Goal: Task Accomplishment & Management: Use online tool/utility

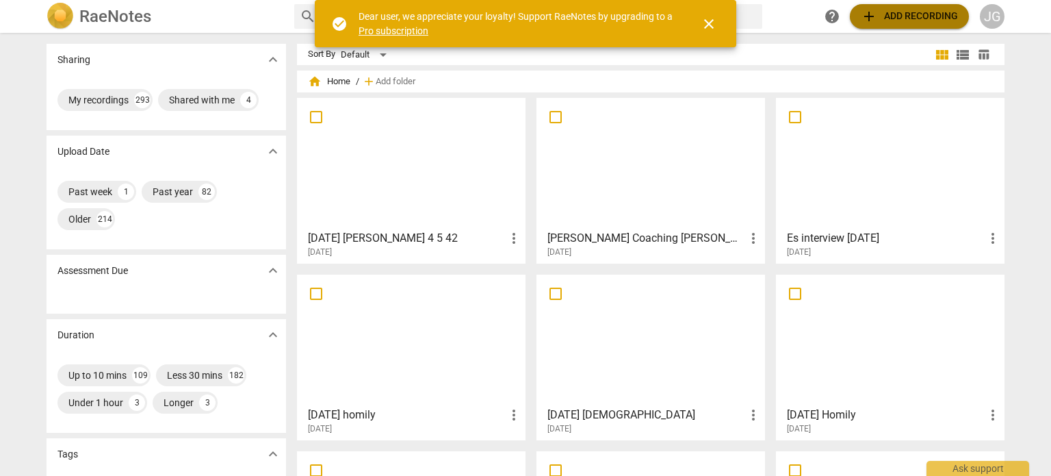
click at [903, 13] on span "add Add recording" at bounding box center [909, 16] width 97 height 16
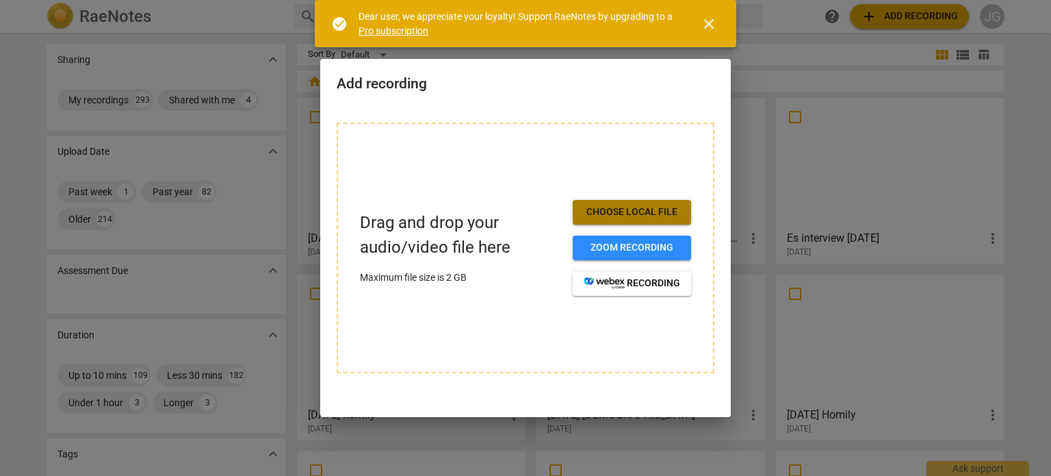
click at [647, 209] on span "Choose local file" at bounding box center [632, 212] width 96 height 14
click at [710, 19] on span "close" at bounding box center [709, 24] width 16 height 16
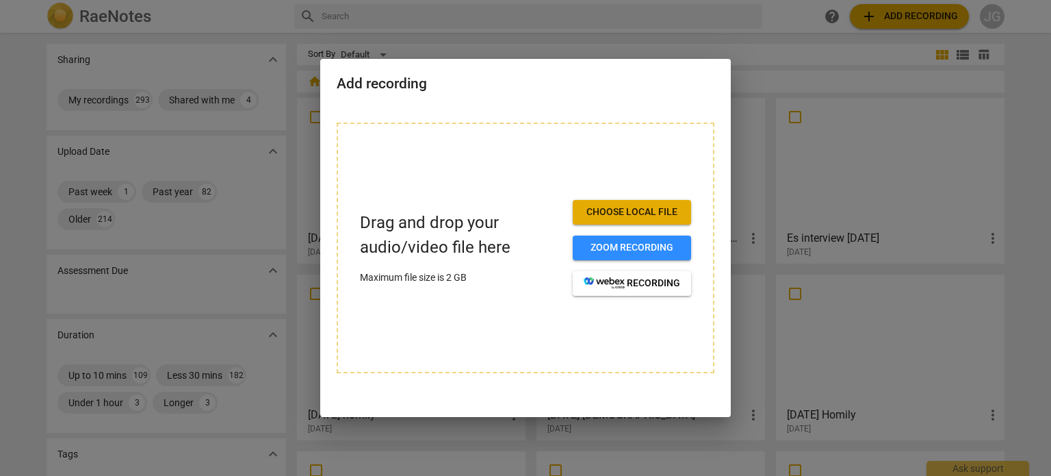
click at [1031, 77] on div at bounding box center [525, 238] width 1051 height 476
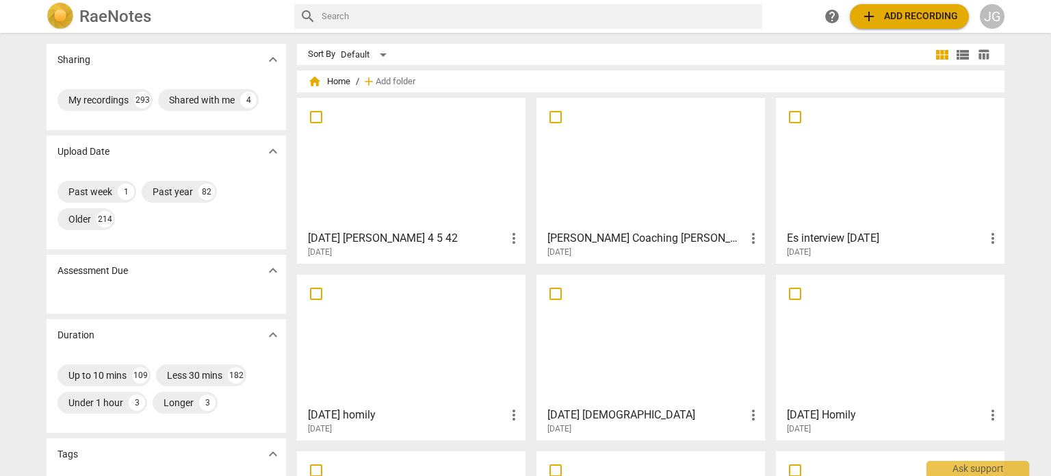
click at [382, 170] on div at bounding box center [411, 163] width 219 height 121
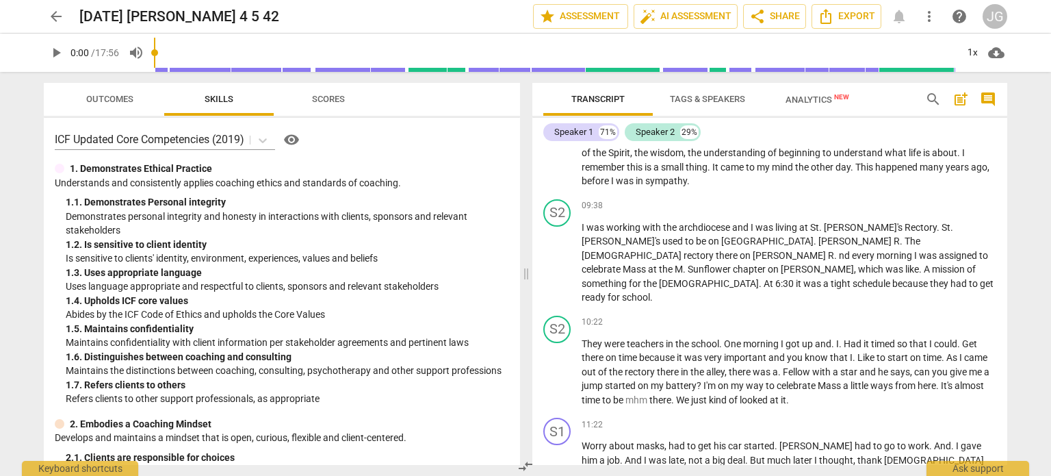
scroll to position [1139, 0]
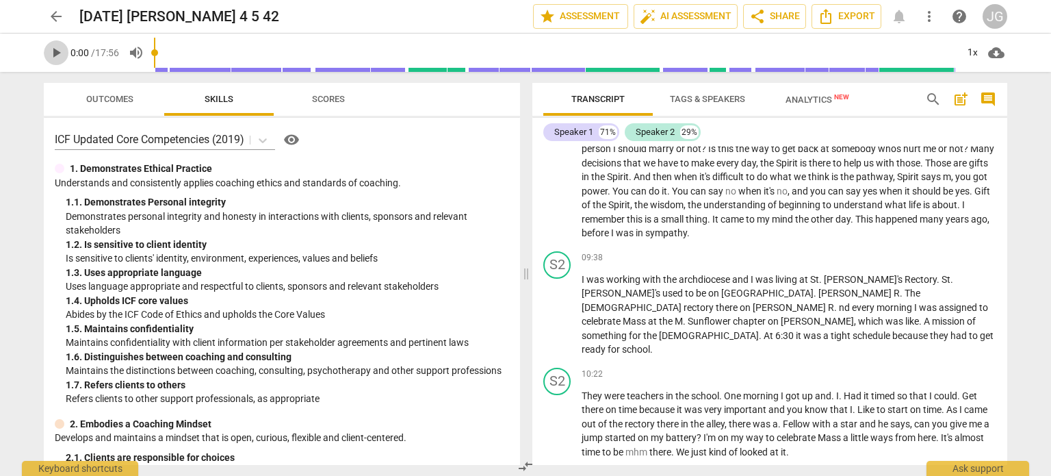
click at [56, 49] on span "play_arrow" at bounding box center [56, 52] width 16 height 16
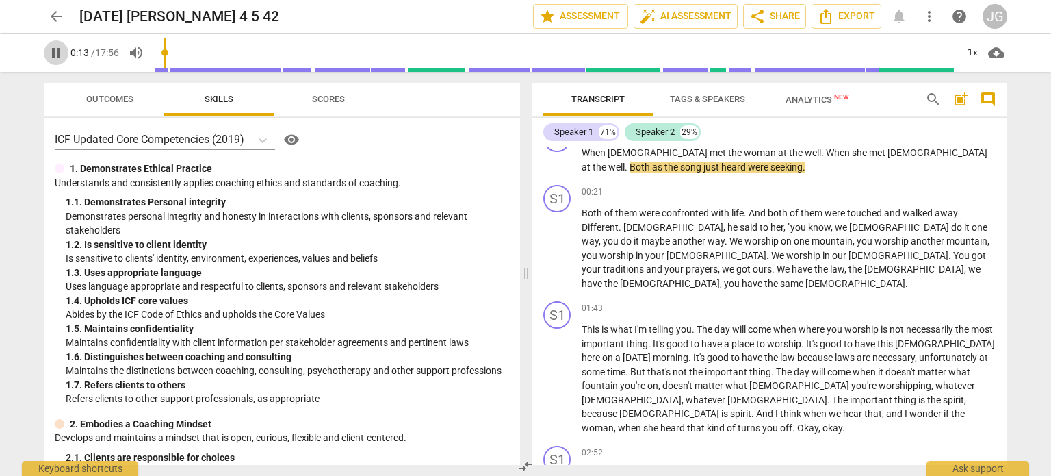
click at [54, 46] on span "pause" at bounding box center [56, 52] width 16 height 16
type input "14"
click at [53, 13] on span "arrow_back" at bounding box center [56, 16] width 16 height 16
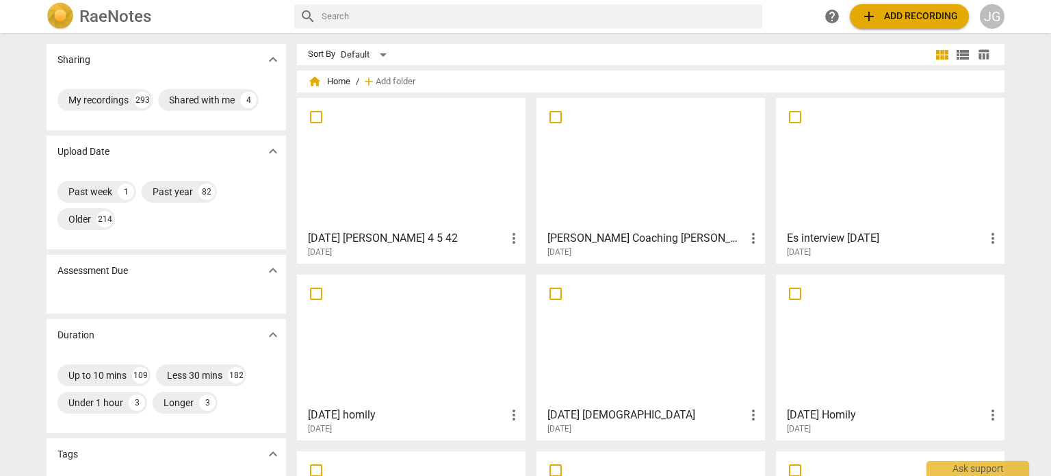
click at [359, 17] on input "text" at bounding box center [539, 16] width 435 height 22
type input "2017"
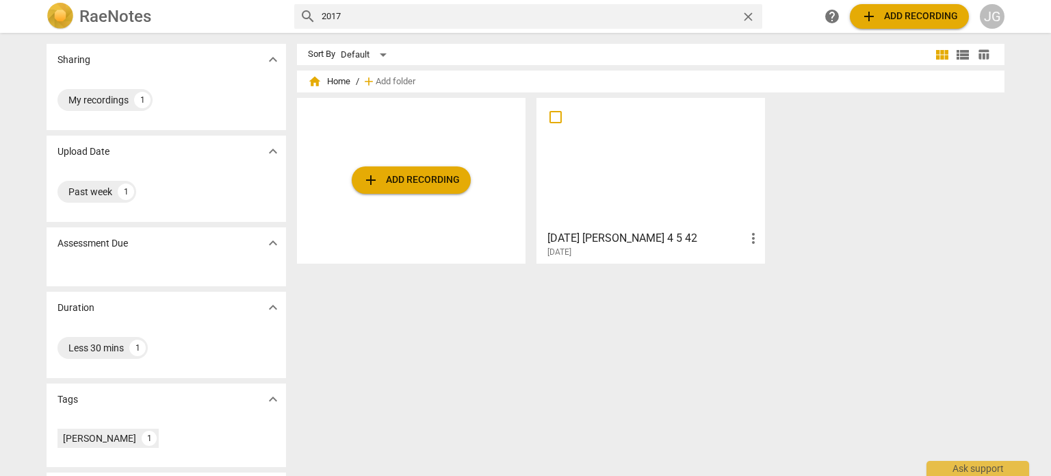
click at [892, 10] on span "add Add recording" at bounding box center [909, 16] width 97 height 16
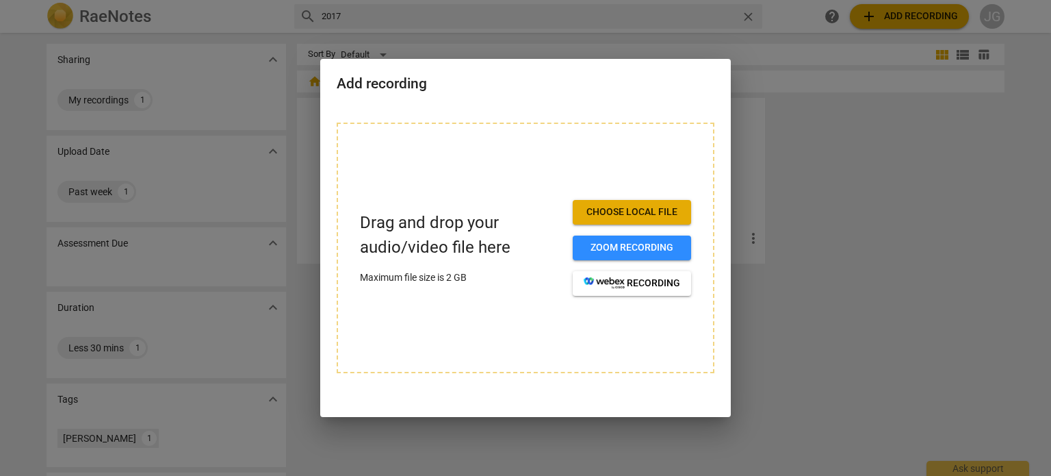
click at [655, 210] on span "Choose local file" at bounding box center [632, 212] width 96 height 14
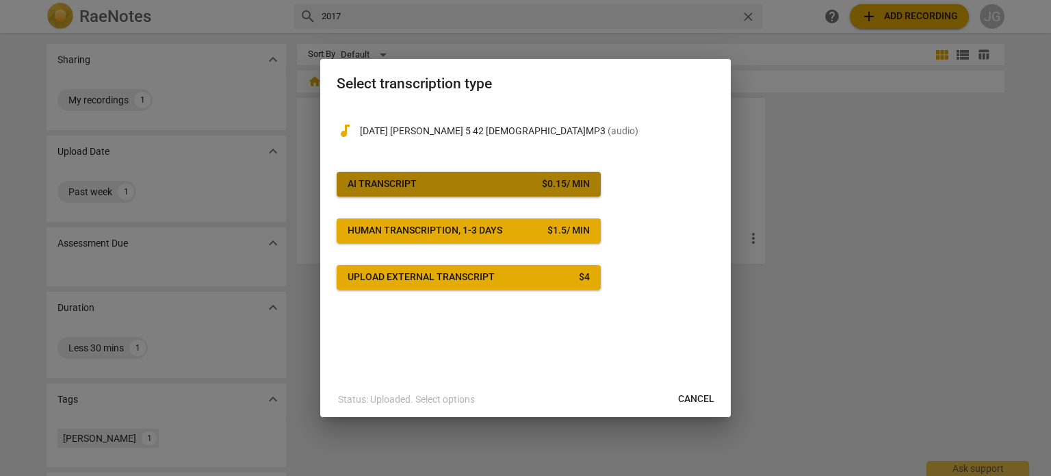
click at [454, 188] on span "AI Transcript $ 0.15 / min" at bounding box center [469, 184] width 242 height 14
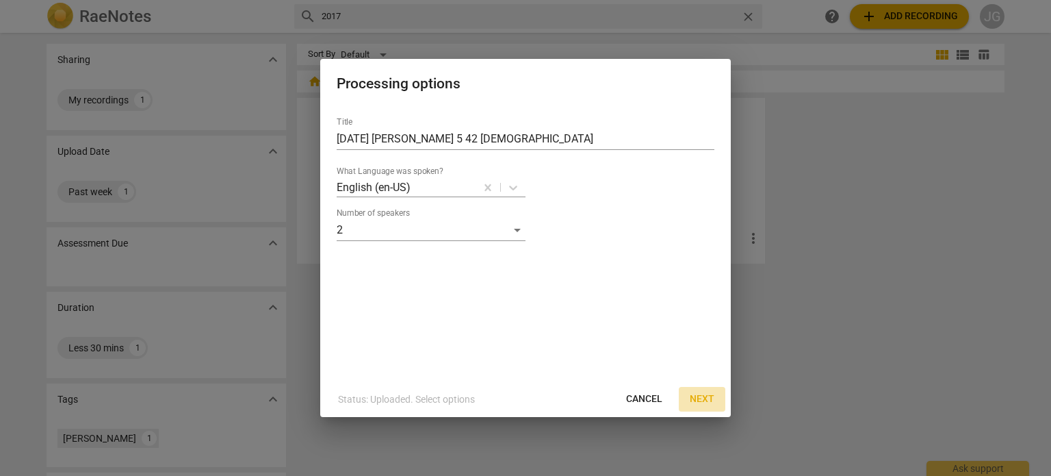
click at [705, 396] on span "Next" at bounding box center [702, 399] width 25 height 14
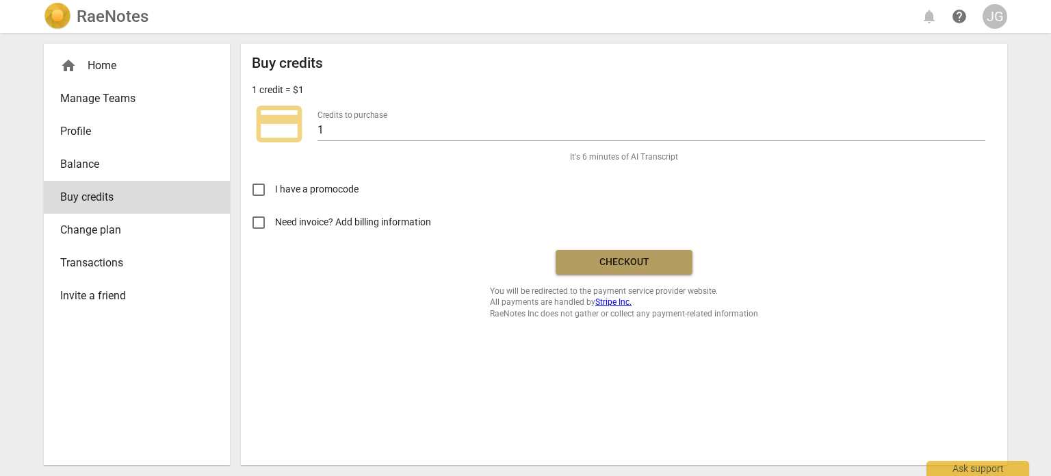
click at [602, 257] on span "Checkout" at bounding box center [624, 262] width 115 height 14
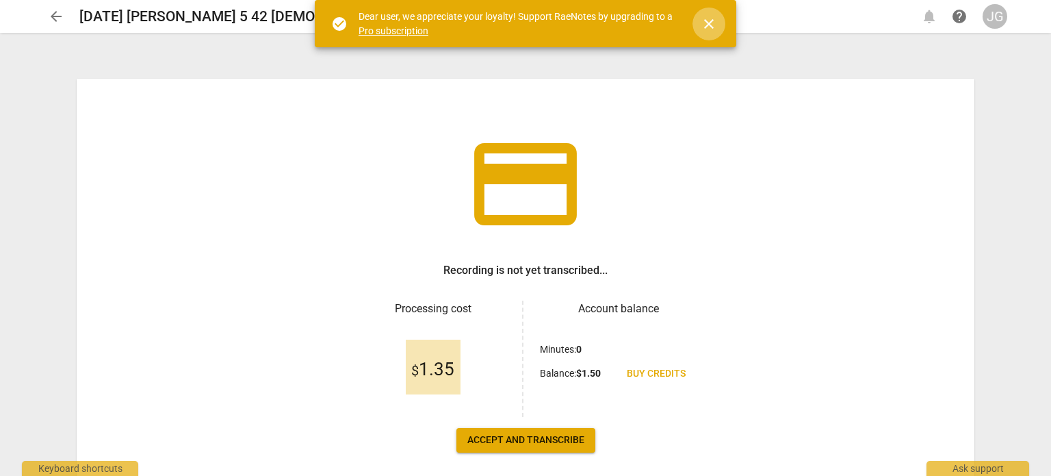
click at [713, 24] on span "close" at bounding box center [709, 24] width 16 height 16
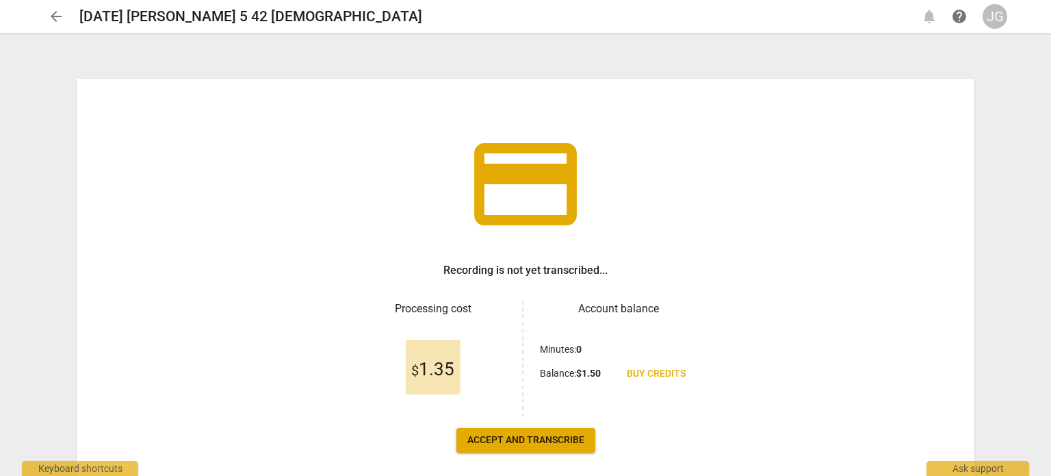
click at [498, 437] on span "Accept and transcribe" at bounding box center [525, 440] width 117 height 14
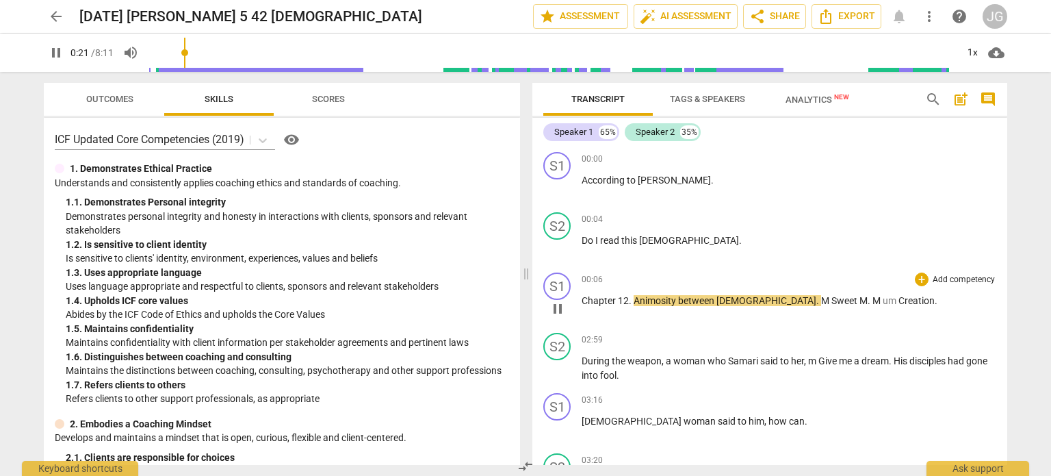
click at [695, 302] on span "between" at bounding box center [697, 300] width 38 height 11
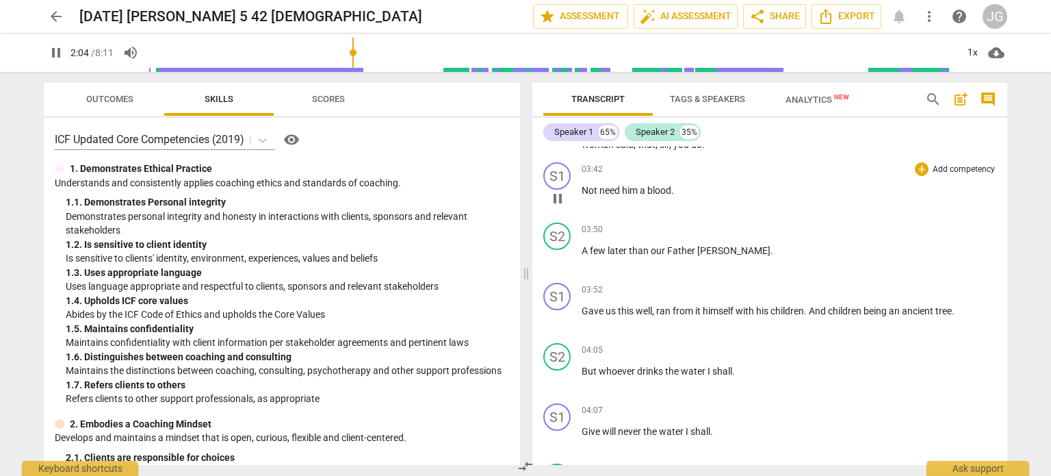
scroll to position [684, 0]
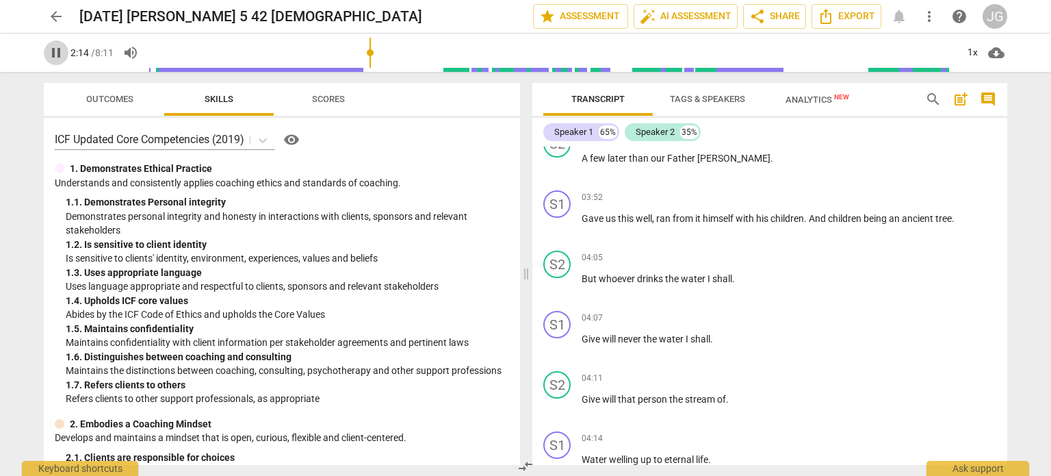
click at [59, 47] on span "pause" at bounding box center [56, 52] width 16 height 16
type input "135"
click at [52, 13] on span "arrow_back" at bounding box center [56, 16] width 16 height 16
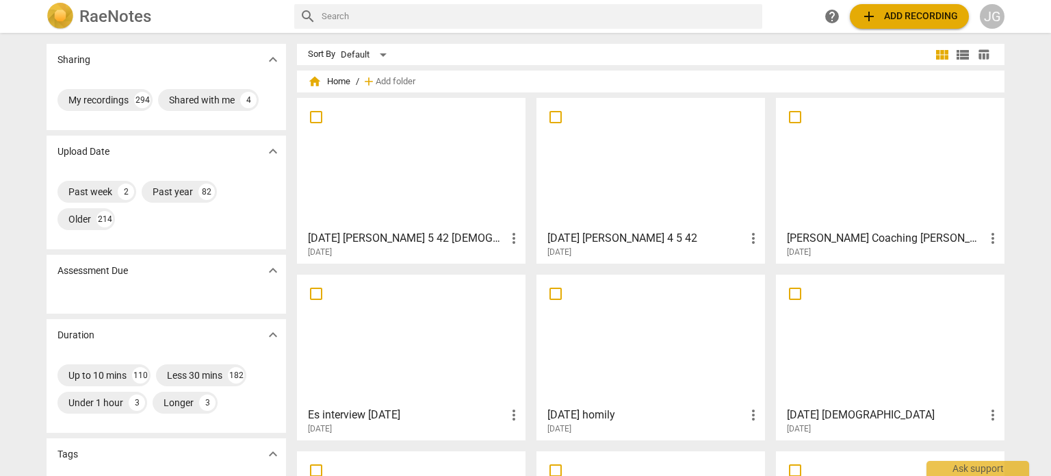
click at [375, 17] on input "text" at bounding box center [539, 16] width 435 height 22
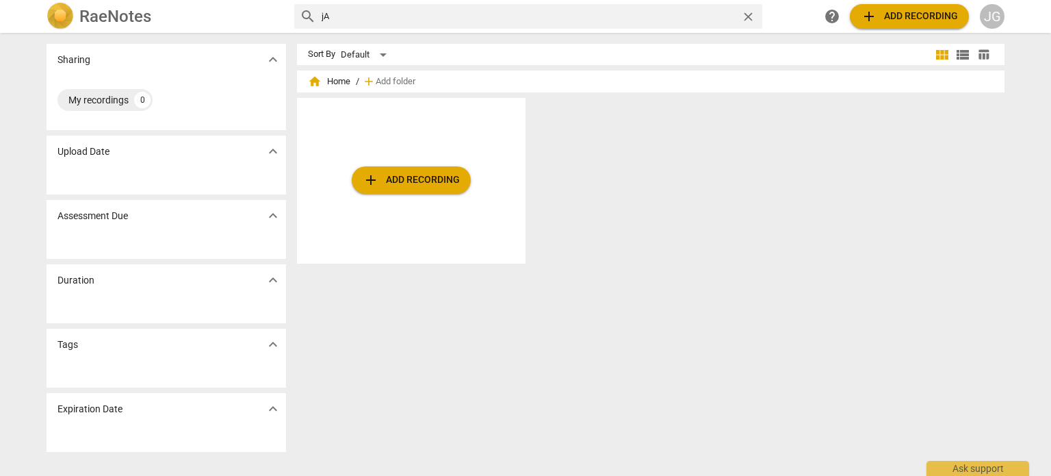
type input "j"
type input "2010"
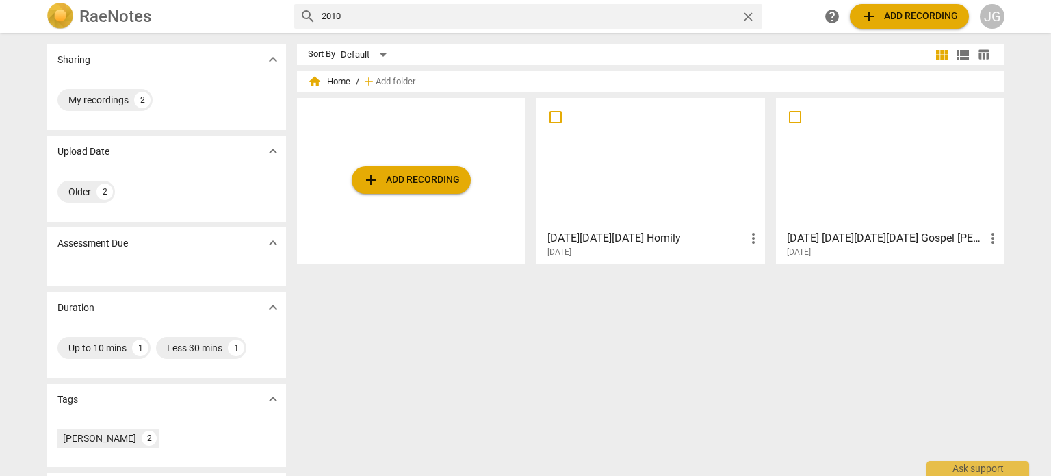
click at [890, 17] on span "add Add recording" at bounding box center [909, 16] width 97 height 16
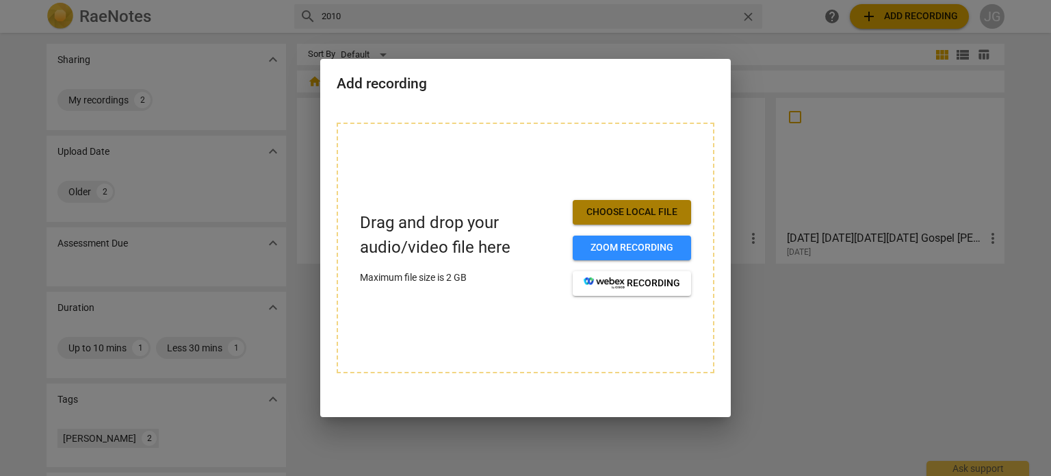
click at [656, 211] on span "Choose local file" at bounding box center [632, 212] width 96 height 14
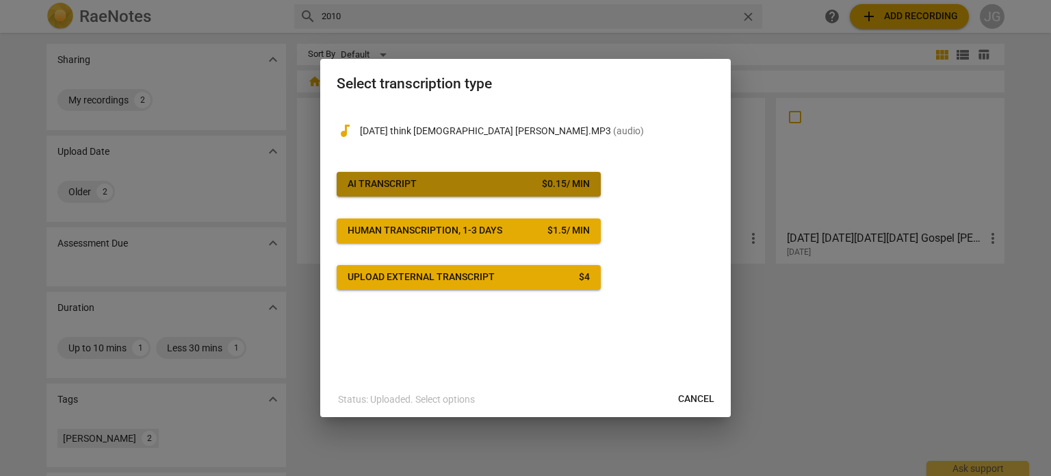
click at [498, 181] on span "AI Transcript $ 0.15 / min" at bounding box center [469, 184] width 242 height 14
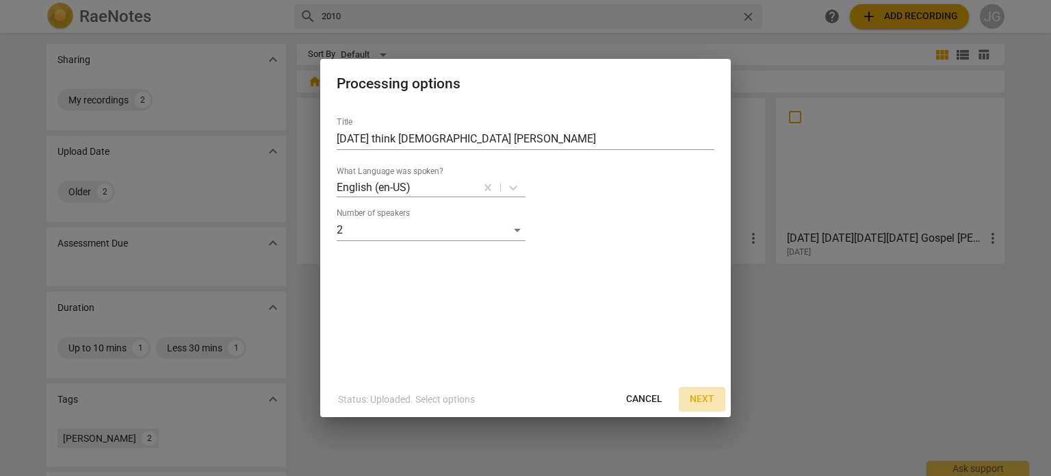
click at [703, 400] on span "Next" at bounding box center [702, 399] width 25 height 14
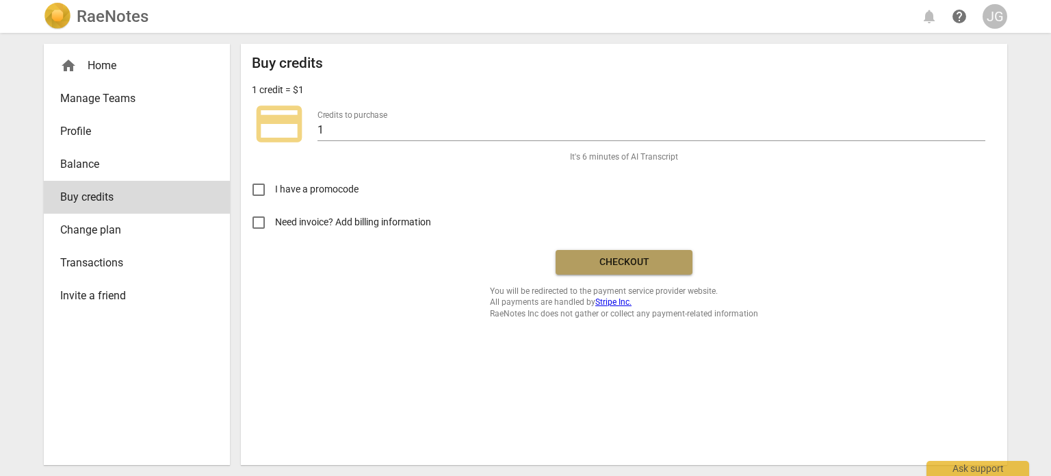
click at [628, 250] on button "Checkout" at bounding box center [624, 262] width 137 height 25
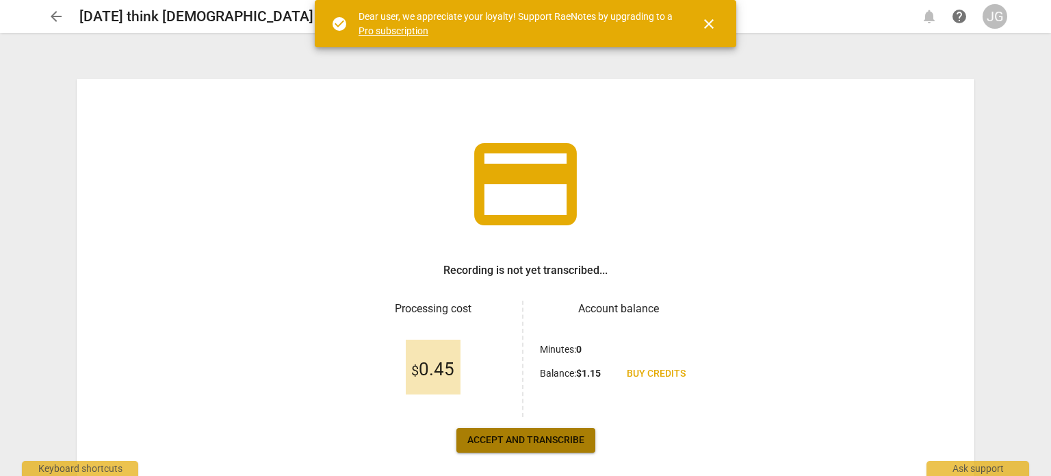
click at [539, 437] on span "Accept and transcribe" at bounding box center [525, 440] width 117 height 14
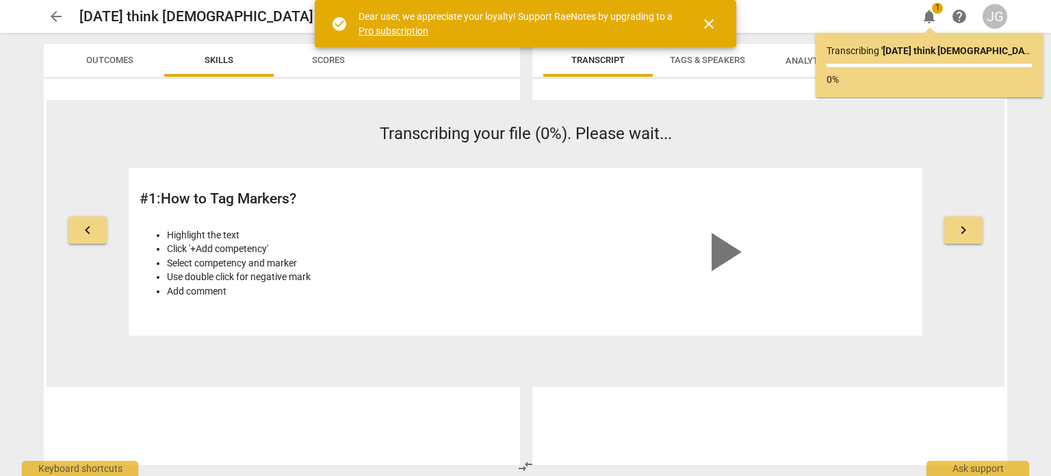
click at [706, 18] on span "close" at bounding box center [709, 24] width 16 height 16
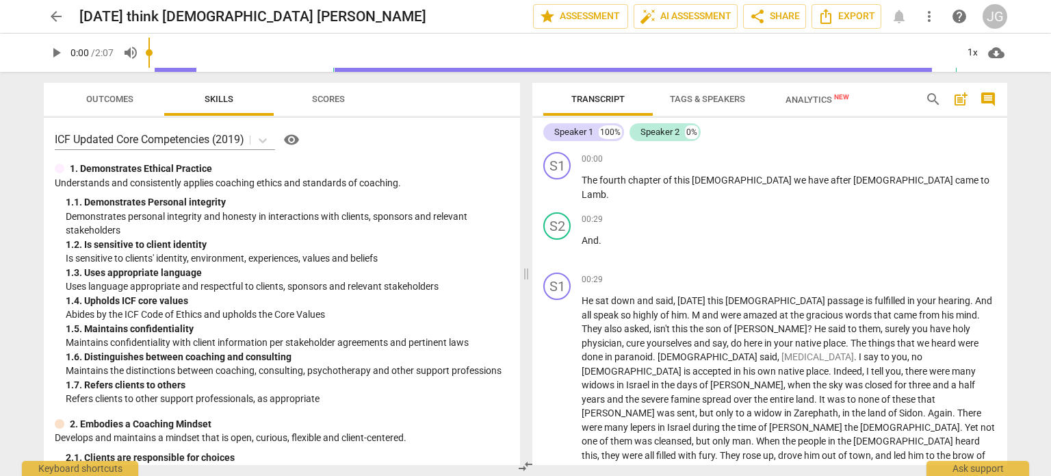
click at [54, 52] on span "play_arrow" at bounding box center [56, 52] width 16 height 16
click at [671, 309] on span "him" at bounding box center [679, 314] width 16 height 11
click at [624, 306] on p "He sat down and said , today this scripture passage is fulfilled in your hearin…" at bounding box center [789, 392] width 415 height 196
click at [633, 313] on span "highly" at bounding box center [646, 314] width 27 height 11
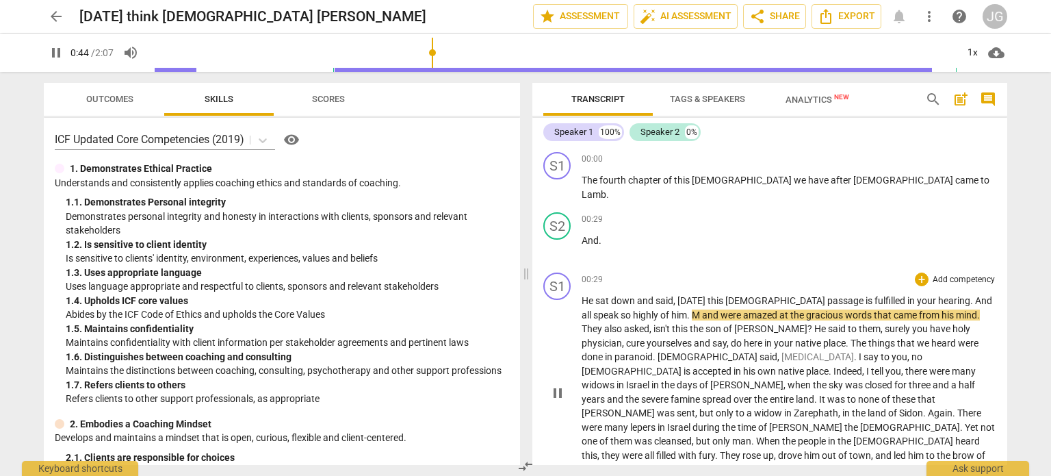
click at [692, 313] on span "M" at bounding box center [697, 314] width 10 height 11
click at [702, 313] on span "and" at bounding box center [711, 314] width 18 height 11
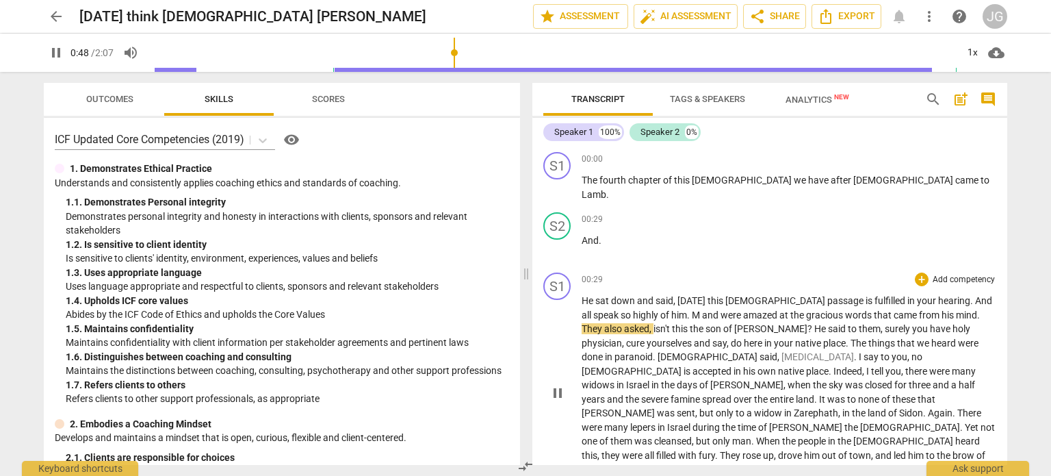
click at [702, 312] on span "and" at bounding box center [711, 314] width 18 height 11
type input "50"
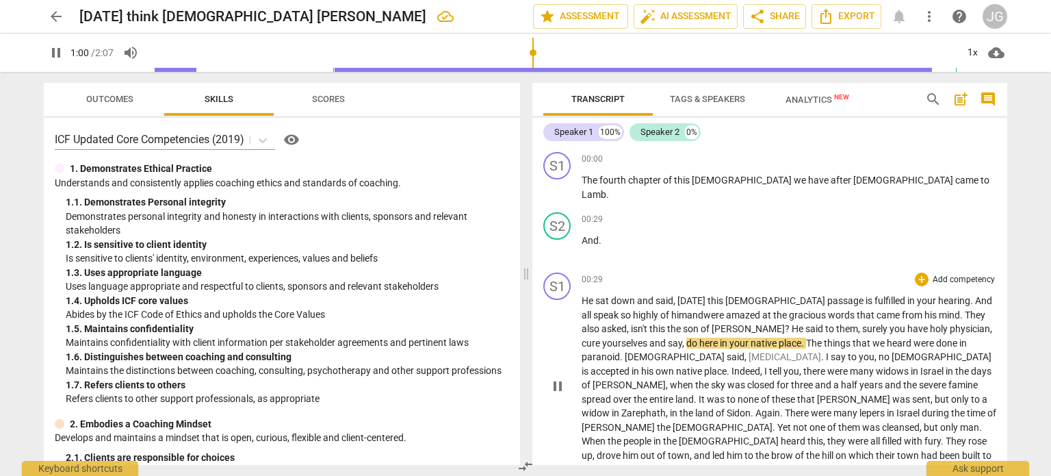
click at [805, 325] on span "said" at bounding box center [815, 328] width 20 height 11
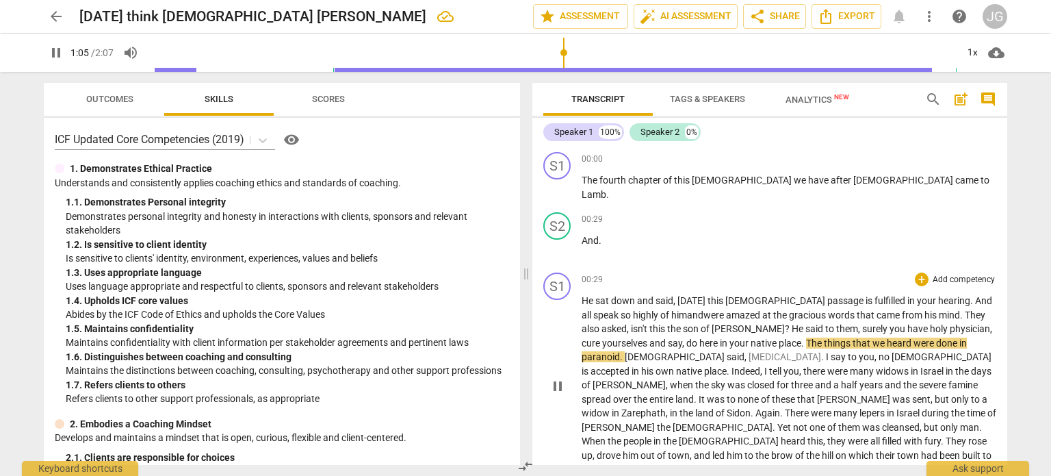
click at [806, 340] on span "The" at bounding box center [815, 342] width 18 height 11
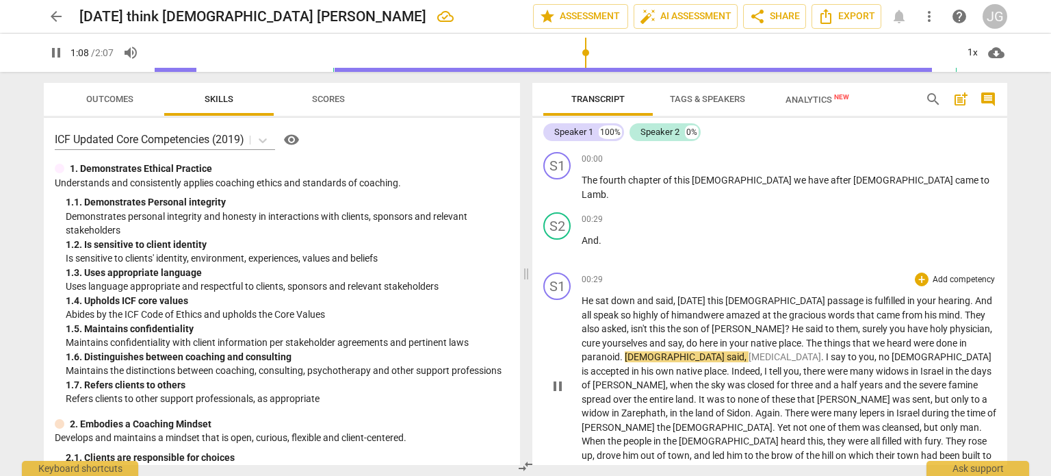
click at [620, 351] on span "paranoid" at bounding box center [601, 356] width 38 height 11
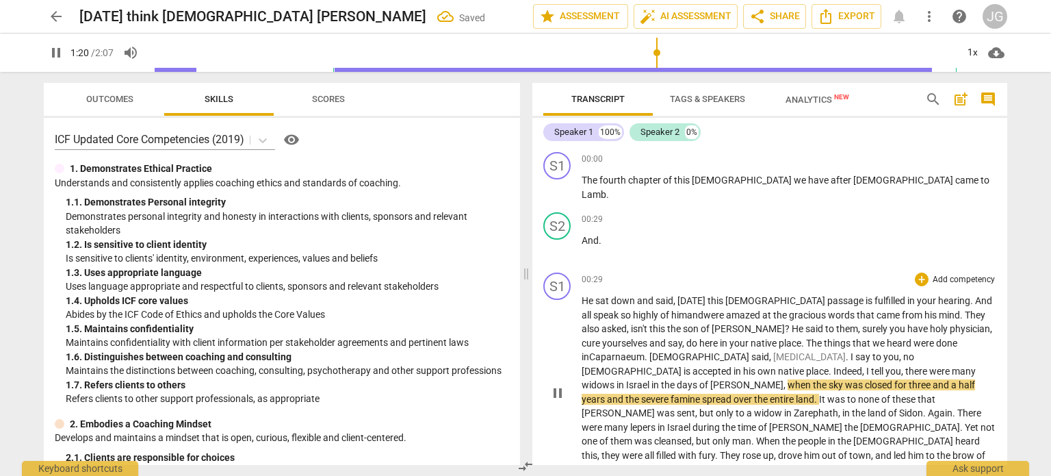
click at [806, 339] on span "The" at bounding box center [815, 342] width 18 height 11
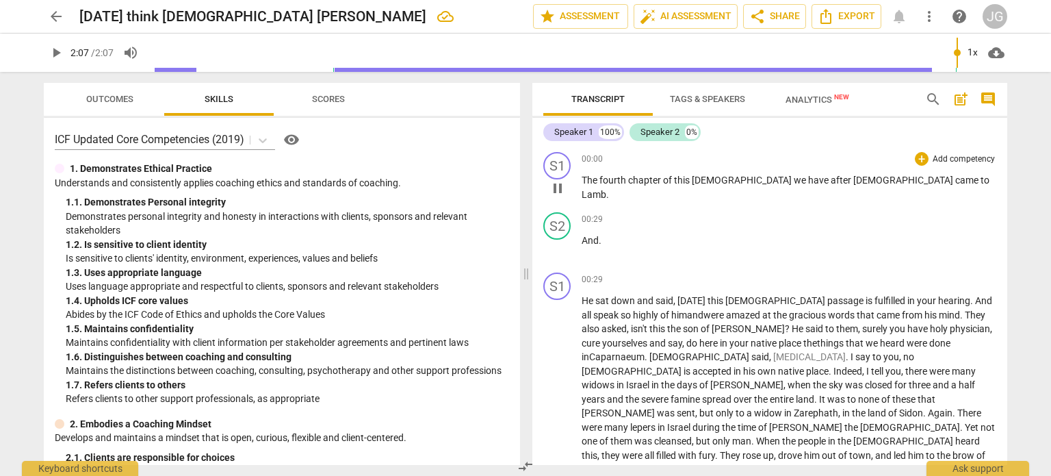
type input "127"
click at [53, 16] on span "arrow_back" at bounding box center [56, 16] width 16 height 16
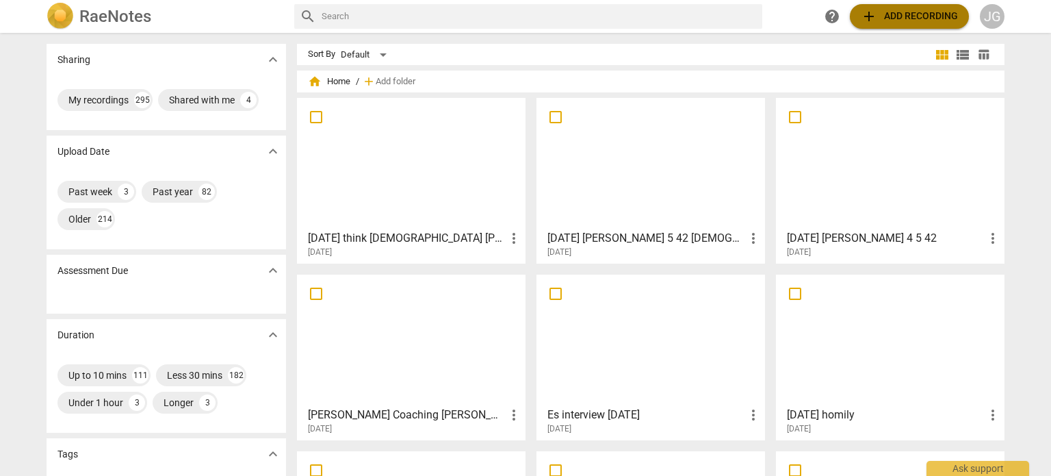
click at [894, 10] on span "add Add recording" at bounding box center [909, 16] width 97 height 16
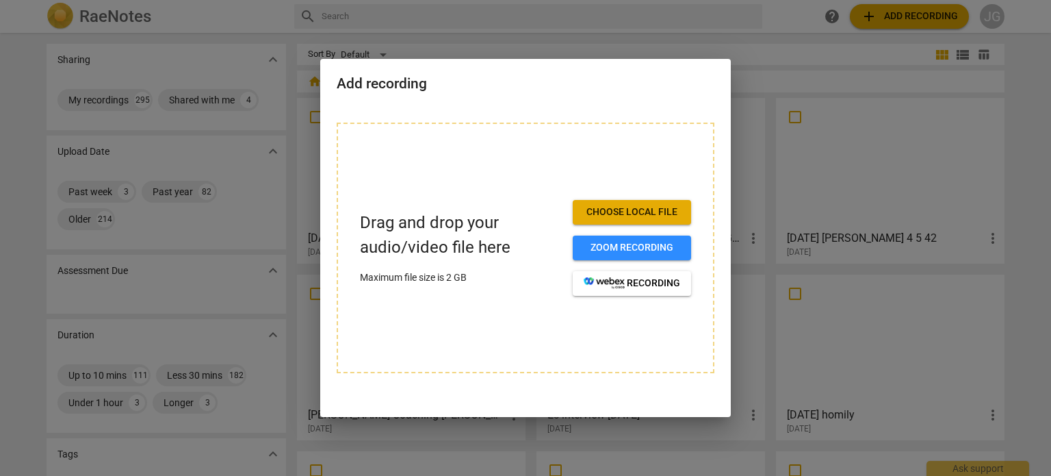
click at [640, 209] on span "Choose local file" at bounding box center [632, 212] width 96 height 14
drag, startPoint x: 690, startPoint y: 23, endPoint x: 670, endPoint y: 22, distance: 19.9
click at [687, 22] on div at bounding box center [525, 238] width 1051 height 476
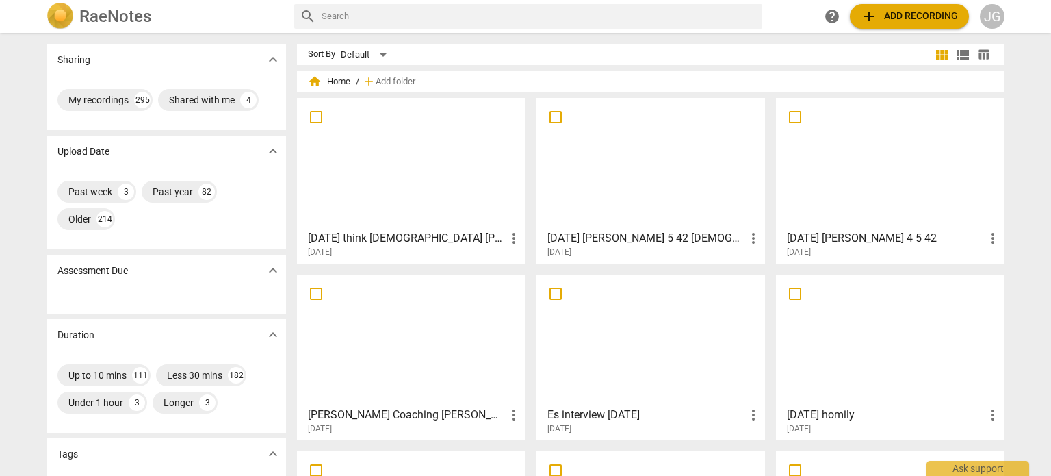
click at [363, 17] on input "text" at bounding box center [539, 16] width 435 height 22
type input "january"
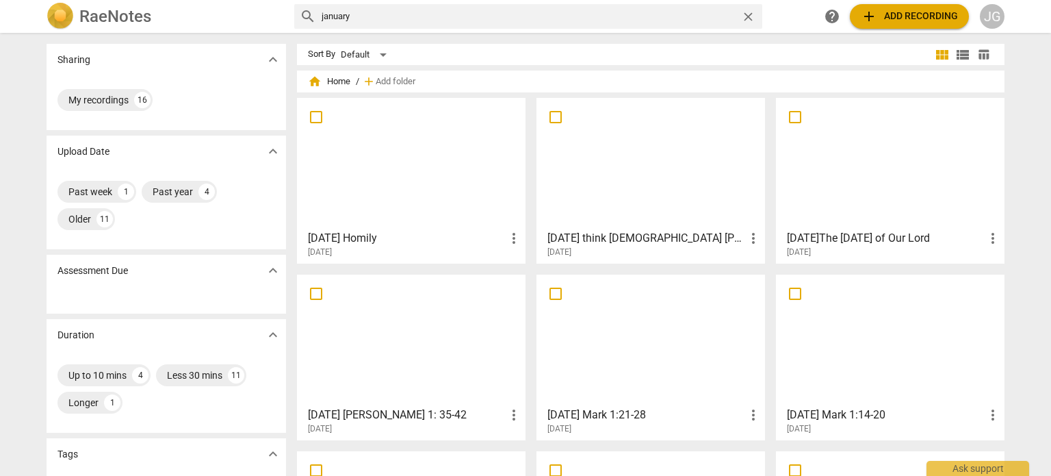
click at [358, 155] on div at bounding box center [411, 163] width 219 height 121
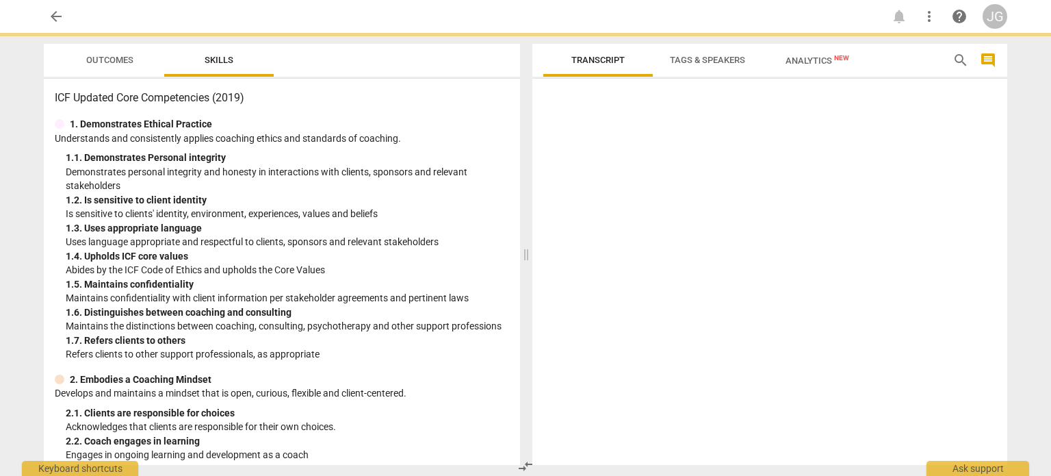
click at [358, 155] on div "1. 1. Demonstrates Personal integrity" at bounding box center [287, 158] width 443 height 14
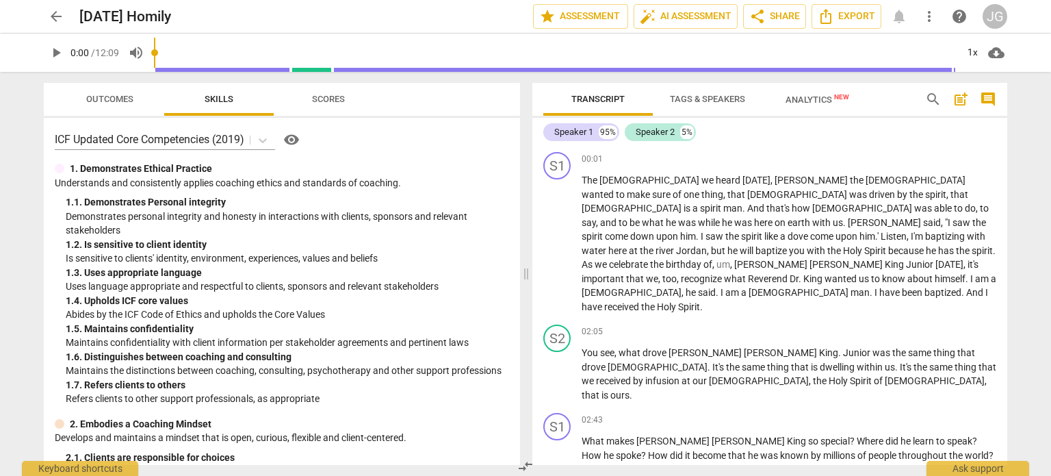
click at [62, 54] on span "play_arrow" at bounding box center [56, 52] width 16 height 16
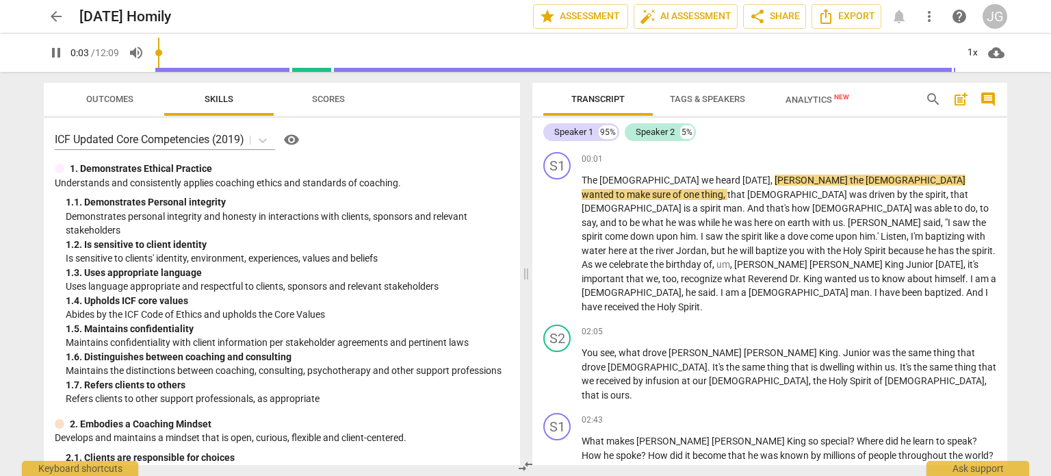
click at [57, 51] on span "pause" at bounding box center [56, 52] width 16 height 16
type input "4"
click at [51, 15] on span "arrow_back" at bounding box center [56, 16] width 16 height 16
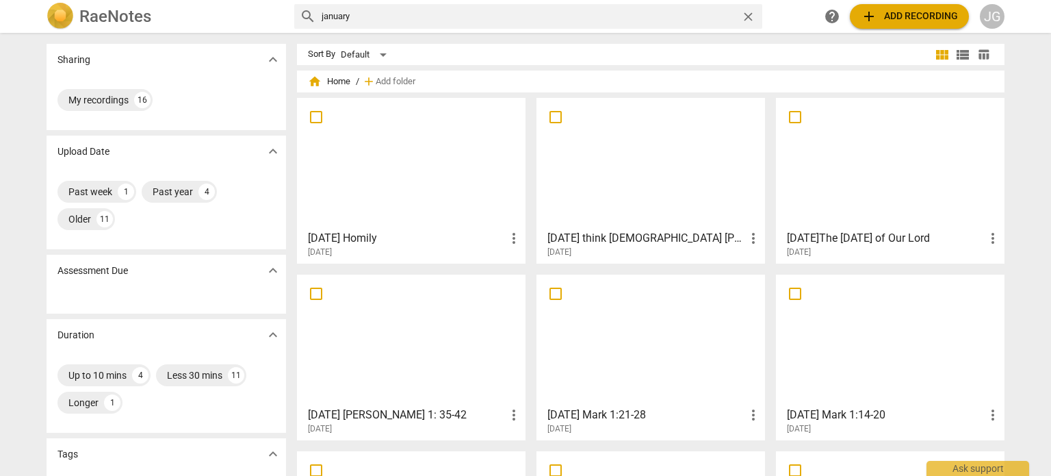
click at [365, 15] on input "january" at bounding box center [529, 16] width 414 height 22
type input "january 31"
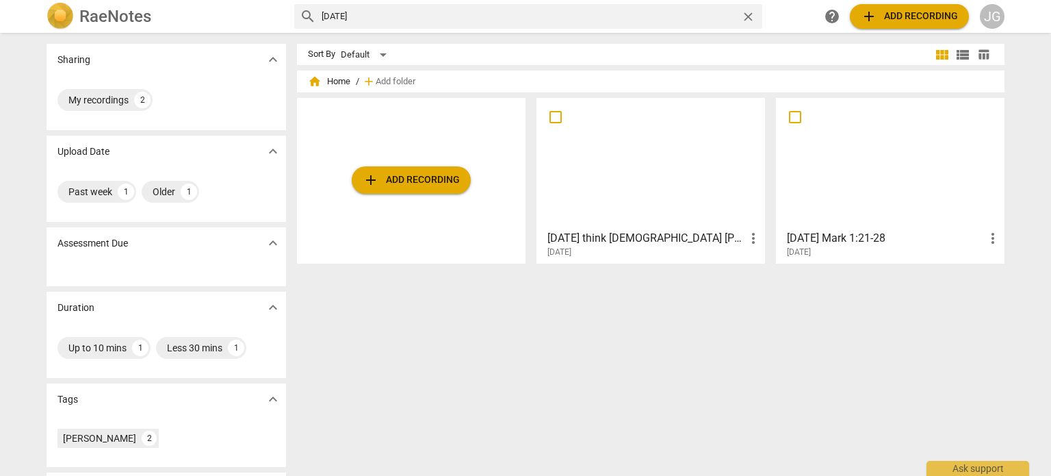
click at [409, 175] on span "add Add recording" at bounding box center [411, 180] width 97 height 16
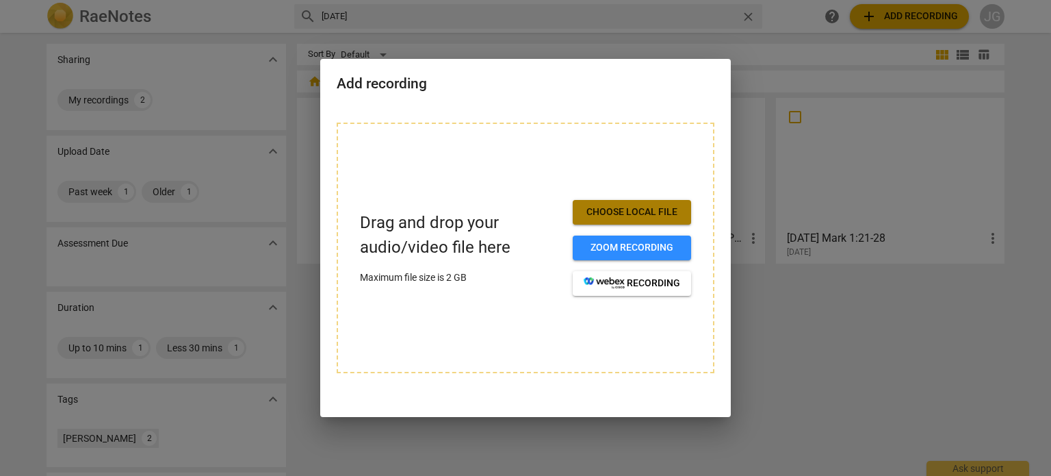
click at [619, 206] on span "Choose local file" at bounding box center [632, 212] width 96 height 14
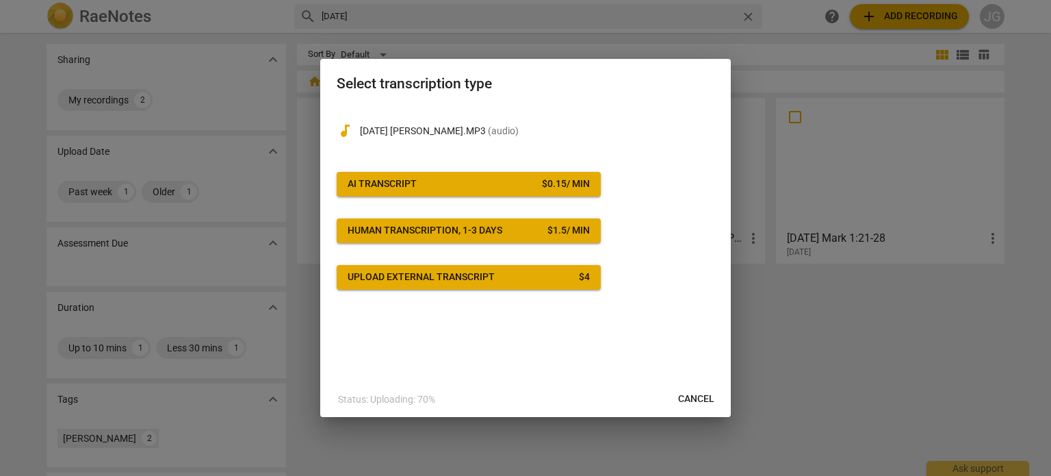
click at [561, 185] on div "$ 0.15 / min" at bounding box center [566, 184] width 48 height 14
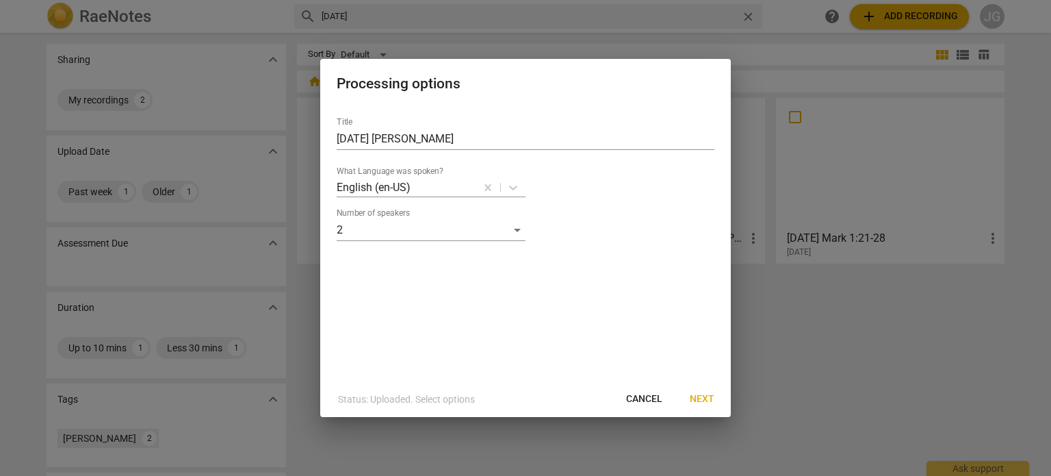
click at [699, 394] on span "Next" at bounding box center [702, 399] width 25 height 14
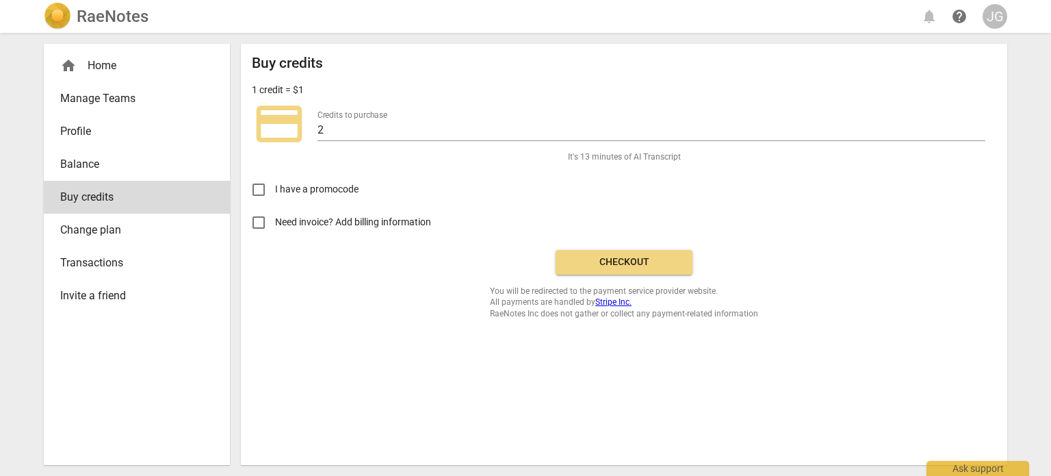
click at [635, 259] on span "Checkout" at bounding box center [624, 262] width 115 height 14
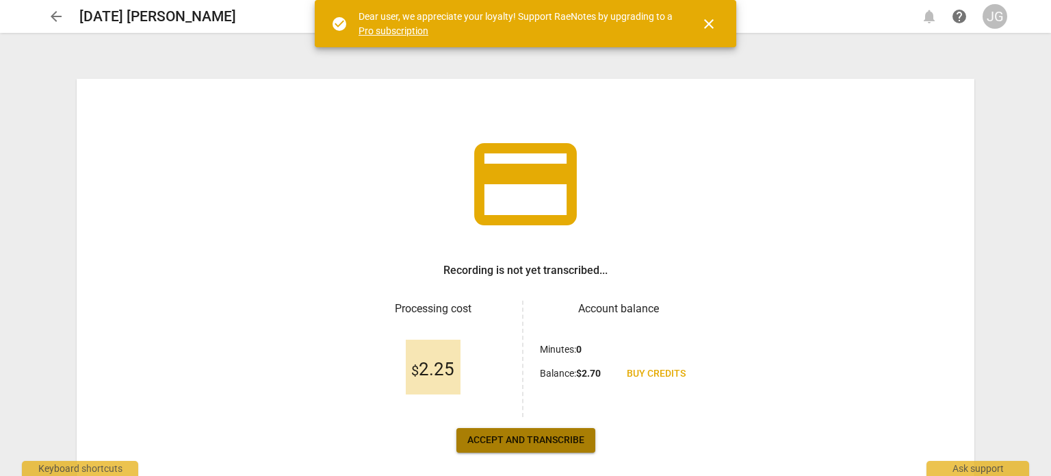
click at [548, 440] on span "Accept and transcribe" at bounding box center [525, 440] width 117 height 14
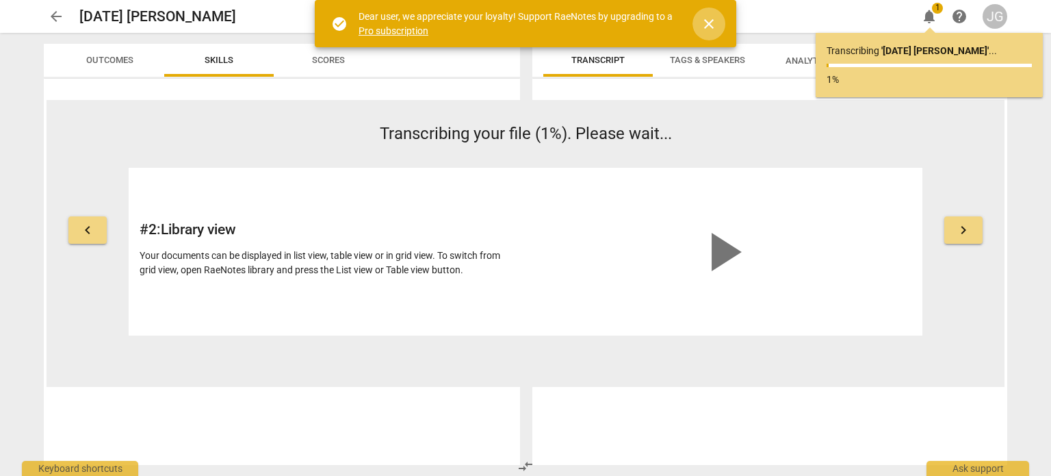
click at [711, 18] on span "close" at bounding box center [709, 24] width 16 height 16
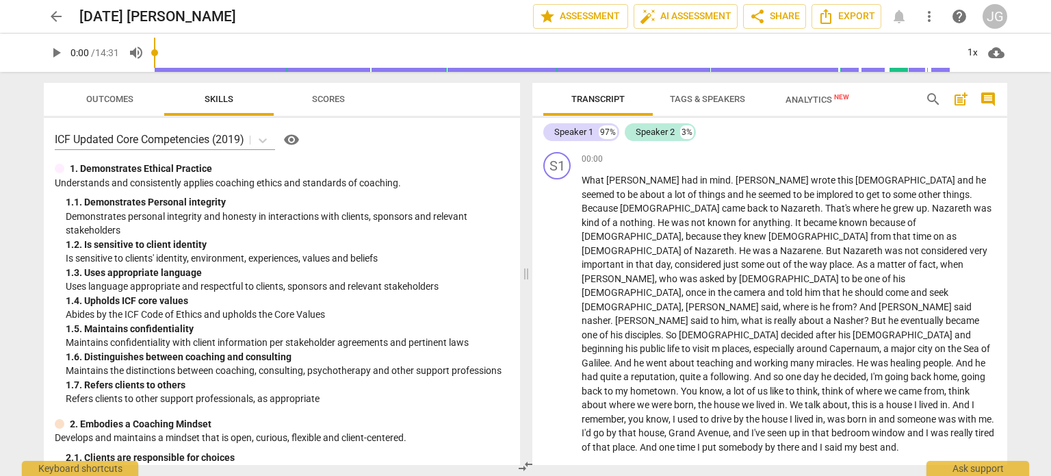
click at [53, 48] on span "play_arrow" at bounding box center [56, 52] width 16 height 16
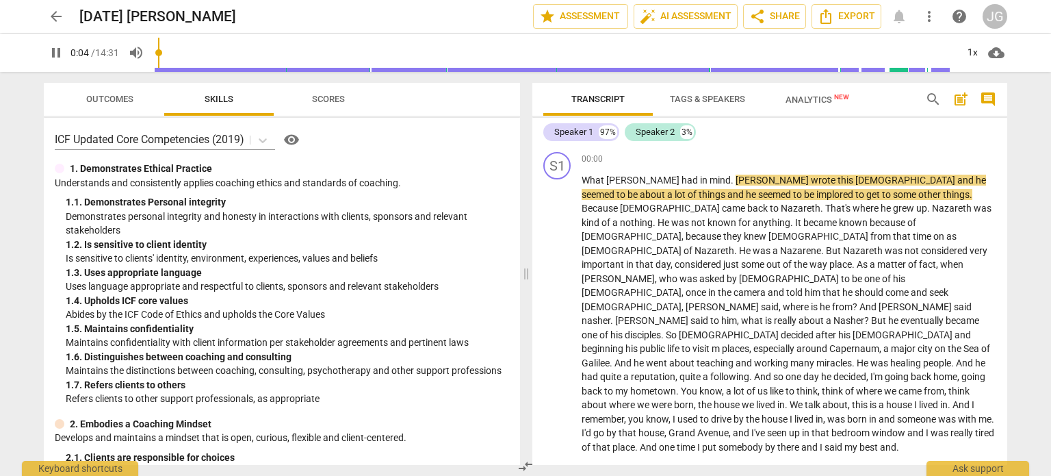
click at [736, 465] on div "02:23 + Add competency keyboard_arrow_right" at bounding box center [789, 472] width 415 height 14
click at [682, 185] on span "had" at bounding box center [691, 180] width 18 height 11
click at [736, 180] on span "[PERSON_NAME]" at bounding box center [773, 180] width 75 height 11
click at [731, 178] on span "." at bounding box center [733, 180] width 5 height 11
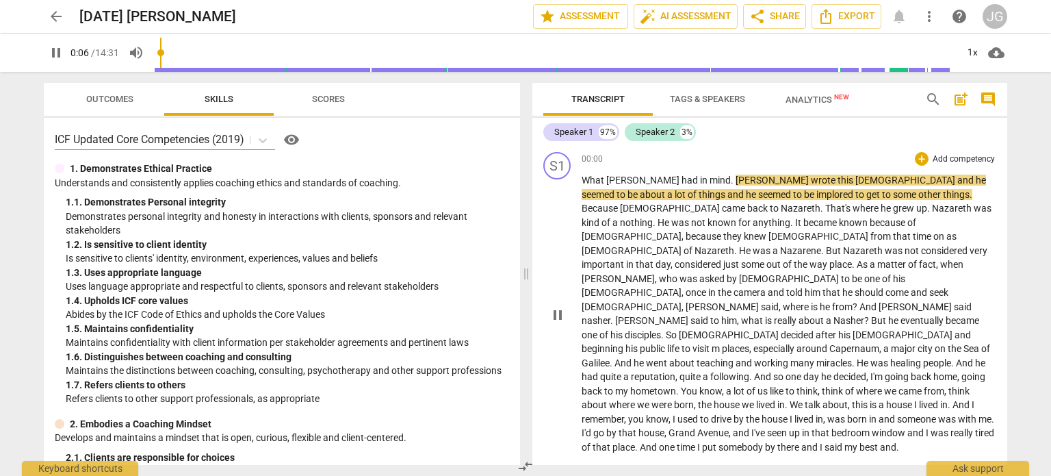
type input "7"
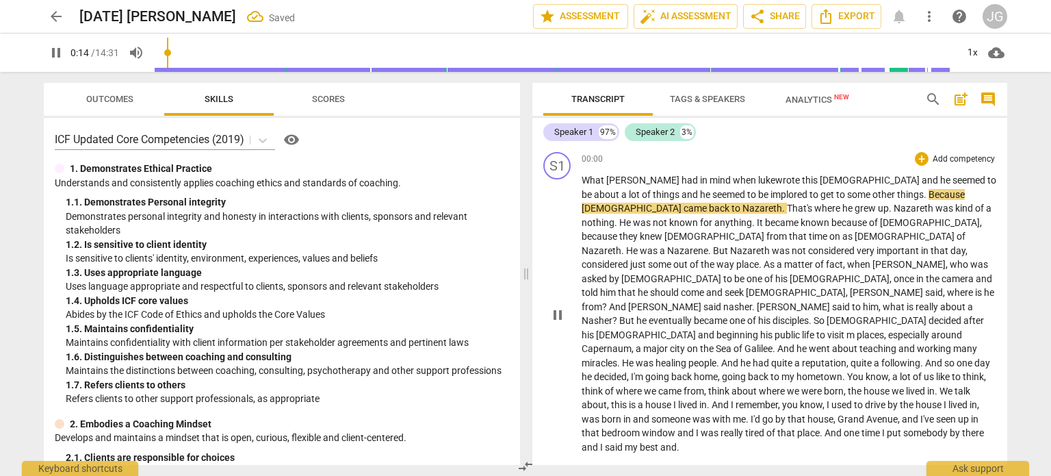
click at [621, 189] on span "about" at bounding box center [607, 194] width 27 height 11
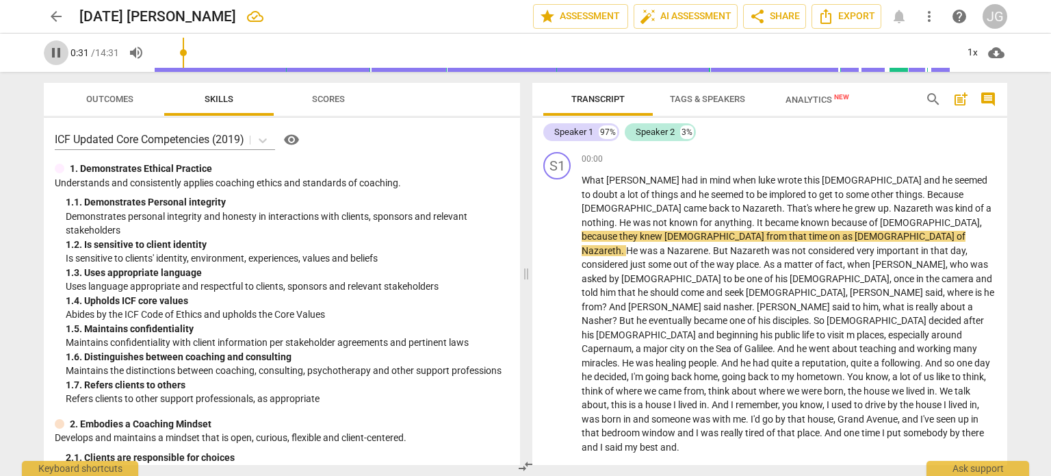
click at [60, 49] on span "pause" at bounding box center [56, 52] width 16 height 16
click at [55, 47] on span "play_arrow" at bounding box center [56, 52] width 16 height 16
click at [55, 47] on span "pause" at bounding box center [56, 52] width 16 height 16
click at [57, 50] on span "play_arrow" at bounding box center [56, 52] width 16 height 16
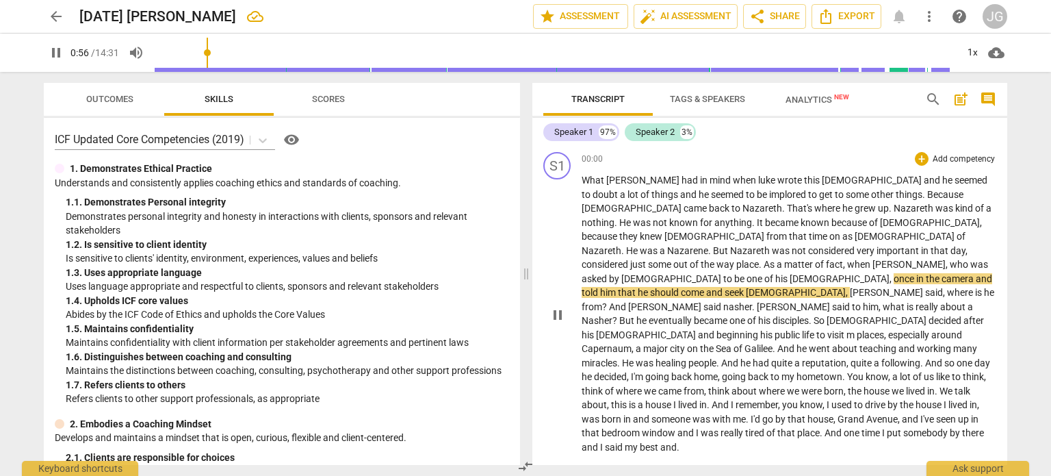
click at [734, 273] on span "be" at bounding box center [740, 278] width 12 height 11
click at [764, 273] on span "of" at bounding box center [769, 278] width 11 height 11
click at [942, 273] on span "camera" at bounding box center [959, 278] width 34 height 11
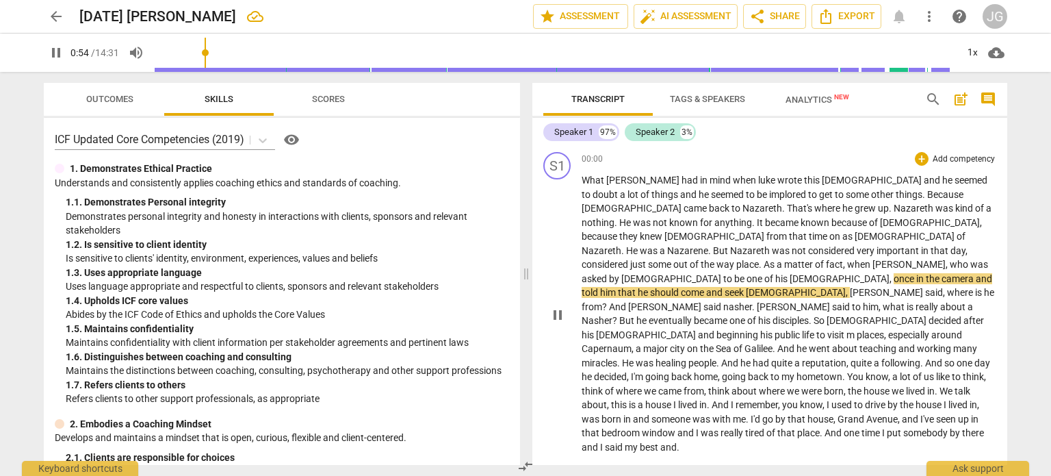
type input "55"
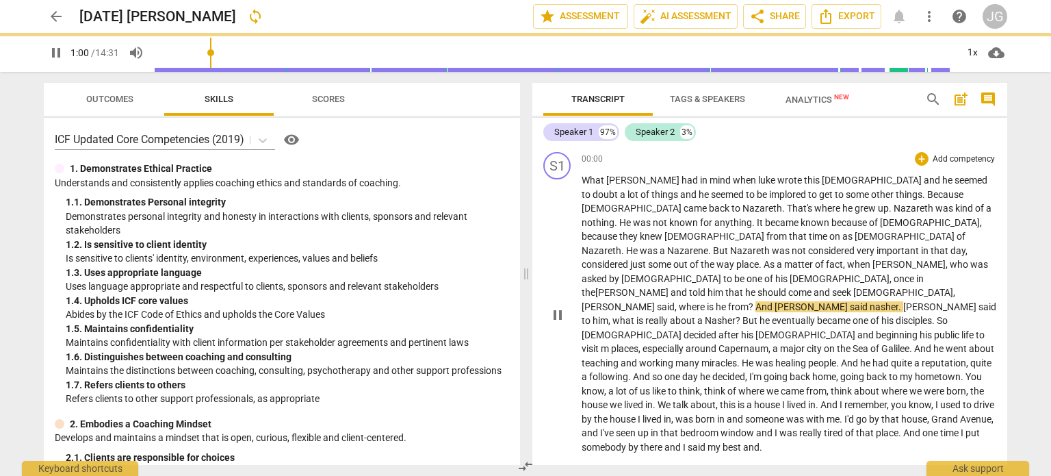
click at [747, 273] on span "one" at bounding box center [756, 278] width 18 height 11
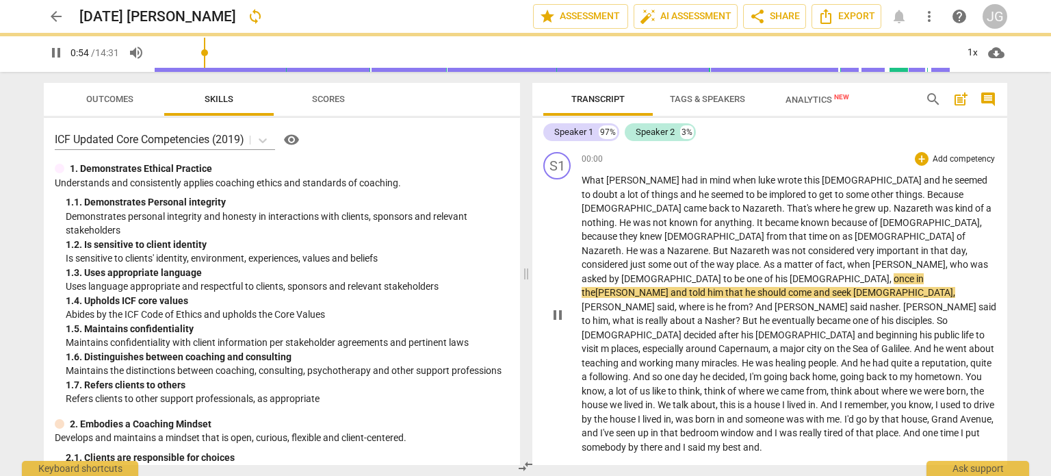
click at [669, 287] on span "the [PERSON_NAME]" at bounding box center [625, 292] width 87 height 11
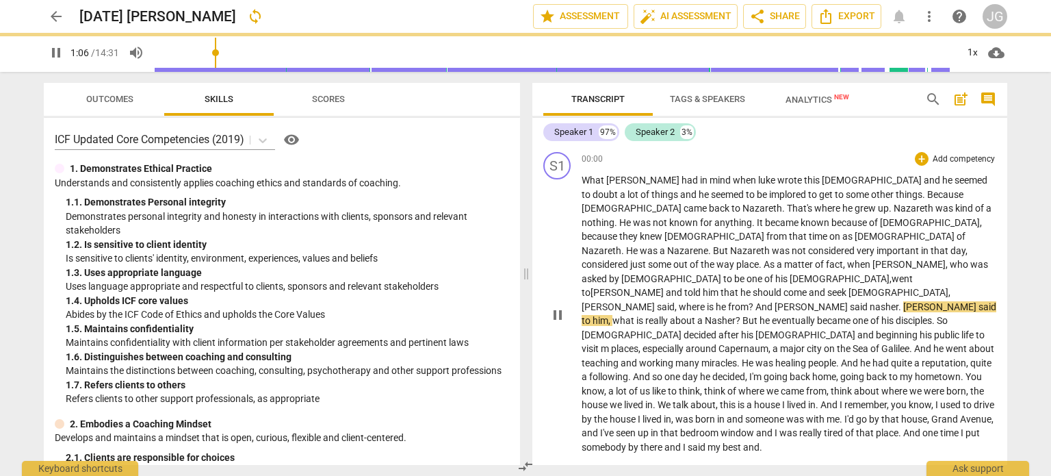
click at [870, 301] on span "nasher" at bounding box center [884, 306] width 29 height 11
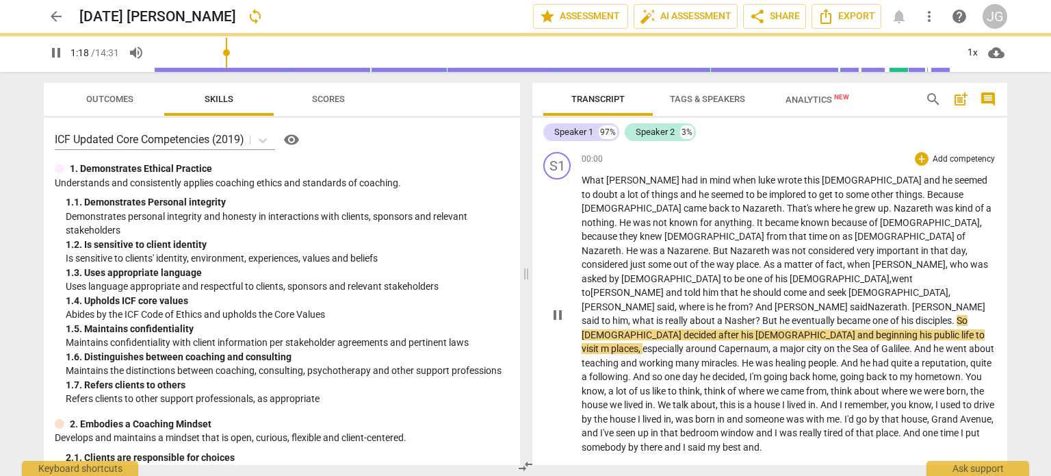
click at [664, 287] on span "[PERSON_NAME]" at bounding box center [627, 292] width 73 height 11
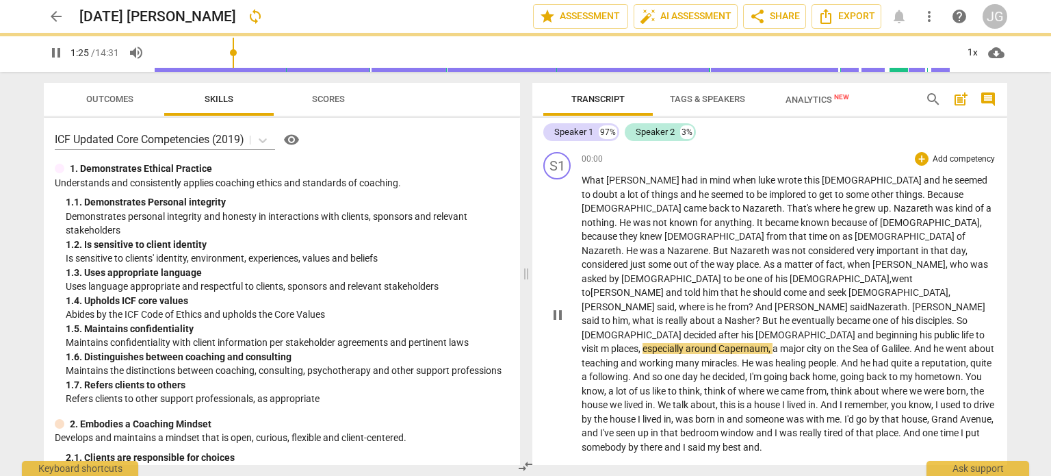
click at [611, 343] on span "m" at bounding box center [606, 348] width 10 height 11
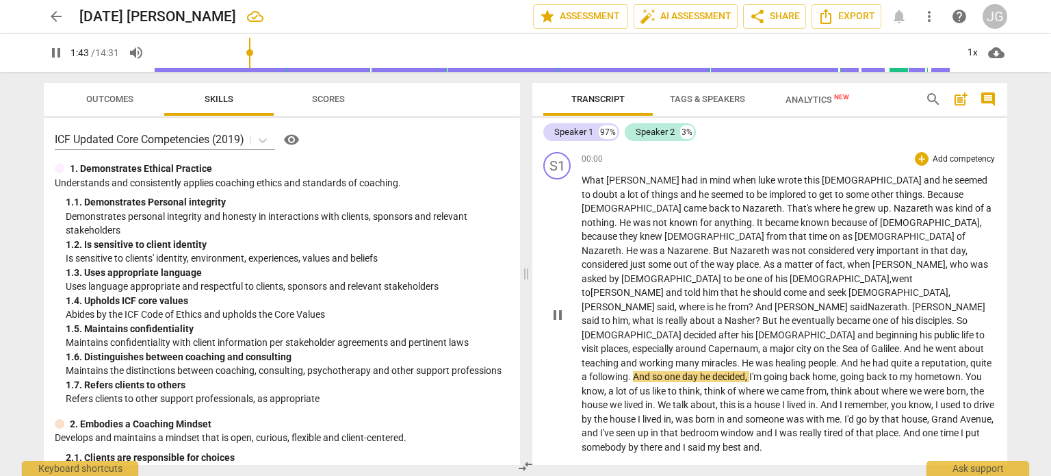
click at [841, 357] on span "And" at bounding box center [850, 362] width 19 height 11
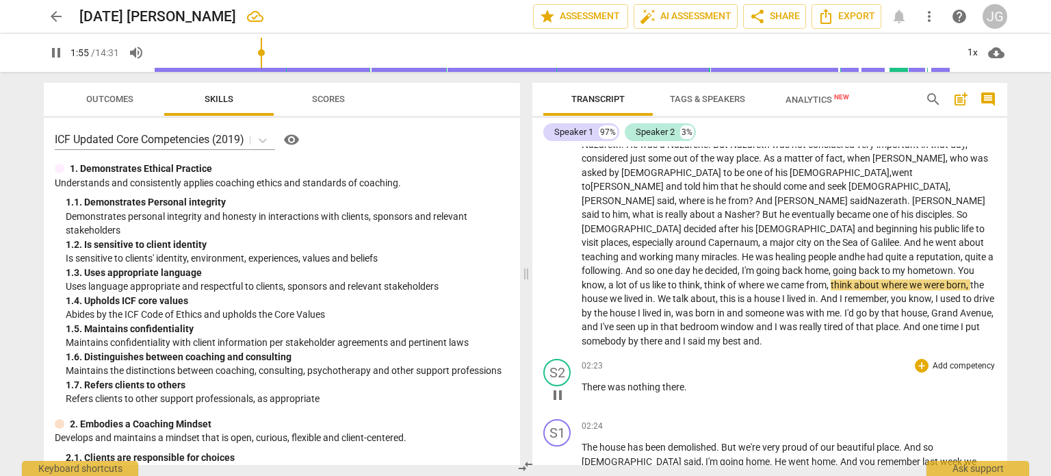
scroll to position [137, 0]
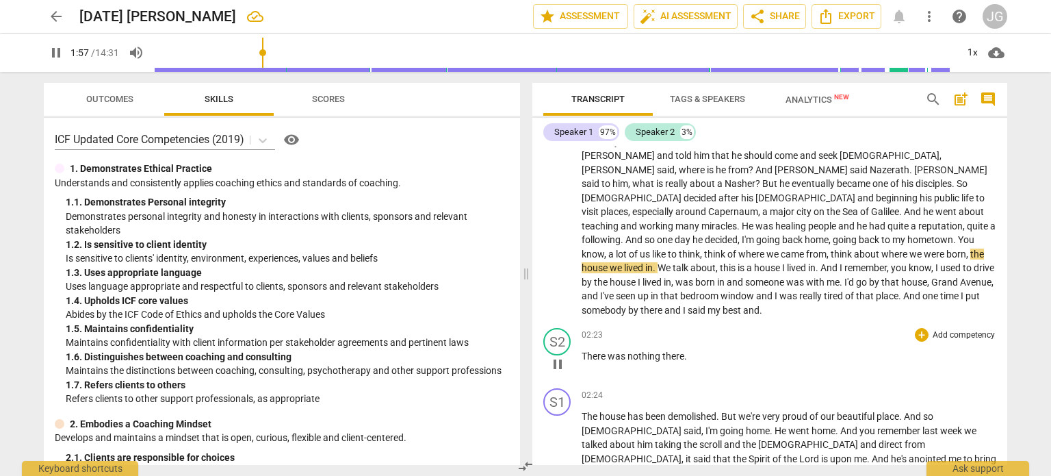
click at [582, 350] on span "There" at bounding box center [595, 355] width 26 height 11
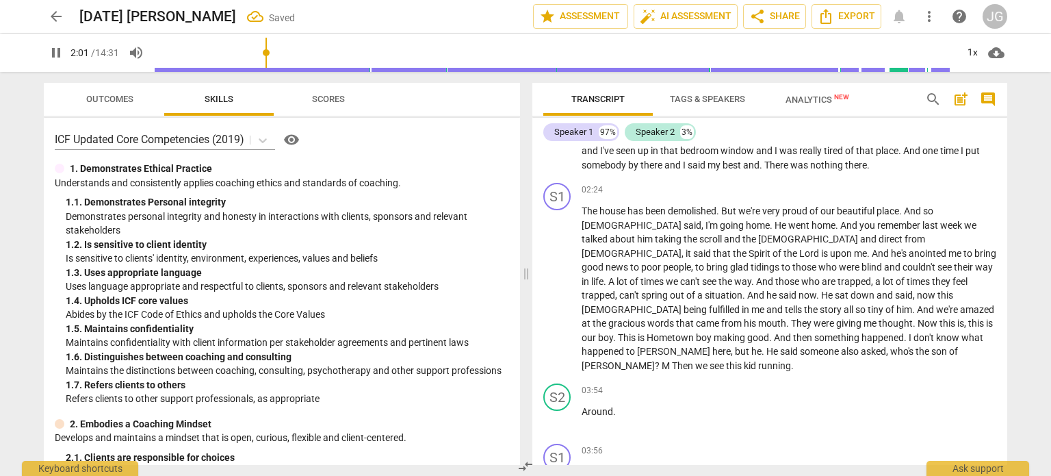
scroll to position [350, 0]
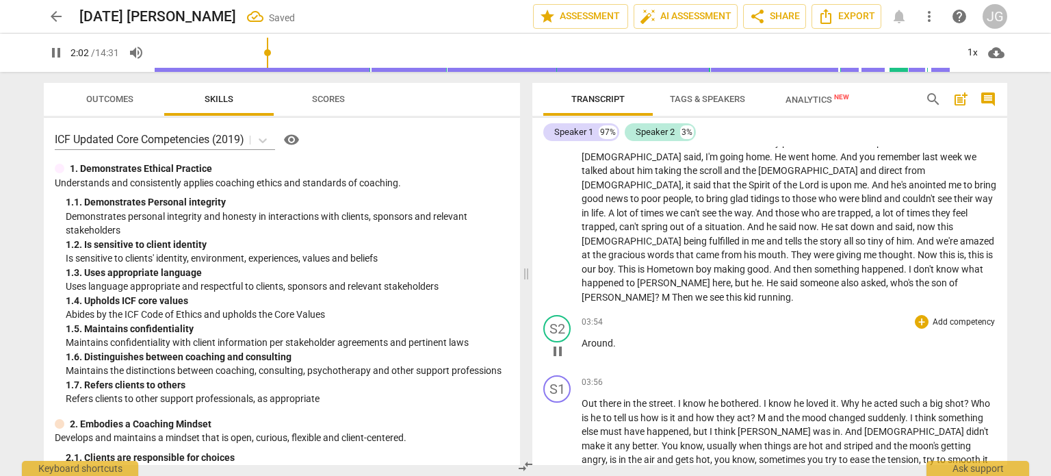
click at [583, 337] on span "Around" at bounding box center [597, 342] width 31 height 11
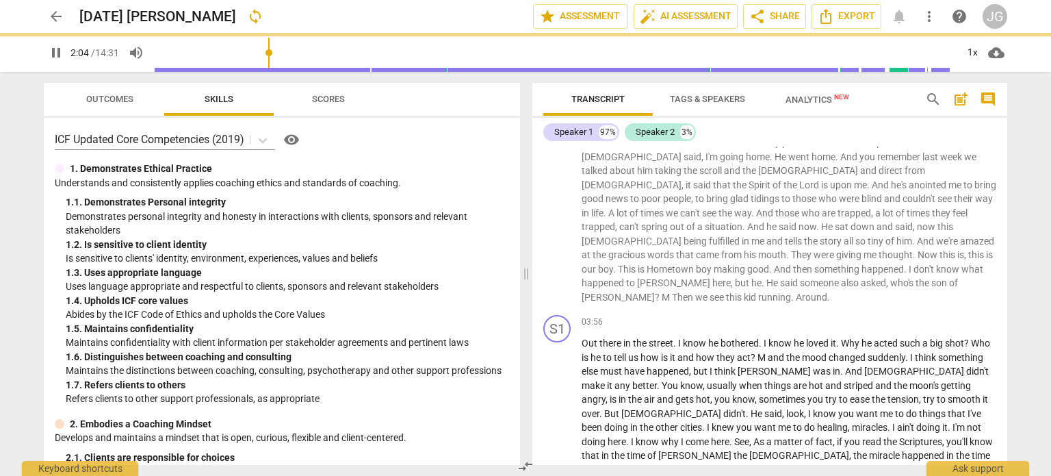
scroll to position [291, 0]
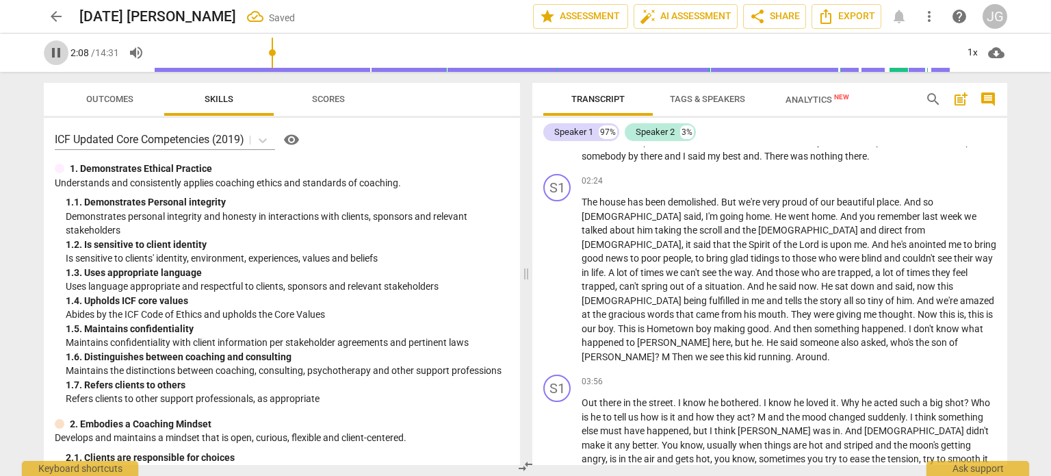
click at [59, 51] on span "pause" at bounding box center [56, 52] width 16 height 16
click at [55, 51] on span "play_arrow" at bounding box center [56, 52] width 16 height 16
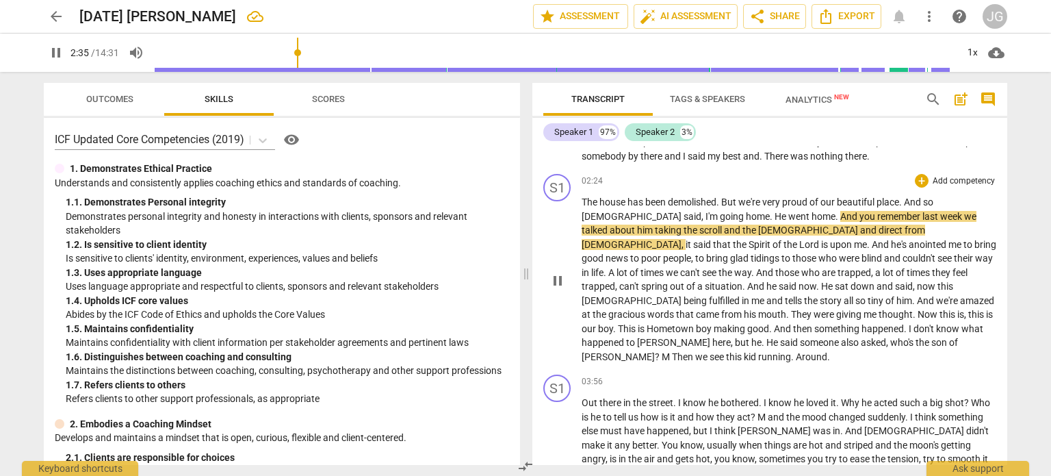
click at [840, 211] on span "And" at bounding box center [849, 216] width 19 height 11
type input "157"
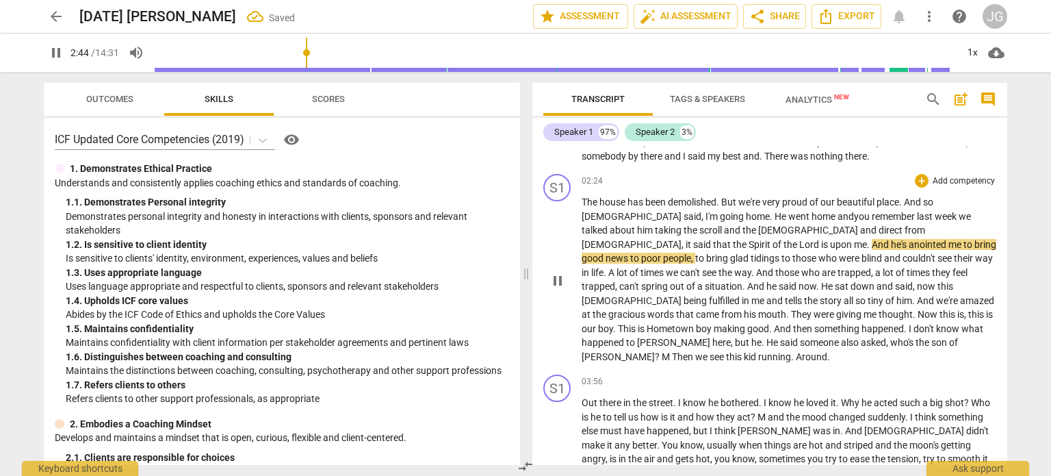
click at [905, 224] on span "from" at bounding box center [915, 229] width 21 height 11
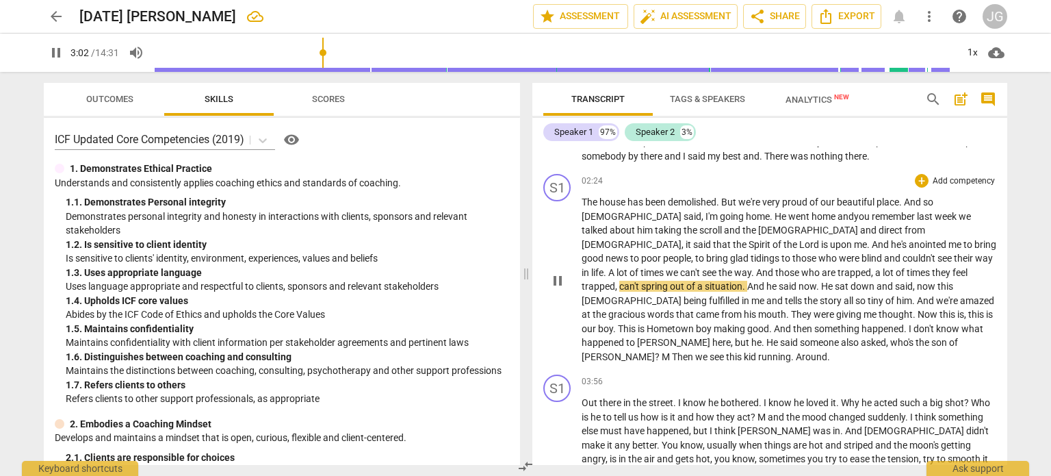
click at [641, 281] on span "can't" at bounding box center [630, 286] width 22 height 11
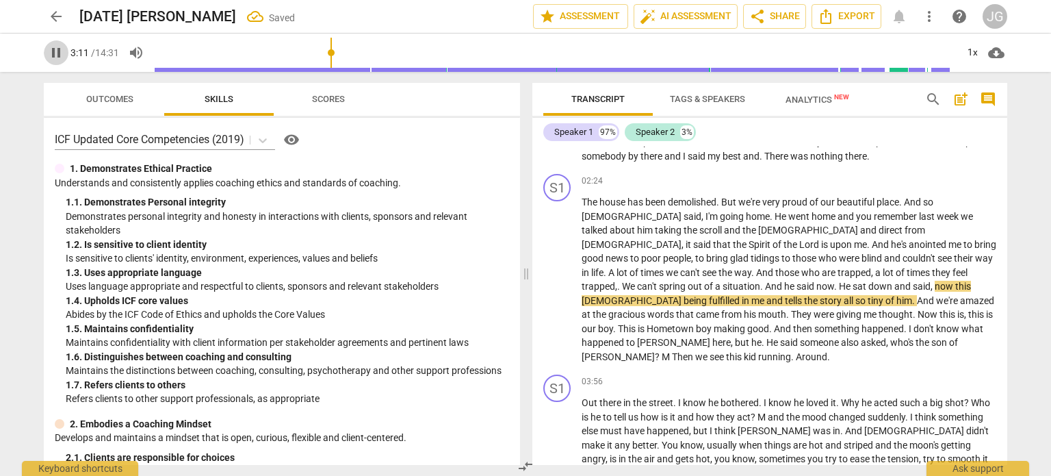
click at [57, 49] on span "pause" at bounding box center [56, 52] width 16 height 16
click at [57, 50] on span "play_arrow" at bounding box center [56, 52] width 16 height 16
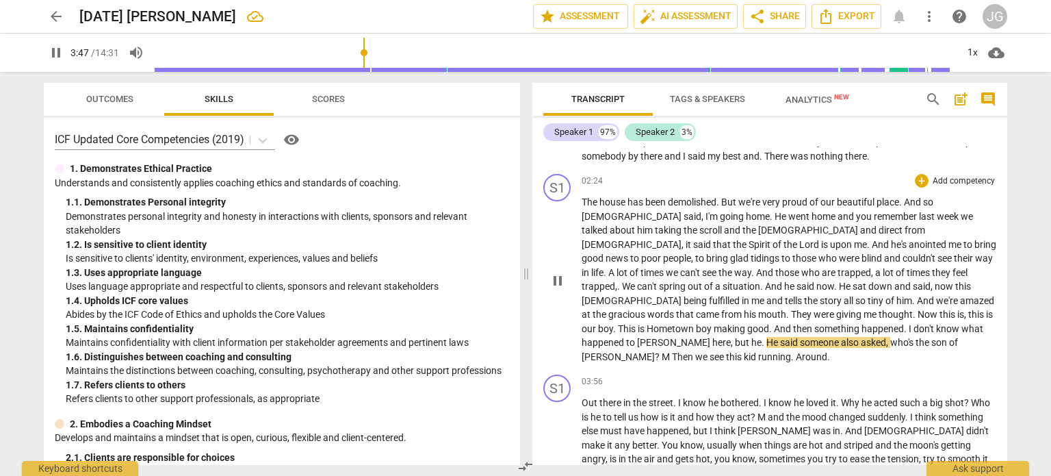
click at [862, 310] on p "The house has been demolished . But we're very proud of our beautiful place . A…" at bounding box center [789, 279] width 415 height 168
click at [800, 337] on span "said" at bounding box center [790, 342] width 20 height 11
type input "230"
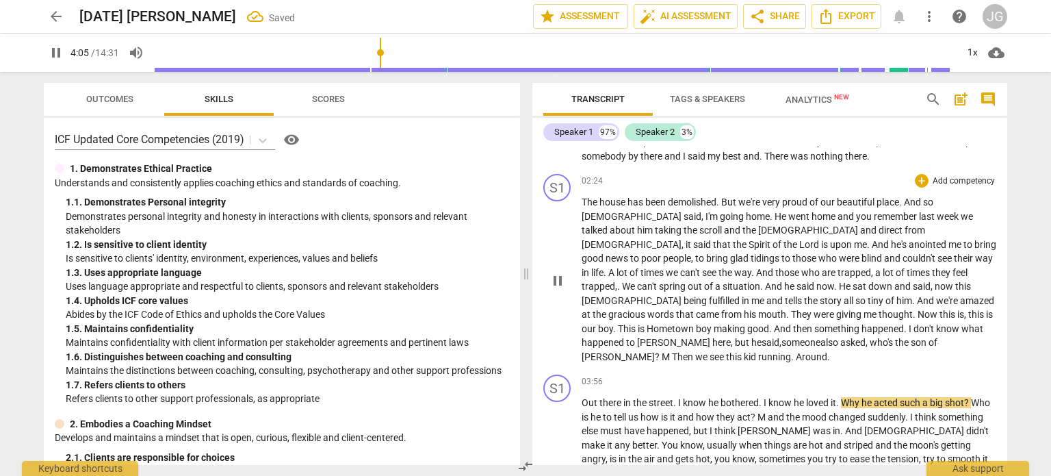
click at [735, 337] on span "," at bounding box center [733, 342] width 4 height 11
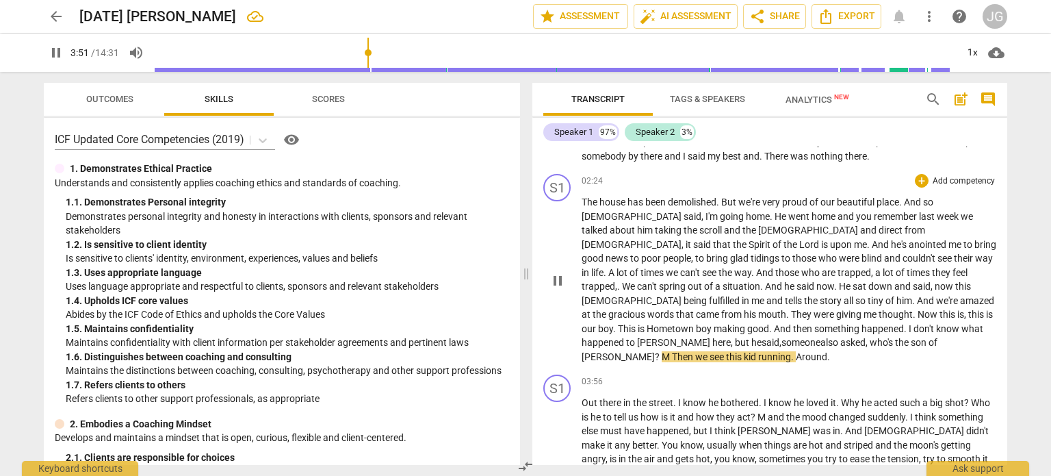
click at [895, 337] on span "who's" at bounding box center [882, 342] width 25 height 11
click at [662, 351] on span "M" at bounding box center [667, 356] width 10 height 11
drag, startPoint x: 682, startPoint y: 313, endPoint x: 649, endPoint y: 312, distance: 33.6
click at [649, 312] on p "The house has been demolished . But we're very proud of our beautiful place . A…" at bounding box center [789, 279] width 415 height 168
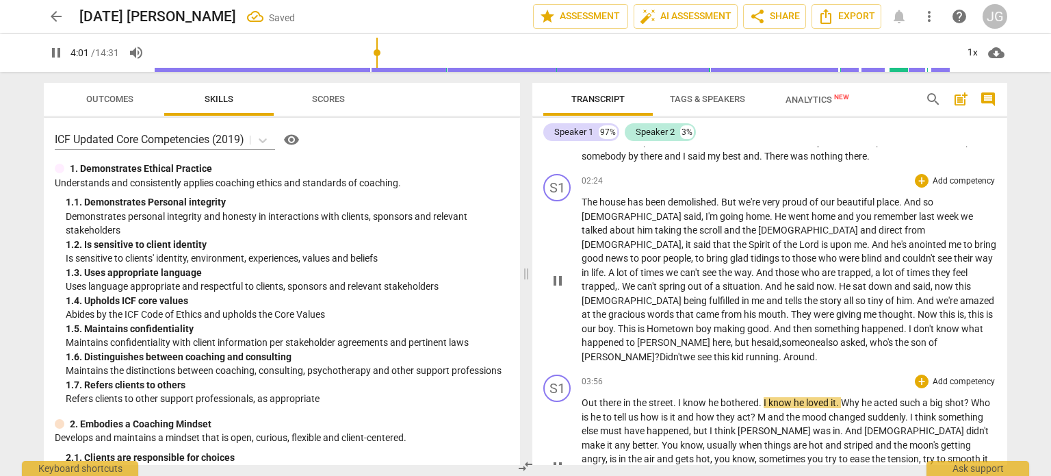
click at [582, 397] on span "Out" at bounding box center [591, 402] width 18 height 11
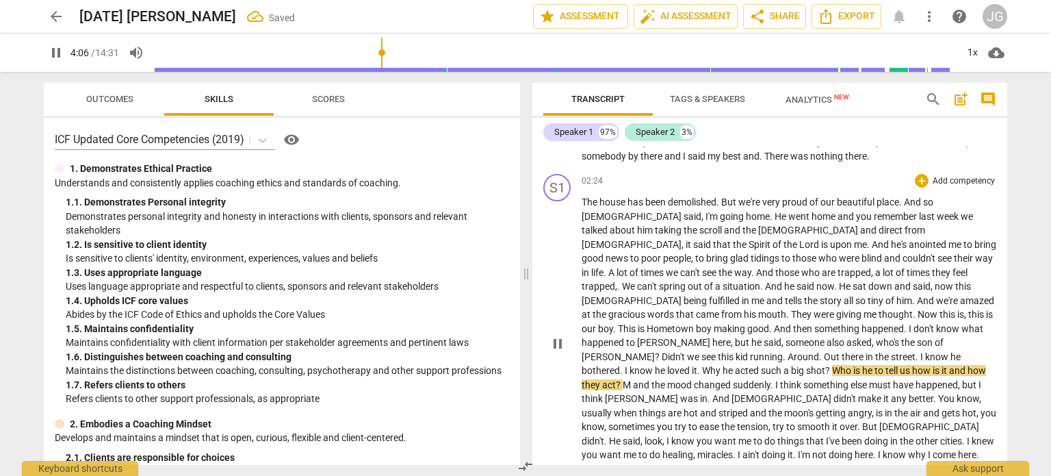
click at [824, 351] on span "Out" at bounding box center [833, 356] width 18 height 11
type input "247"
click at [788, 351] on span "Around o" at bounding box center [807, 356] width 39 height 11
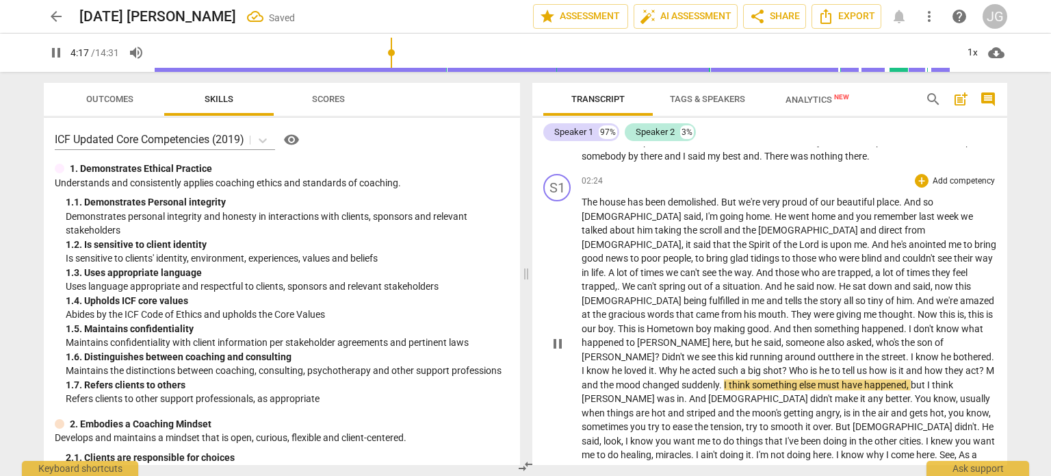
click at [736, 351] on span "kid" at bounding box center [743, 356] width 14 height 11
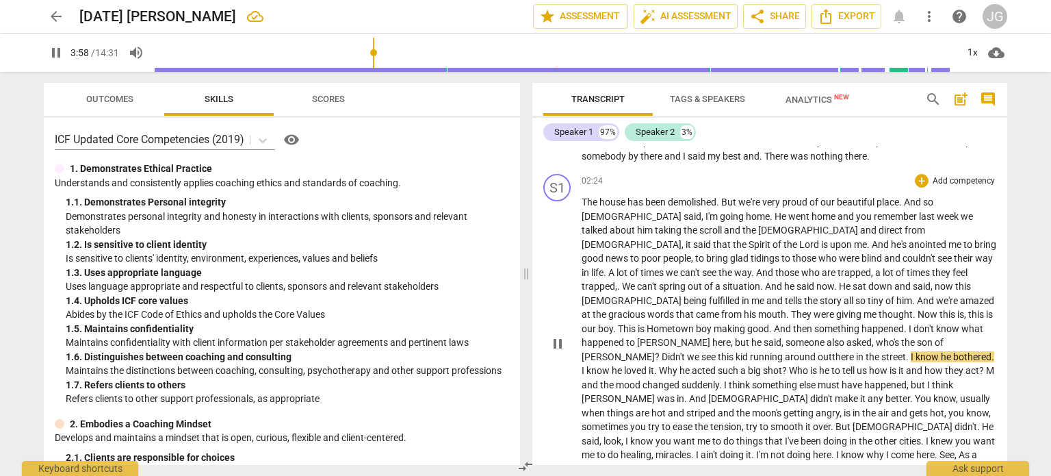
click at [906, 351] on span "." at bounding box center [908, 356] width 5 height 11
click at [942, 351] on span "he" at bounding box center [947, 356] width 12 height 11
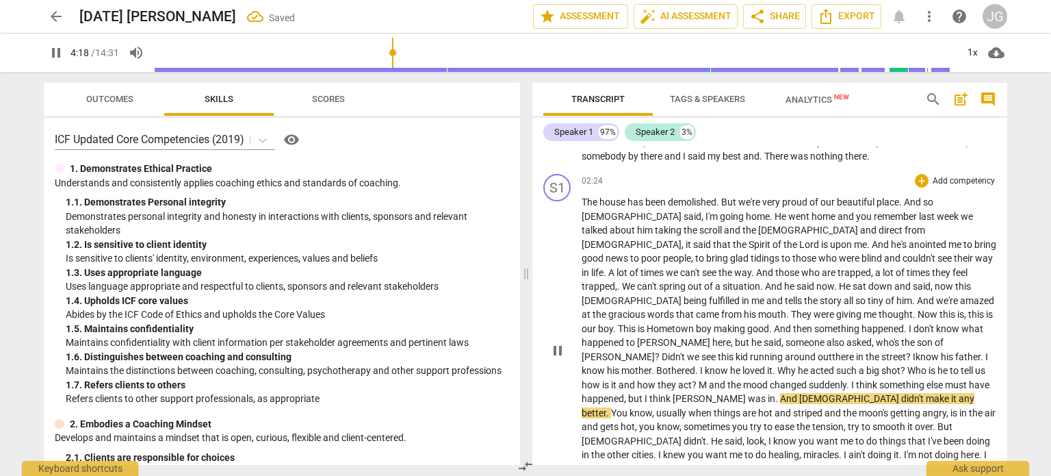
click at [700, 365] on span "." at bounding box center [697, 370] width 5 height 11
click at [704, 351] on span "see" at bounding box center [709, 356] width 16 height 11
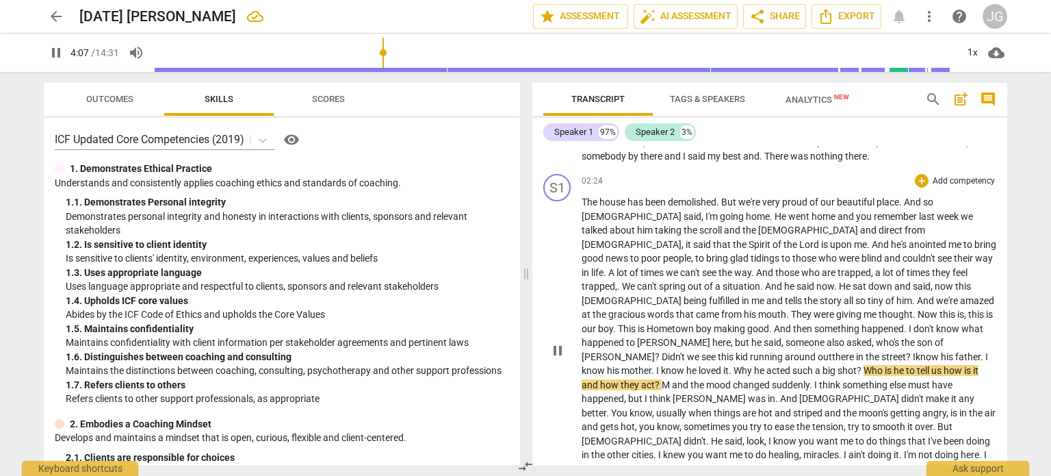
click at [755, 365] on span "he" at bounding box center [760, 370] width 12 height 11
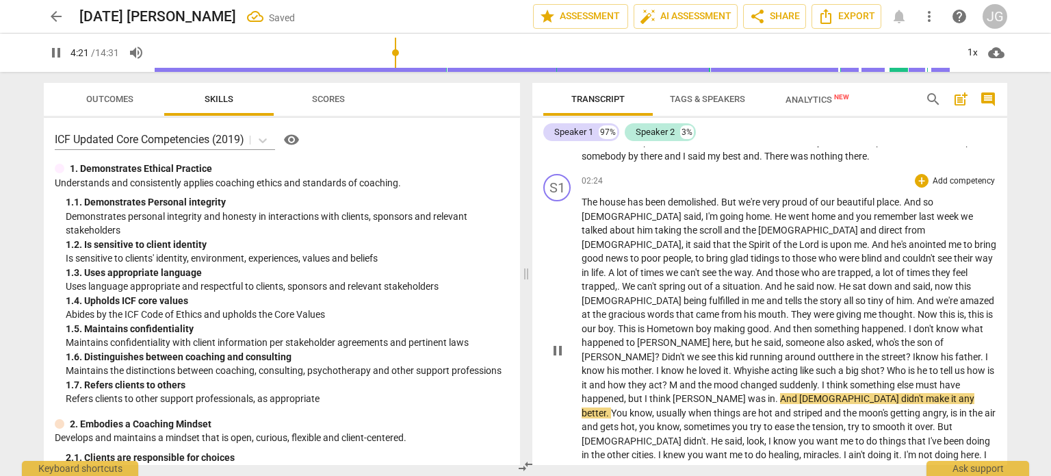
click at [735, 365] on span "Why is" at bounding box center [746, 370] width 25 height 11
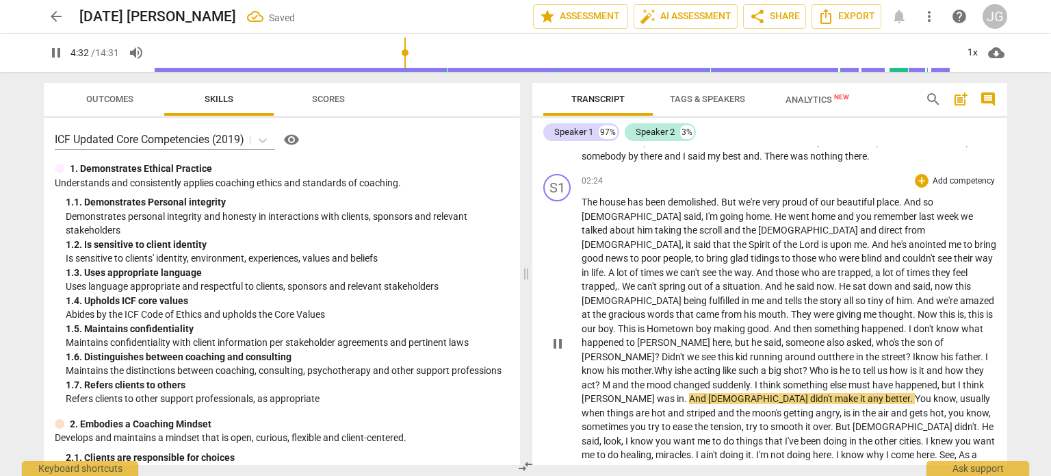
click at [873, 379] on span "must" at bounding box center [861, 384] width 24 height 11
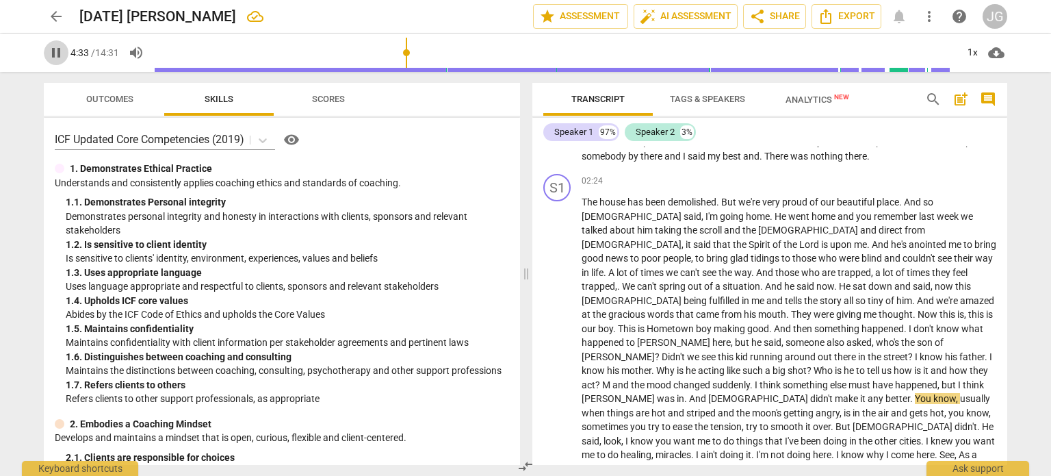
click at [52, 51] on span "pause" at bounding box center [56, 52] width 16 height 16
click at [647, 323] on span "is" at bounding box center [642, 328] width 9 height 11
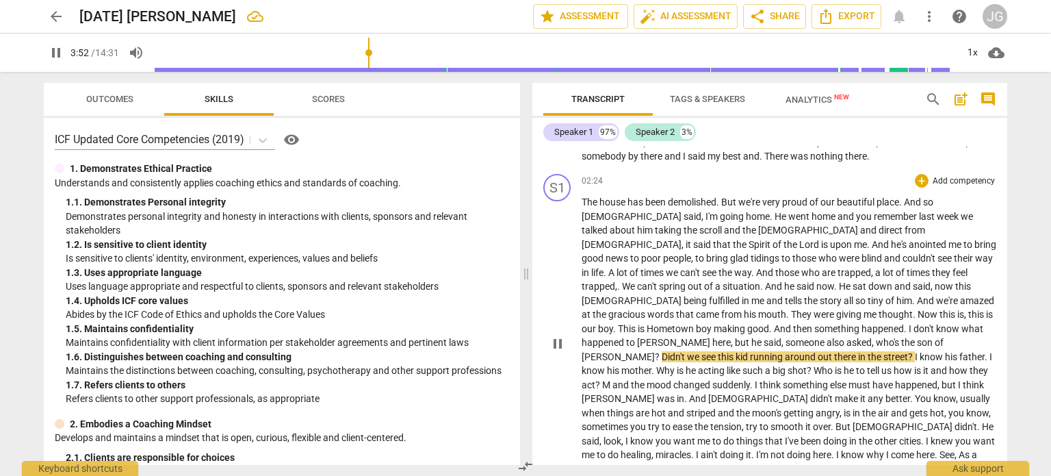
click at [901, 337] on span "who's" at bounding box center [888, 342] width 25 height 11
type input "234"
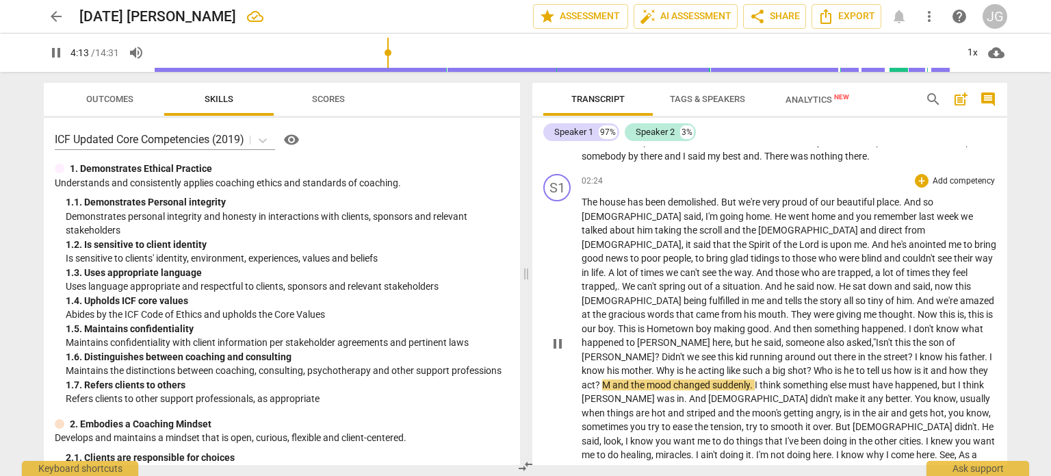
click at [844, 365] on span "is" at bounding box center [839, 370] width 9 height 11
click at [883, 330] on p "The house has been demolished . But we're very proud of our beautiful place . A…" at bounding box center [789, 342] width 415 height 295
click at [835, 365] on span "Who" at bounding box center [824, 370] width 21 height 11
click at [931, 365] on span "it" at bounding box center [927, 370] width 8 height 11
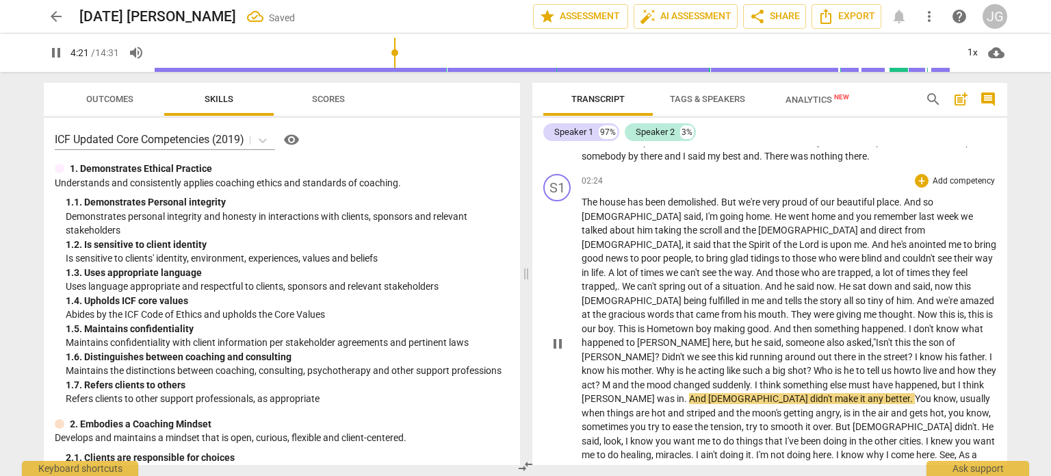
click at [595, 379] on span "act" at bounding box center [589, 384] width 14 height 11
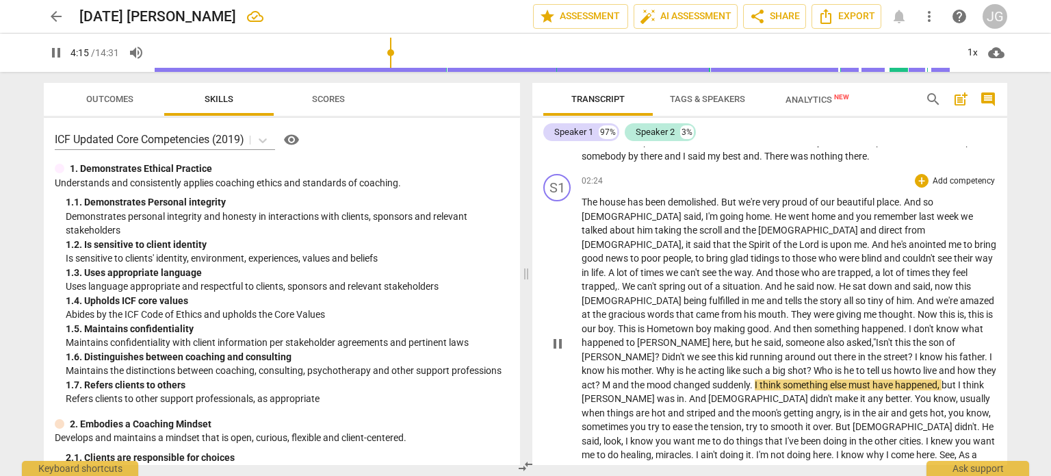
click at [631, 379] on span "and" at bounding box center [621, 384] width 18 height 11
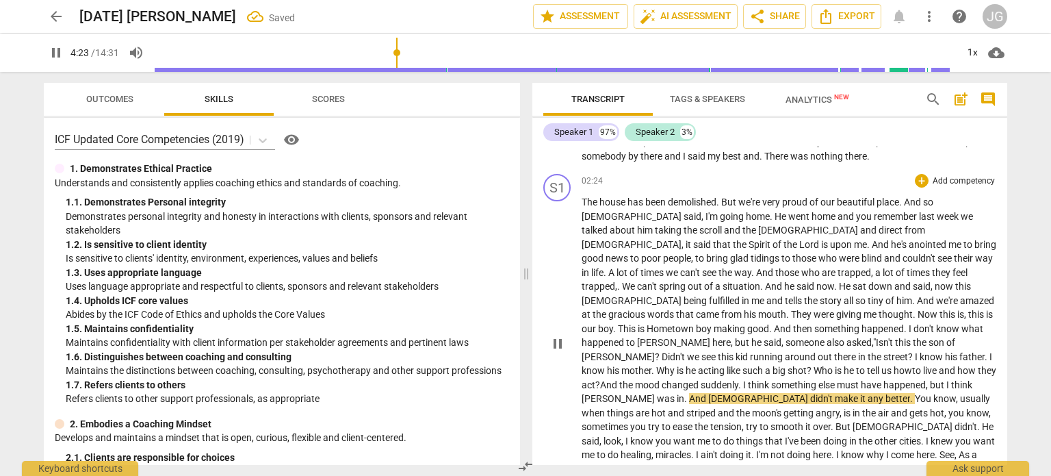
click at [662, 379] on span "mood" at bounding box center [648, 384] width 27 height 11
click at [738, 379] on span "suddenly" at bounding box center [720, 384] width 38 height 11
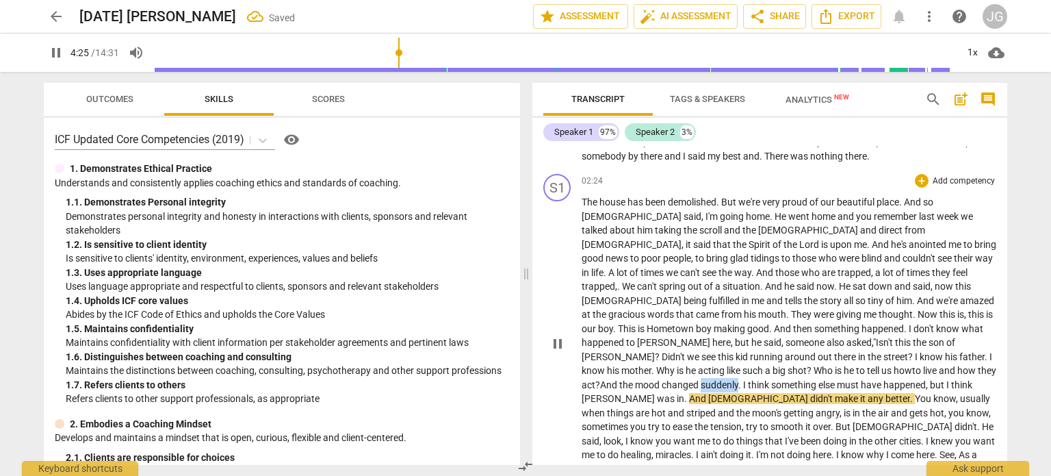
click at [738, 379] on span "suddenly" at bounding box center [720, 384] width 38 height 11
click at [684, 393] on span "in" at bounding box center [681, 398] width 8 height 11
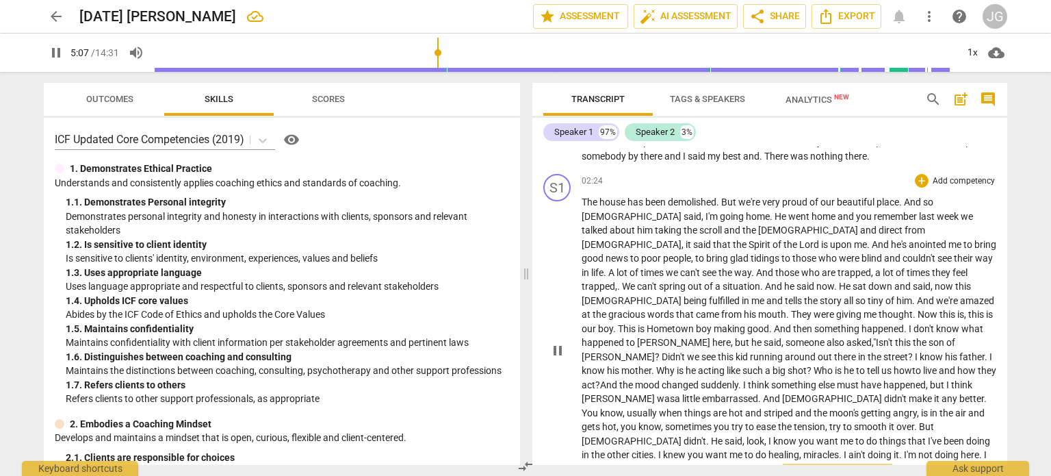
click at [699, 463] on span "As" at bounding box center [705, 468] width 13 height 11
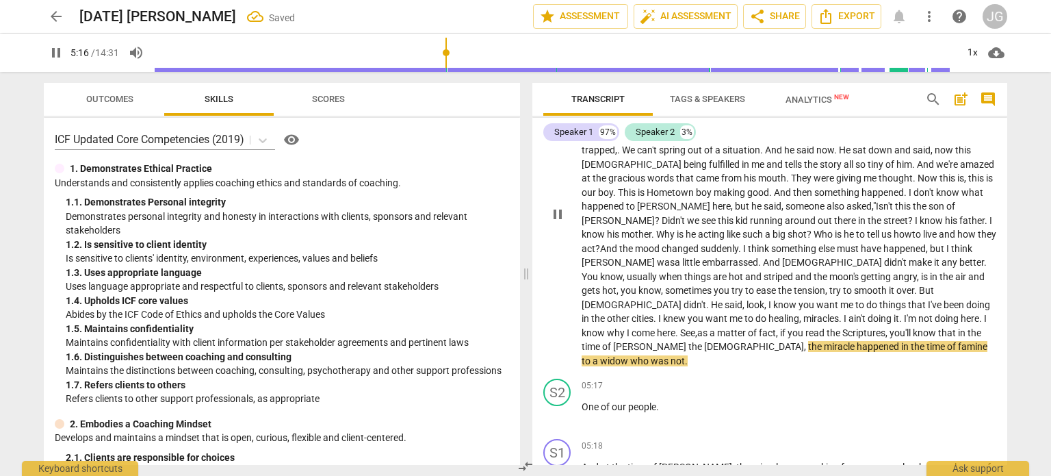
scroll to position [565, 0]
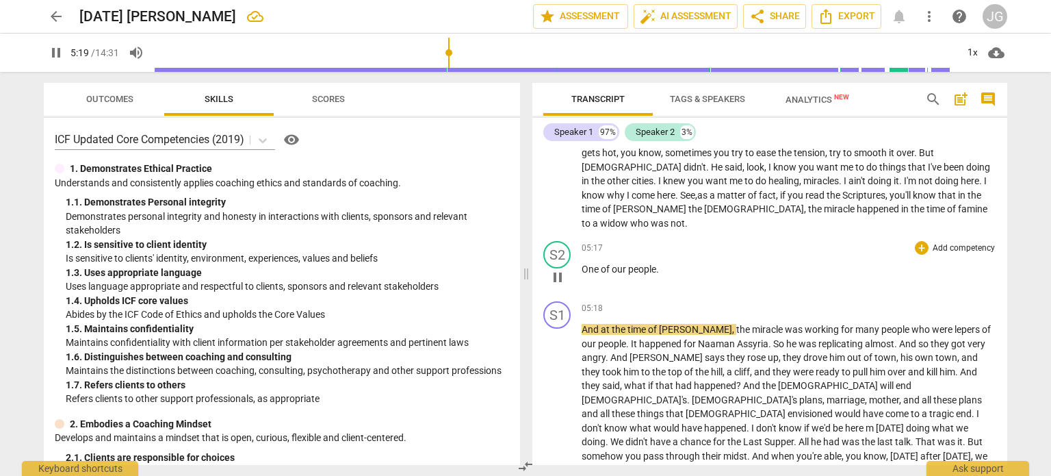
click at [583, 263] on span "One" at bounding box center [591, 268] width 19 height 11
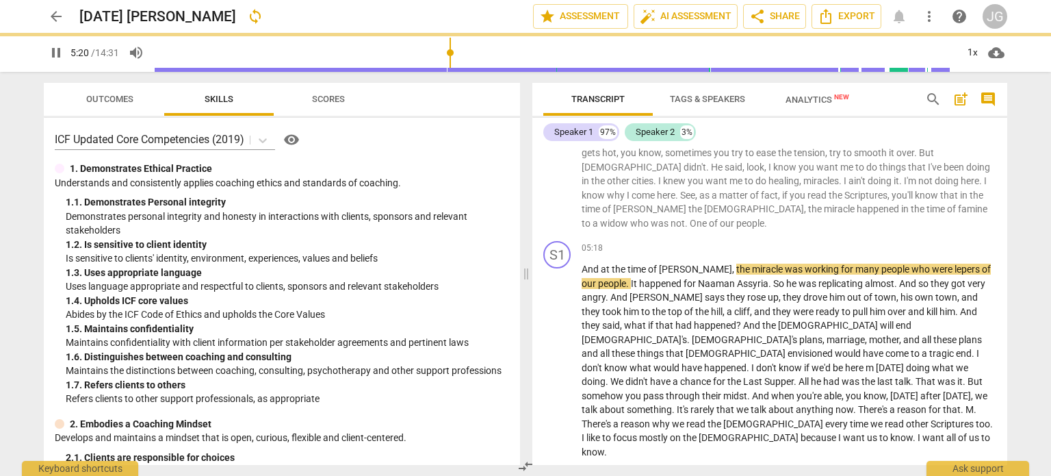
scroll to position [505, 0]
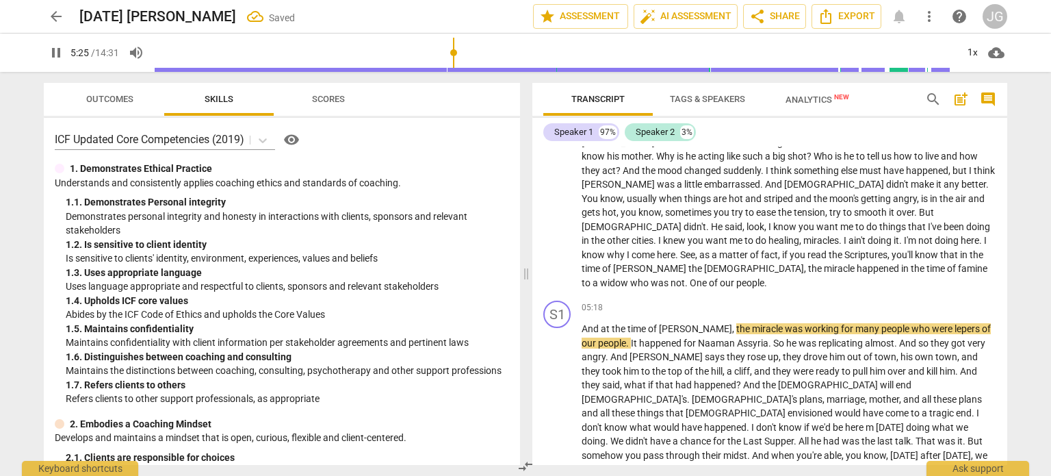
click at [709, 277] on span "One" at bounding box center [699, 282] width 19 height 11
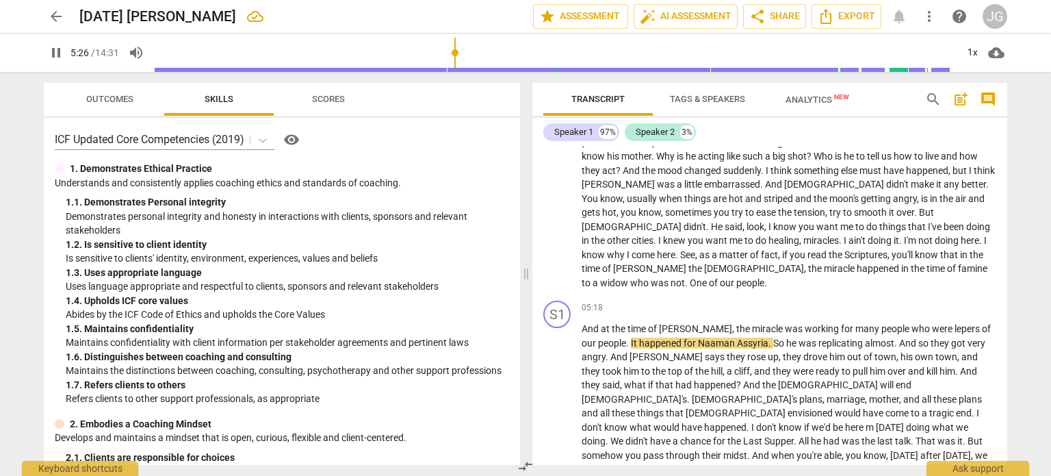
type input "326"
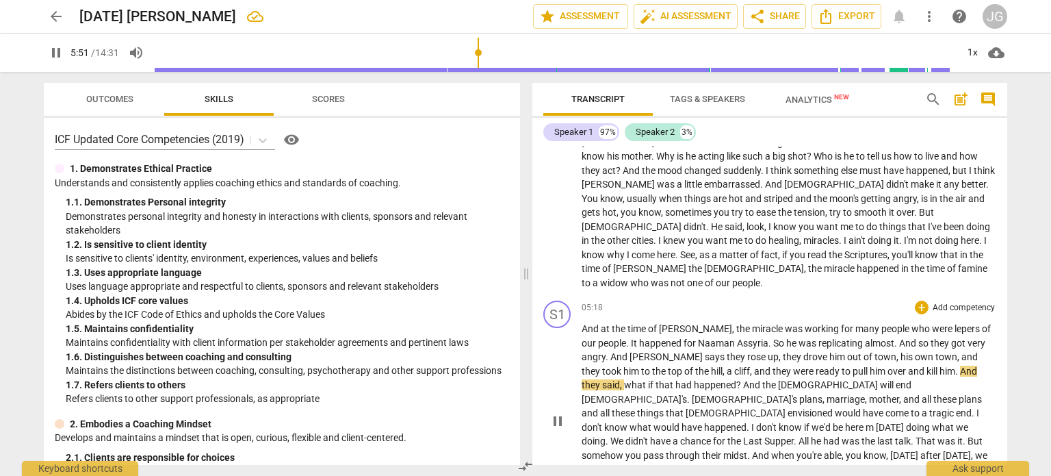
click at [773, 365] on span "they" at bounding box center [783, 370] width 21 height 11
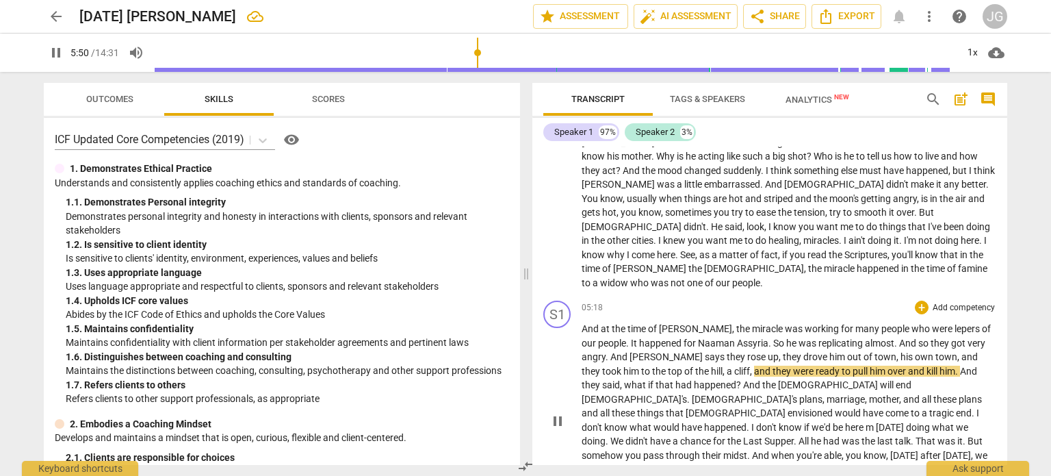
click at [853, 365] on span "pull" at bounding box center [861, 370] width 17 height 11
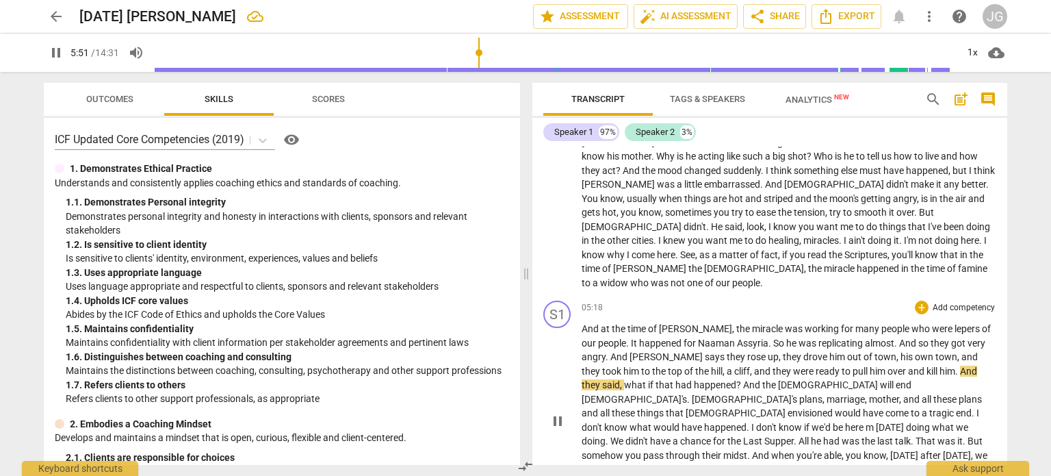
type input "352"
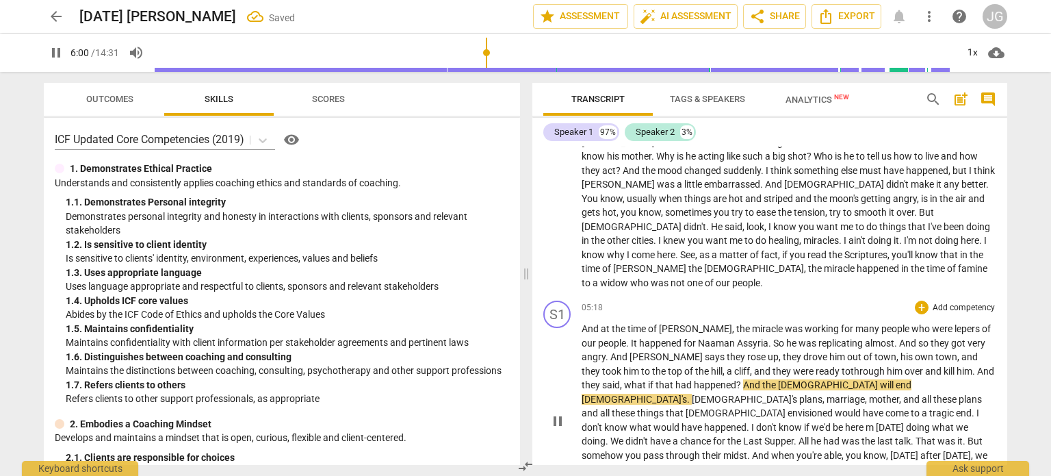
click at [743, 379] on span "And" at bounding box center [752, 384] width 19 height 11
click at [675, 379] on span "had" at bounding box center [684, 384] width 18 height 11
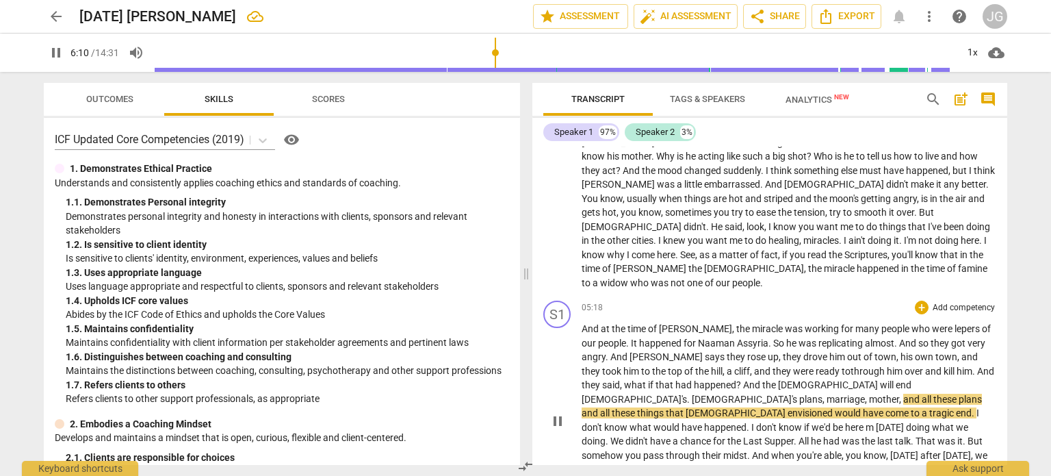
click at [799, 394] on span "[DEMOGRAPHIC_DATA]'s" at bounding box center [745, 399] width 107 height 11
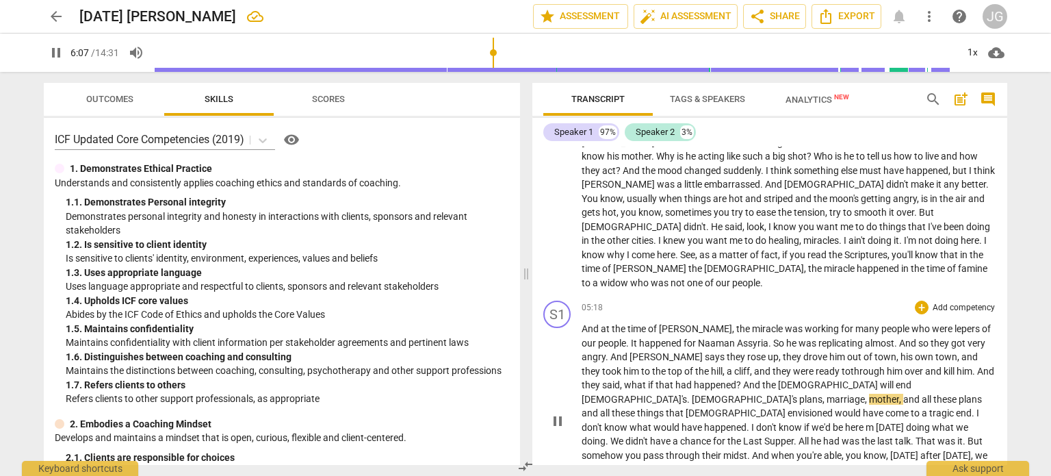
click at [869, 394] on span "," at bounding box center [867, 399] width 4 height 11
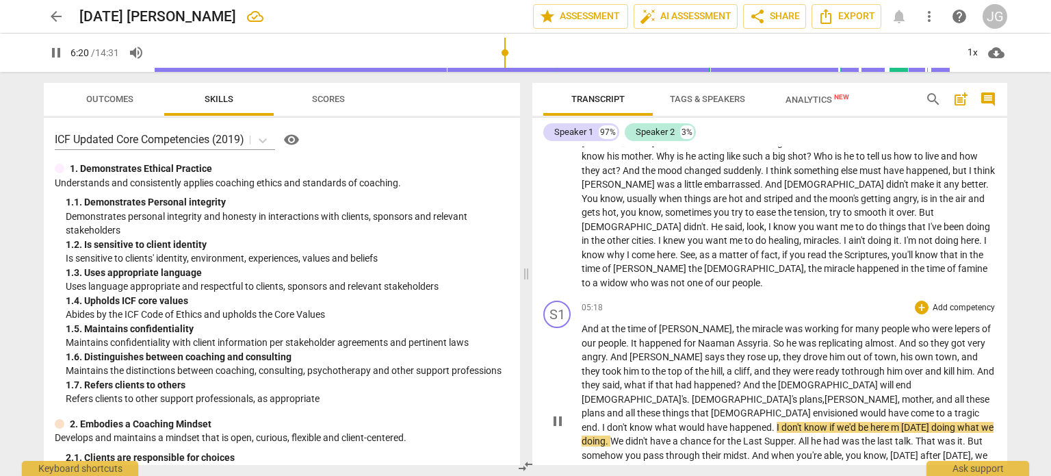
click at [891, 422] on span "m" at bounding box center [896, 427] width 10 height 11
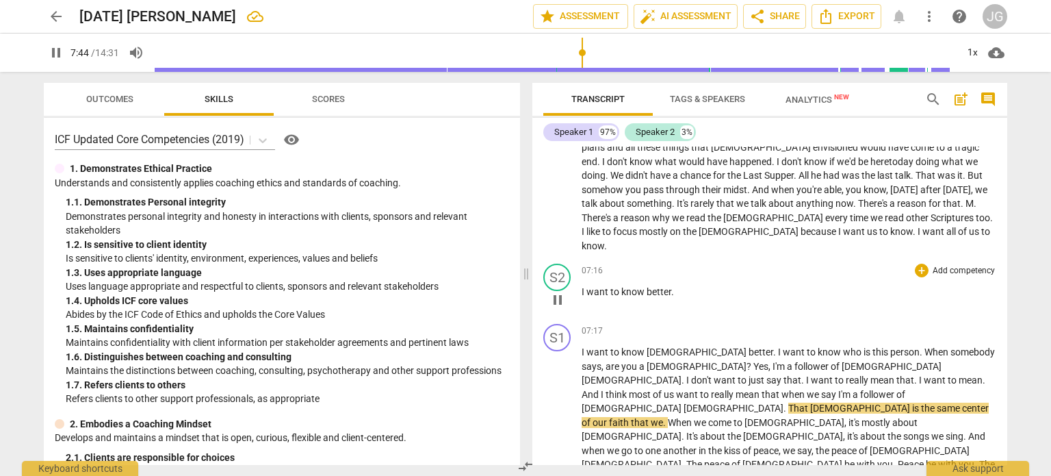
scroll to position [779, 0]
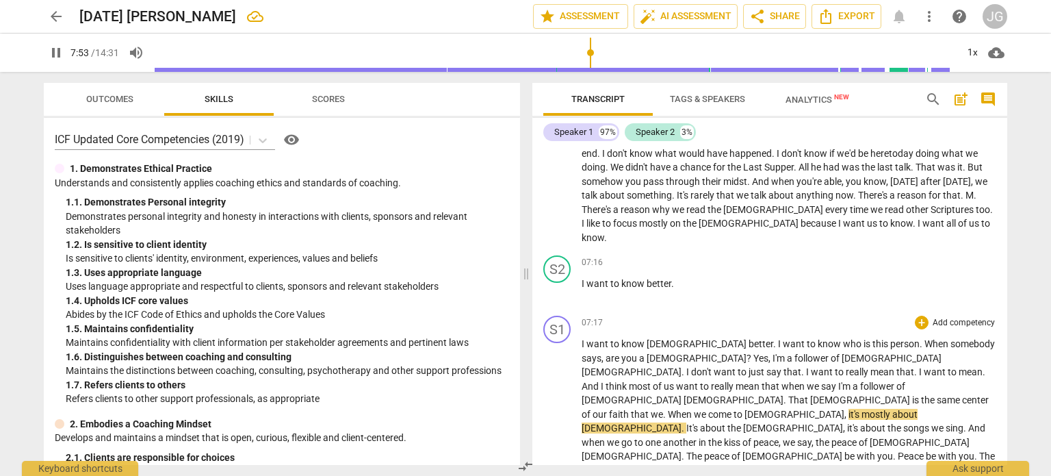
click at [962, 394] on span "center" at bounding box center [975, 399] width 27 height 11
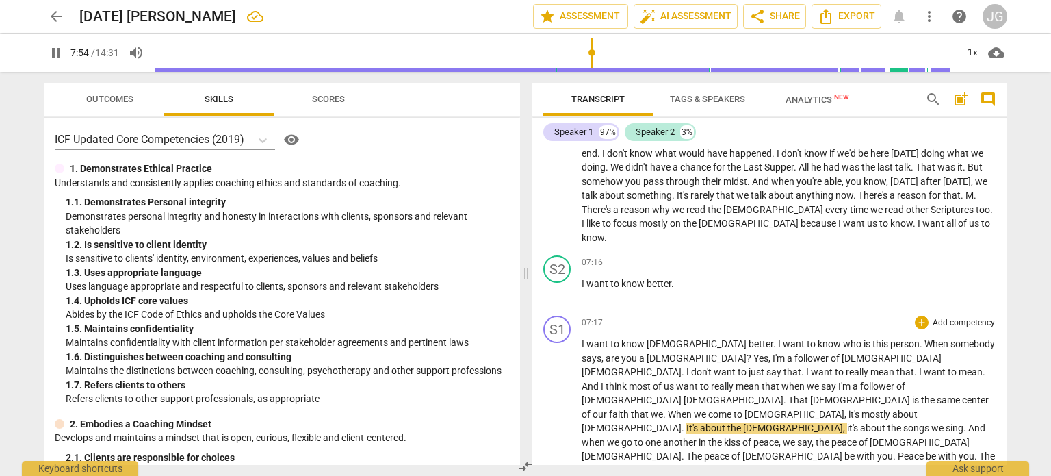
type input "475"
click at [684, 394] on span "[DEMOGRAPHIC_DATA]" at bounding box center [734, 399] width 100 height 11
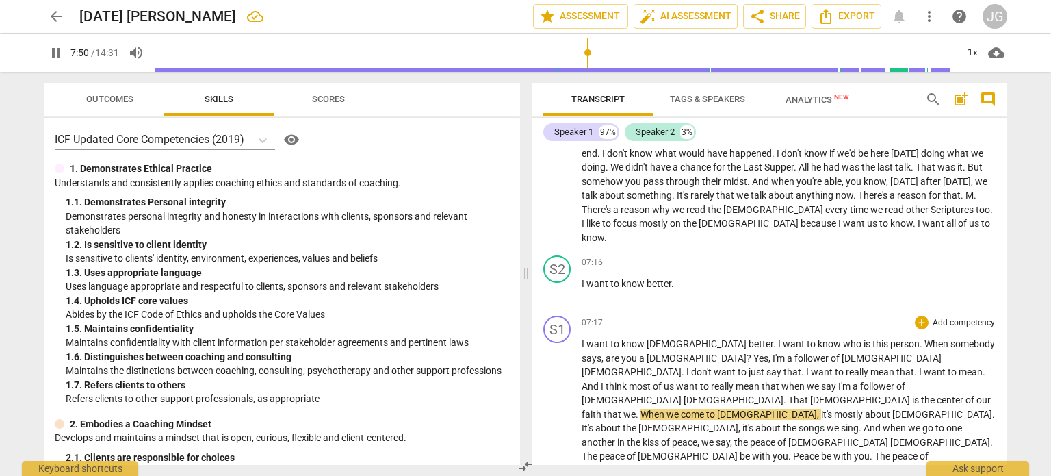
click at [604, 409] on span "faith" at bounding box center [593, 414] width 22 height 11
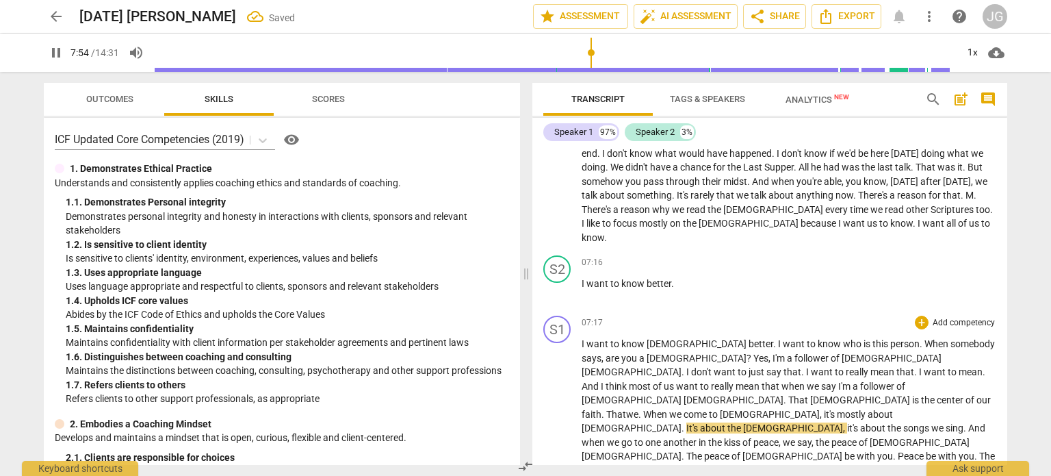
click at [669, 409] on span "When" at bounding box center [656, 414] width 26 height 11
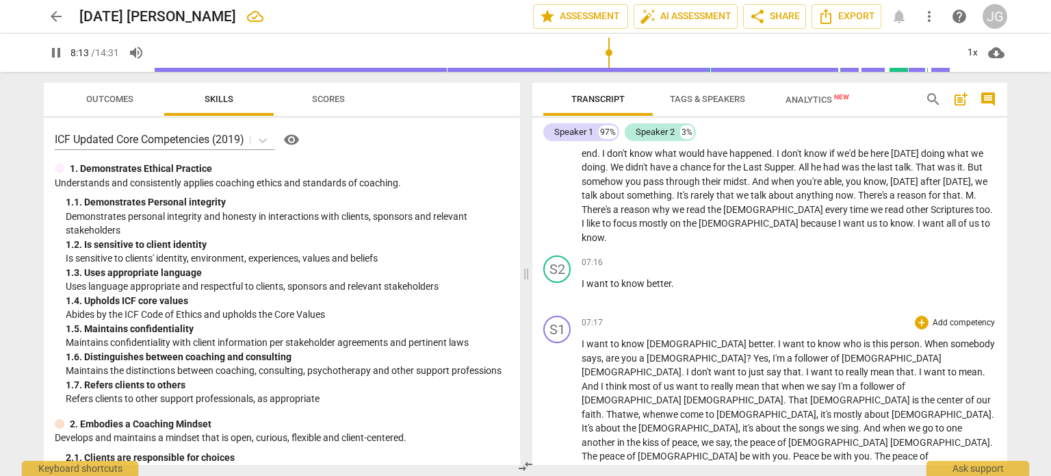
click at [892, 450] on span "peace" at bounding box center [905, 455] width 27 height 11
click at [717, 465] on span "with" at bounding box center [706, 470] width 21 height 11
click at [805, 475] on span "This" at bounding box center [804, 483] width 20 height 11
click at [730, 437] on span "say" at bounding box center [723, 442] width 14 height 11
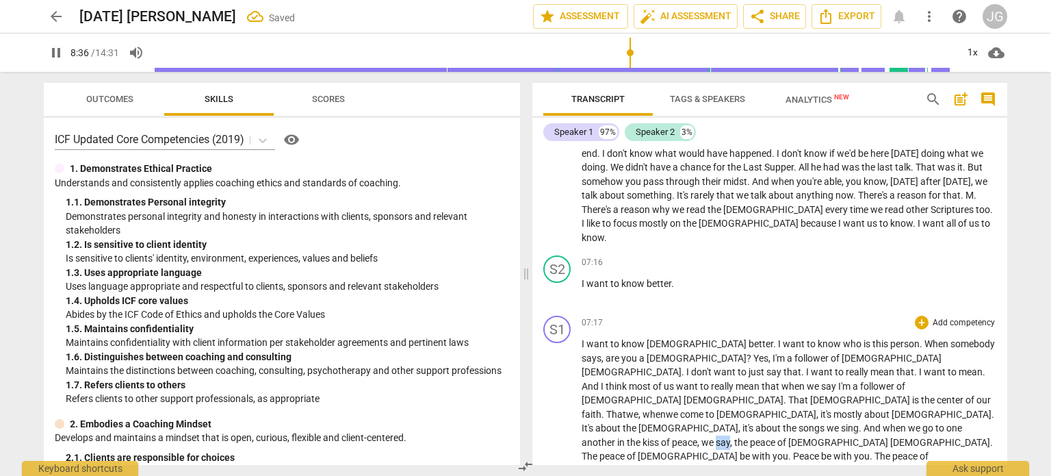
click at [730, 437] on span "say" at bounding box center [723, 442] width 14 height 11
click at [588, 350] on p "I want to know [DEMOGRAPHIC_DATA] better . I want to know who is this person . …" at bounding box center [789, 484] width 415 height 295
click at [894, 465] on span "just" at bounding box center [903, 470] width 18 height 11
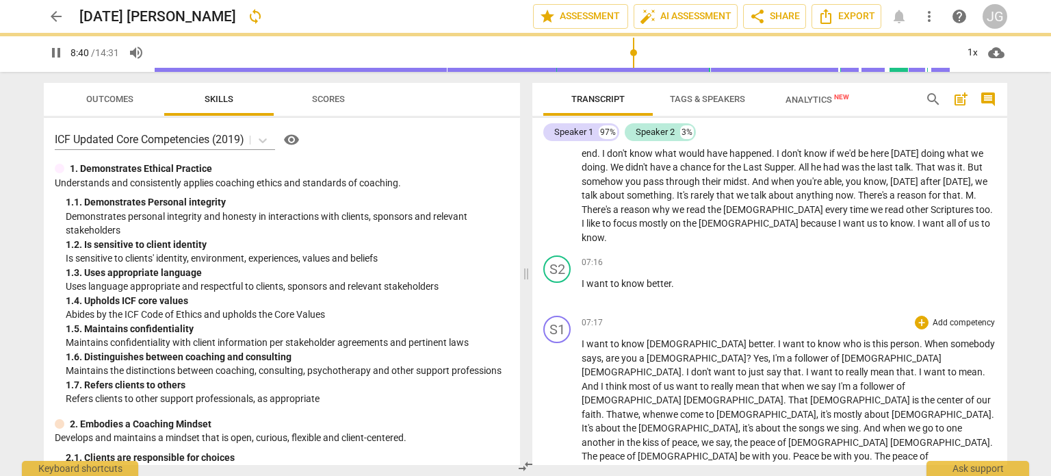
drag, startPoint x: 981, startPoint y: 370, endPoint x: 969, endPoint y: 363, distance: 13.5
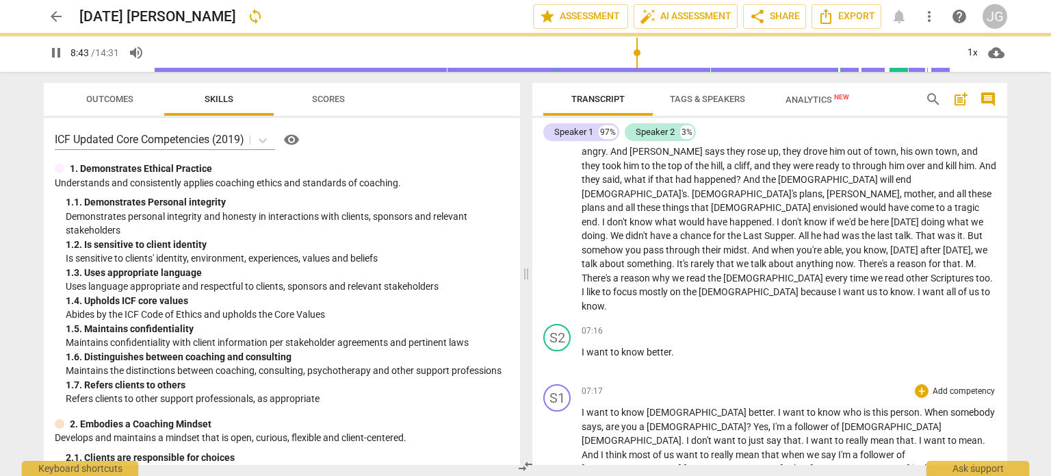
scroll to position [847, 0]
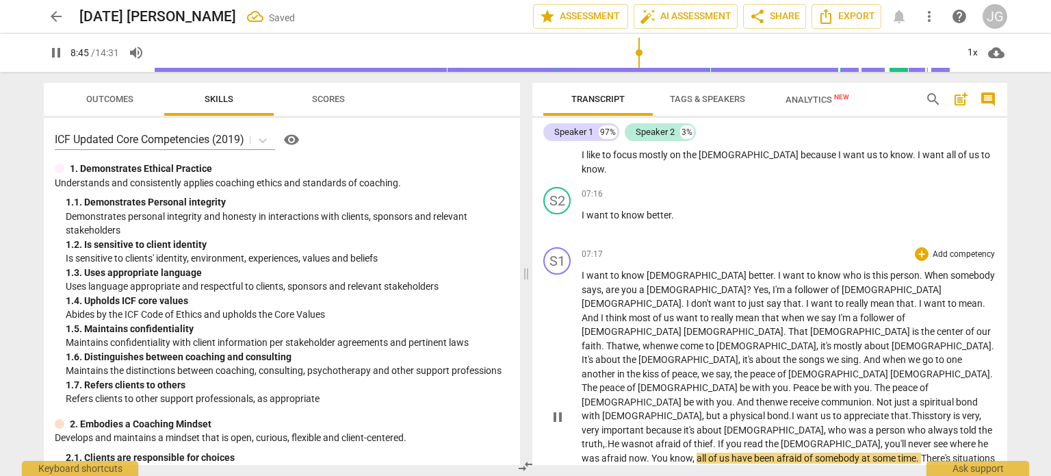
click at [713, 438] on span "." at bounding box center [715, 443] width 5 height 11
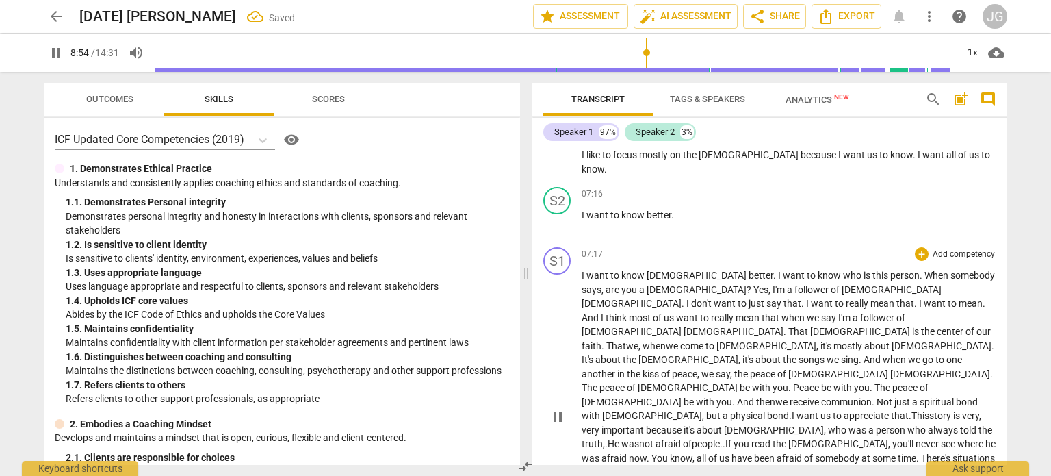
click at [734, 438] on span "you" at bounding box center [743, 443] width 18 height 11
click at [723, 438] on span "." at bounding box center [724, 443] width 3 height 11
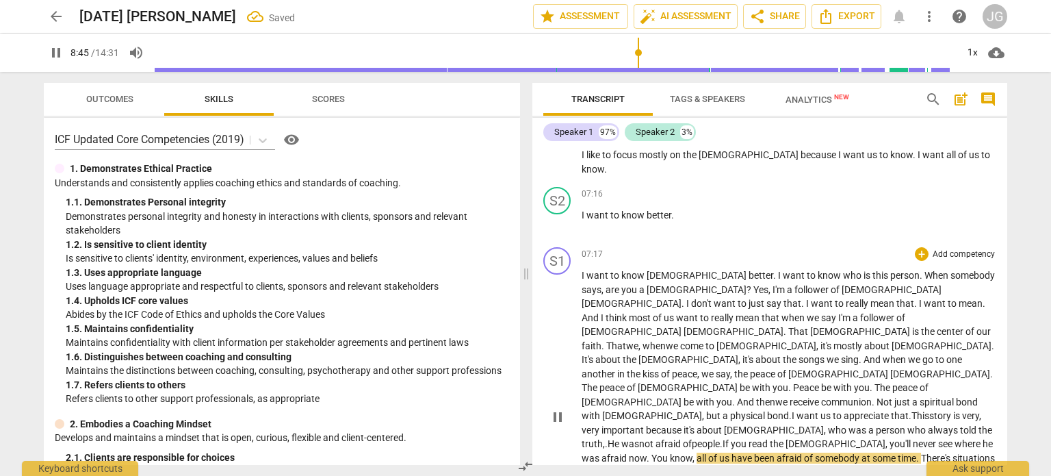
click at [647, 452] on span "now" at bounding box center [638, 457] width 18 height 11
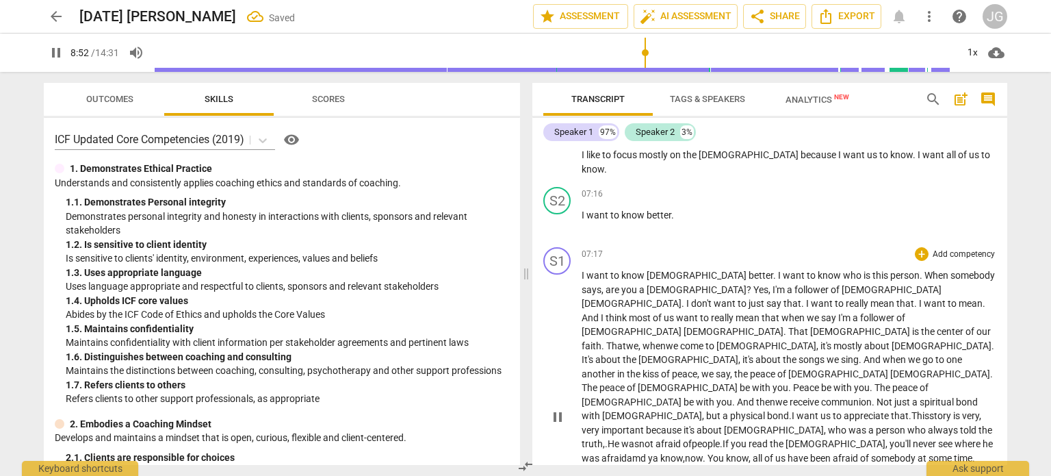
click at [726, 452] on span "know" at bounding box center [737, 457] width 23 height 11
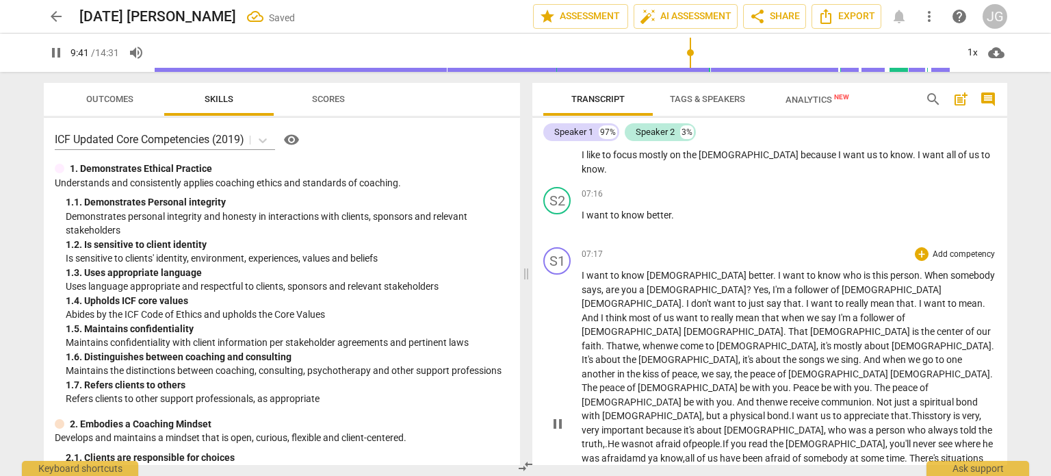
drag, startPoint x: 898, startPoint y: 415, endPoint x: 838, endPoint y: 416, distance: 60.2
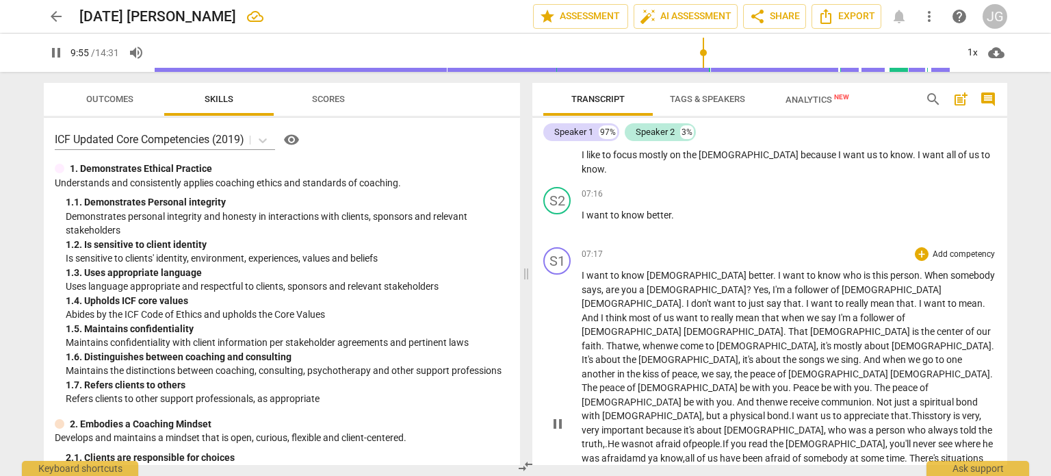
click at [838, 416] on p "I want to know [DEMOGRAPHIC_DATA] better . I want to know who is this person . …" at bounding box center [789, 422] width 415 height 309
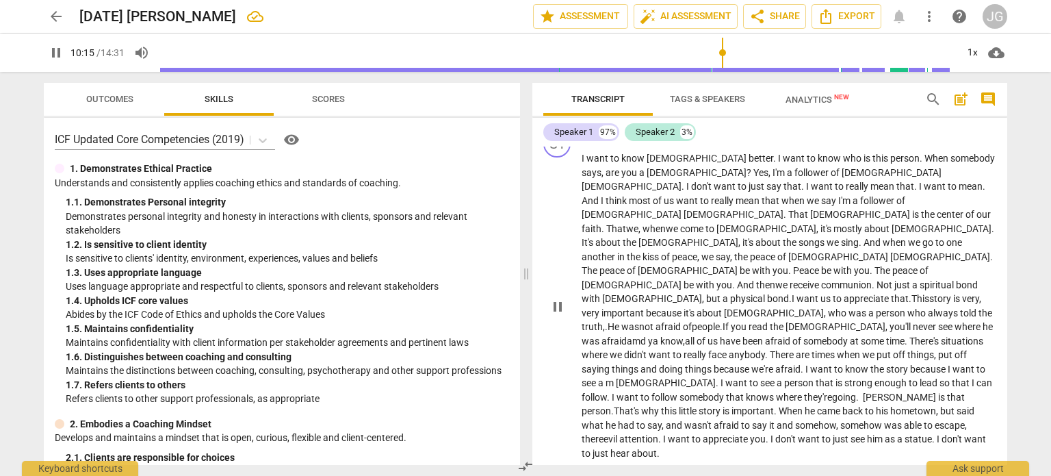
scroll to position [1033, 0]
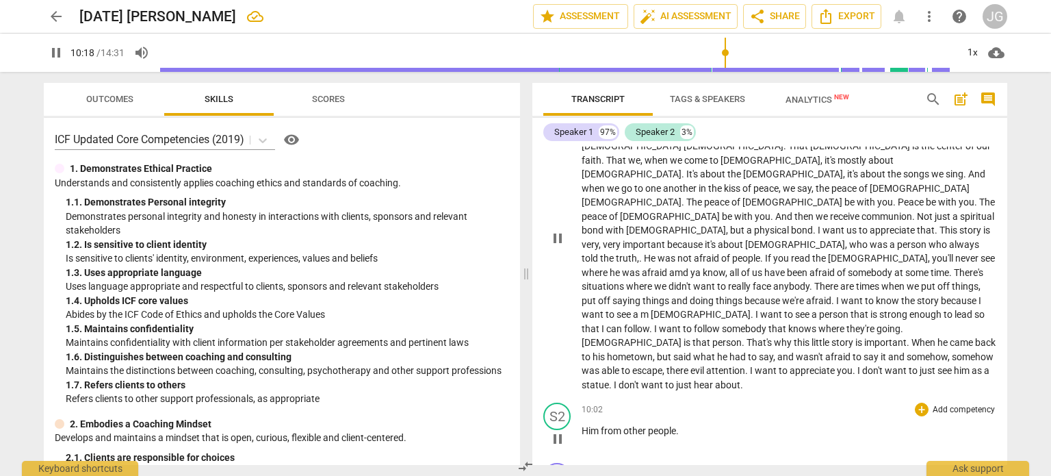
click at [601, 425] on span "from" at bounding box center [612, 430] width 23 height 11
type input "620"
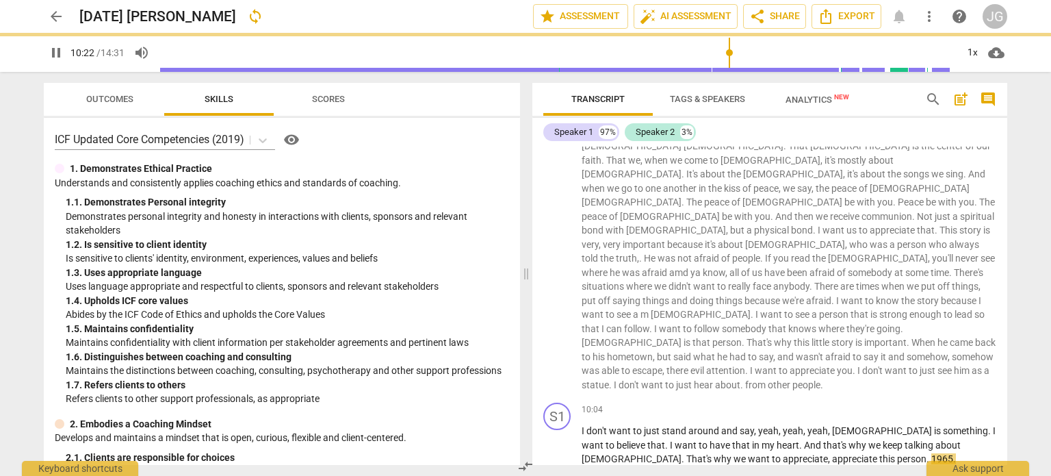
scroll to position [973, 0]
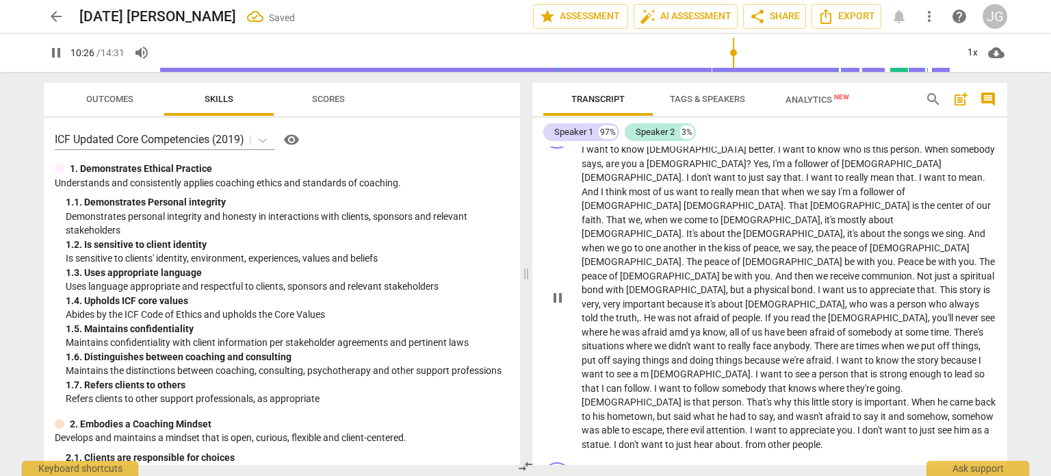
click at [768, 439] on span "from" at bounding box center [756, 444] width 23 height 11
type input "629"
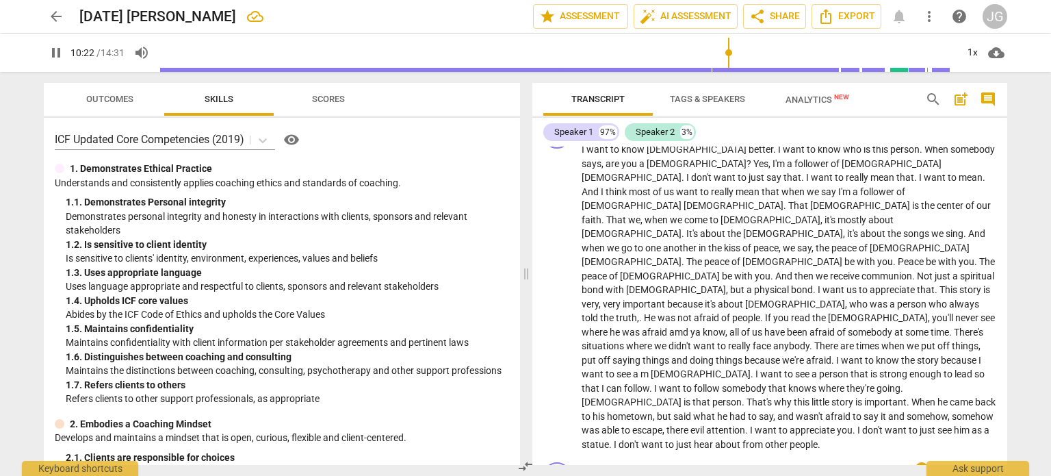
type input "622"
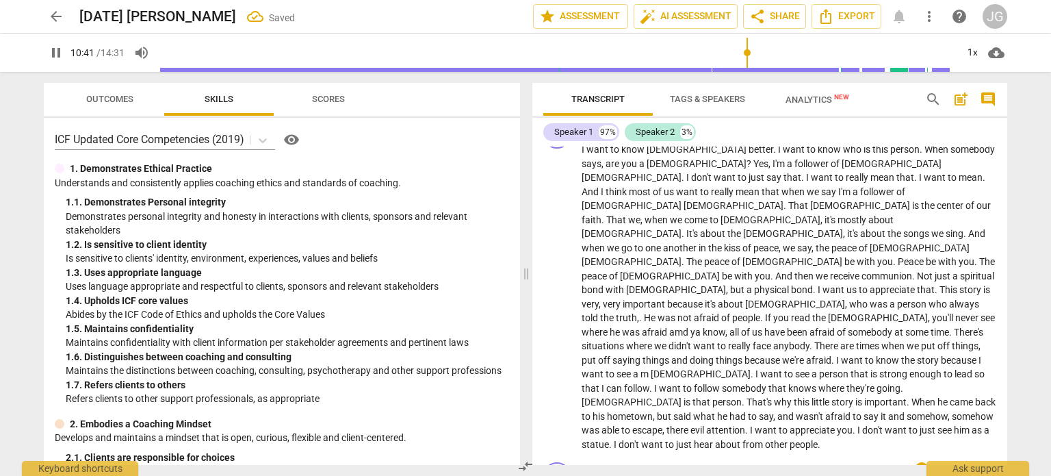
drag, startPoint x: 851, startPoint y: 387, endPoint x: 770, endPoint y: 391, distance: 80.8
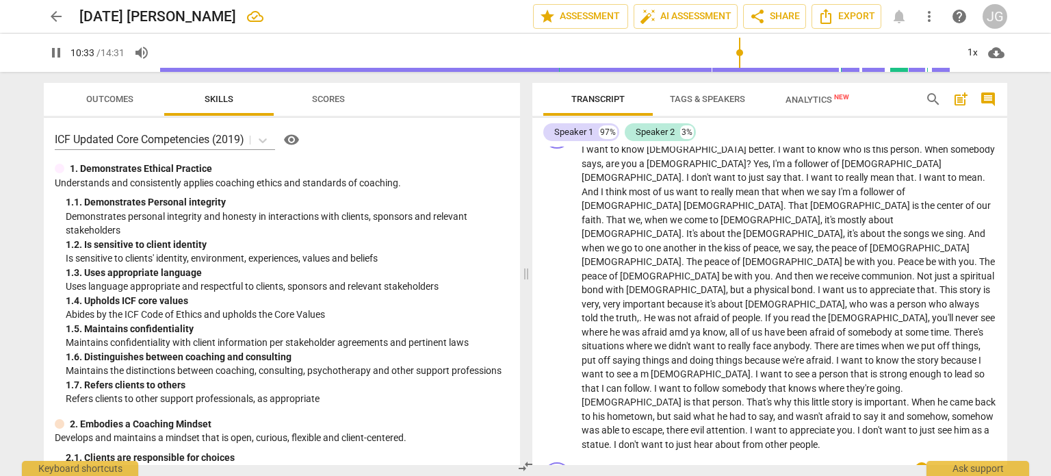
drag, startPoint x: 691, startPoint y: 391, endPoint x: 633, endPoint y: 391, distance: 58.2
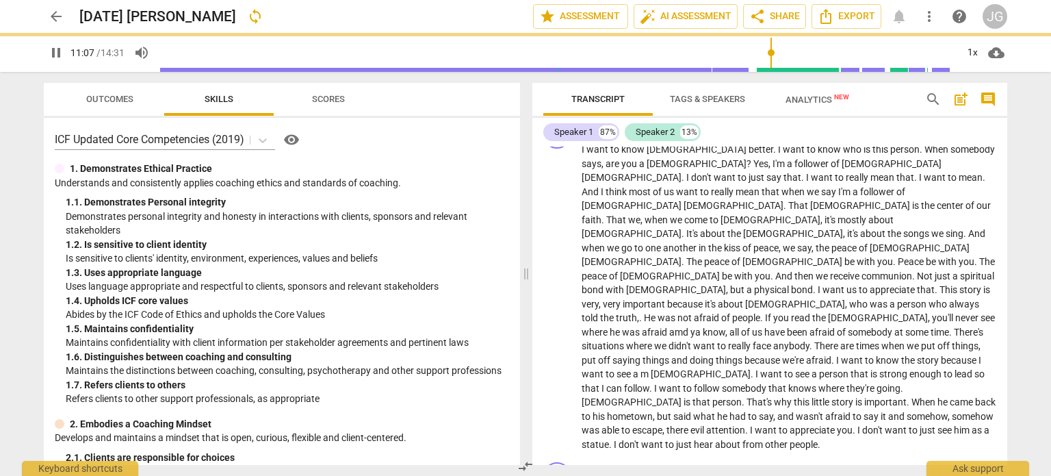
scroll to position [1300, 0]
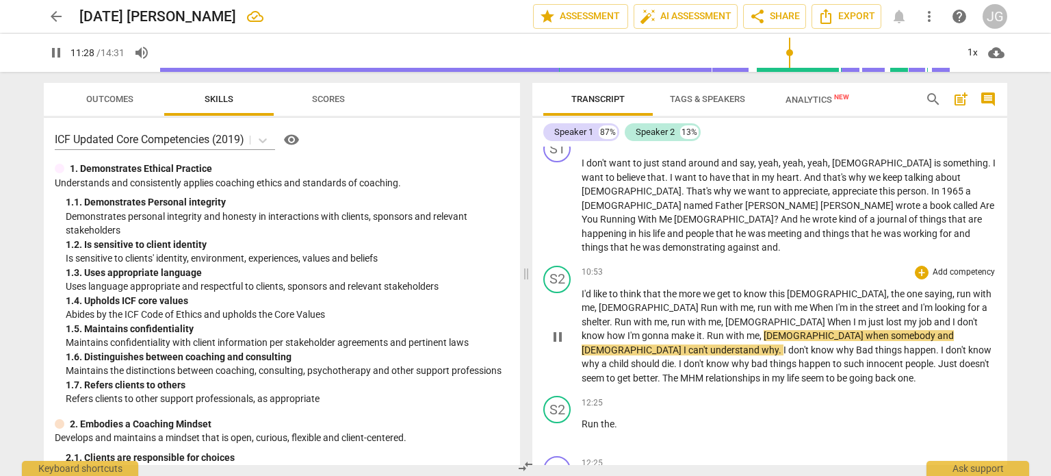
click at [875, 344] on span "Bad" at bounding box center [865, 349] width 19 height 11
type input "689"
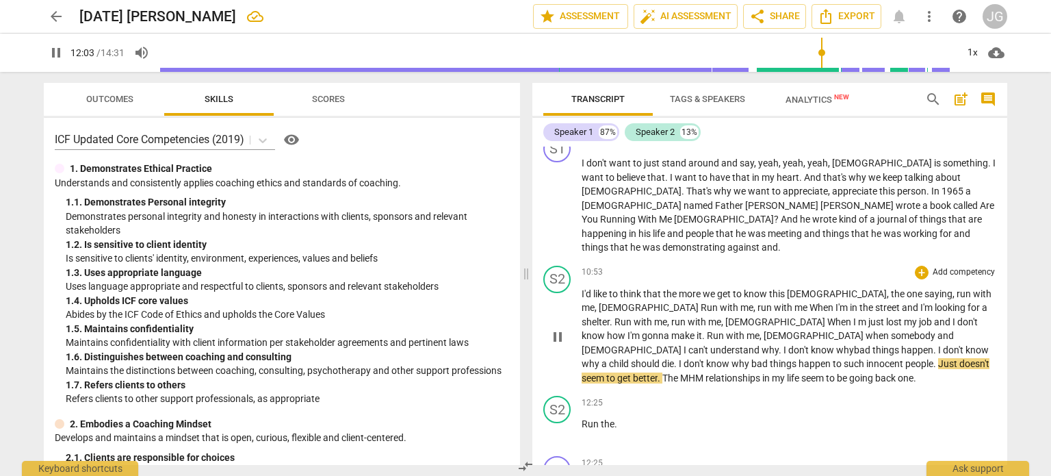
click at [938, 358] on span "." at bounding box center [935, 363] width 5 height 11
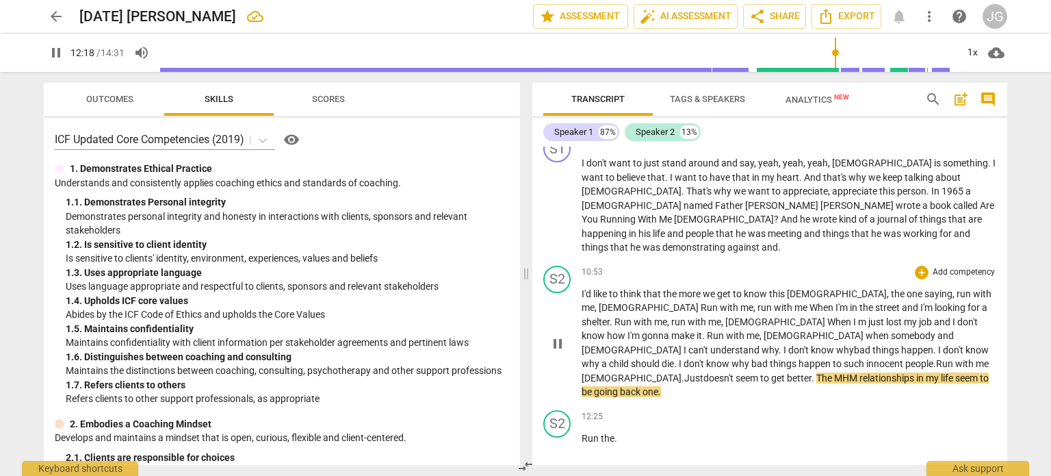
click at [834, 372] on span "MHM" at bounding box center [846, 377] width 25 height 11
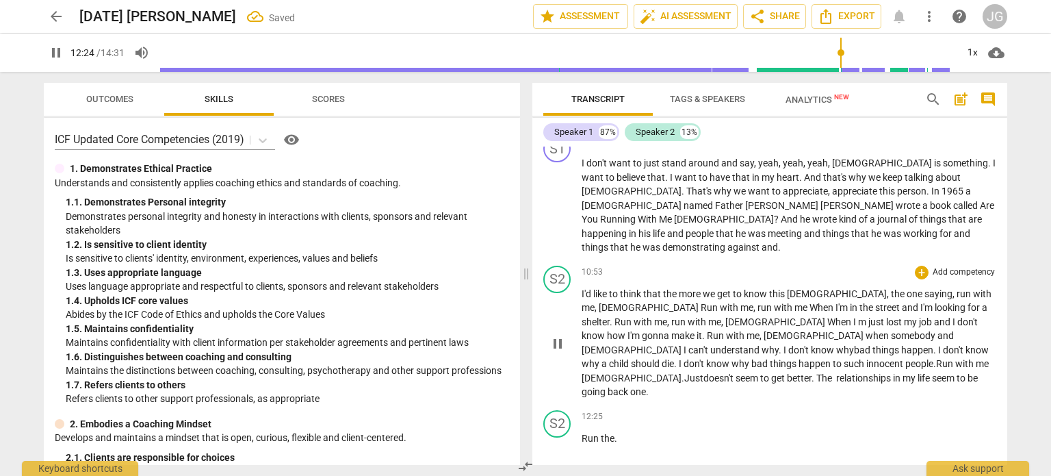
click at [630, 287] on p "I'd like to think that the more we get to know this [PERSON_NAME] , the one say…" at bounding box center [789, 343] width 415 height 112
click at [615, 433] on span "." at bounding box center [616, 438] width 3 height 11
type input "753"
type input "759"
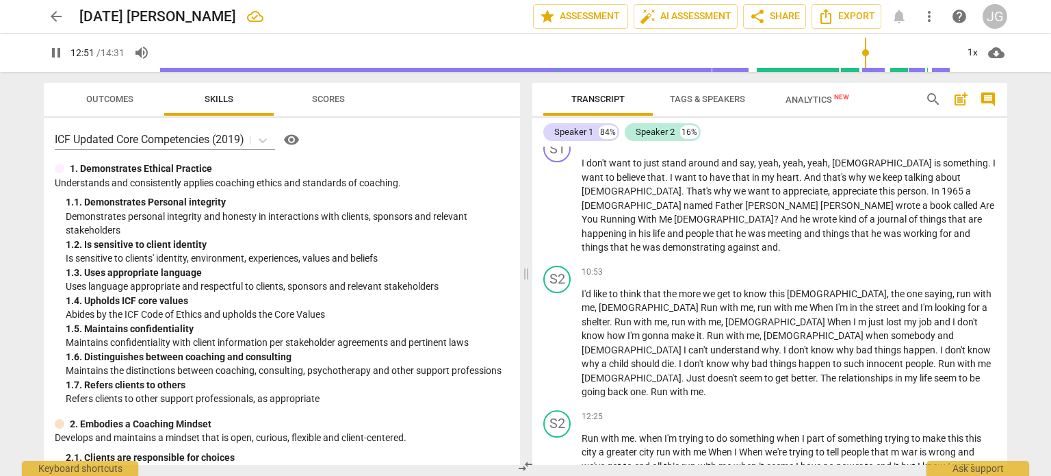
type input "779"
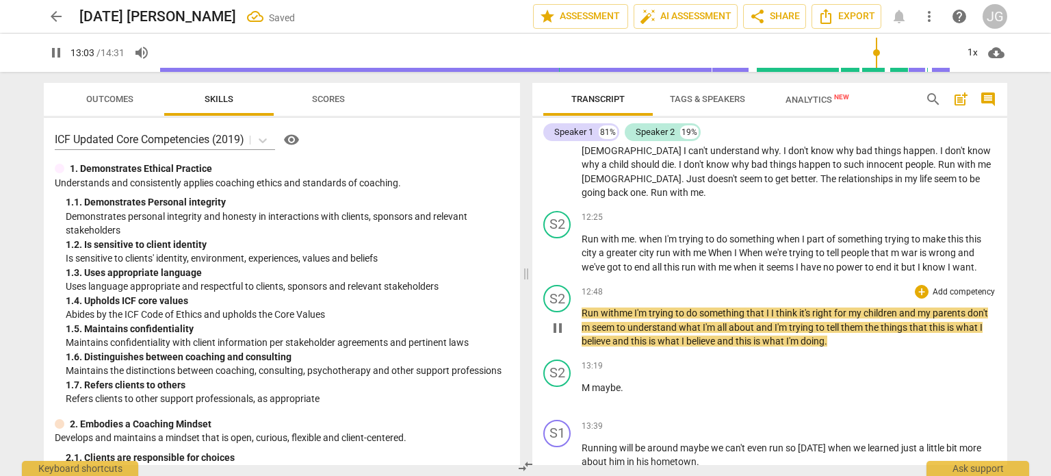
scroll to position [1509, 0]
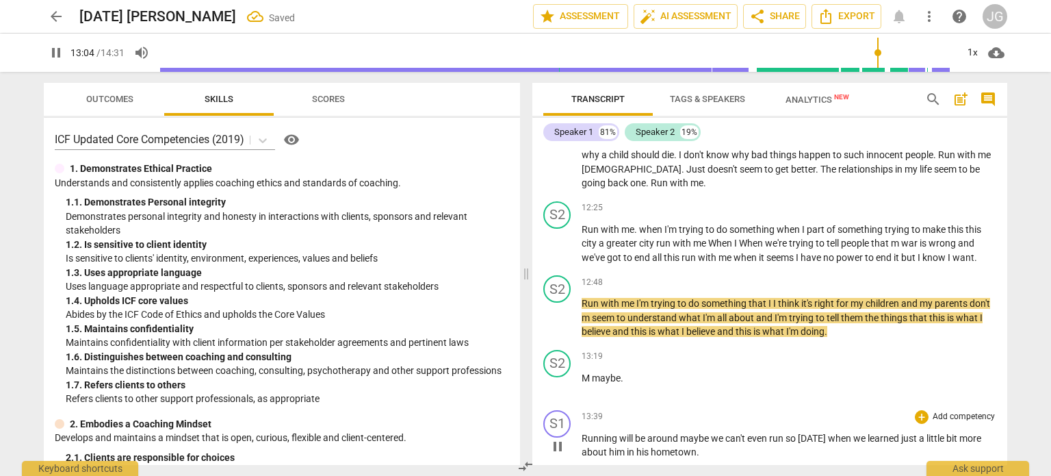
click at [585, 433] on span "Running" at bounding box center [601, 438] width 38 height 11
type input "786"
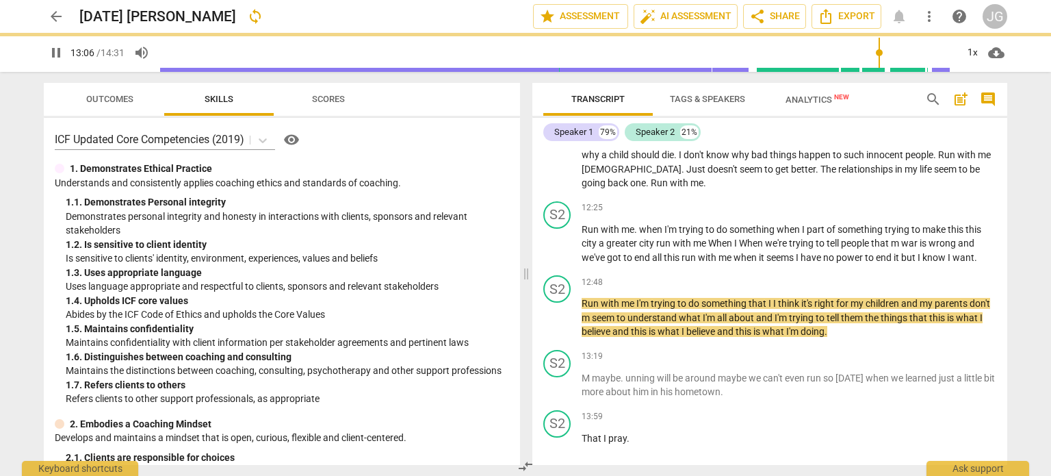
scroll to position [1449, 0]
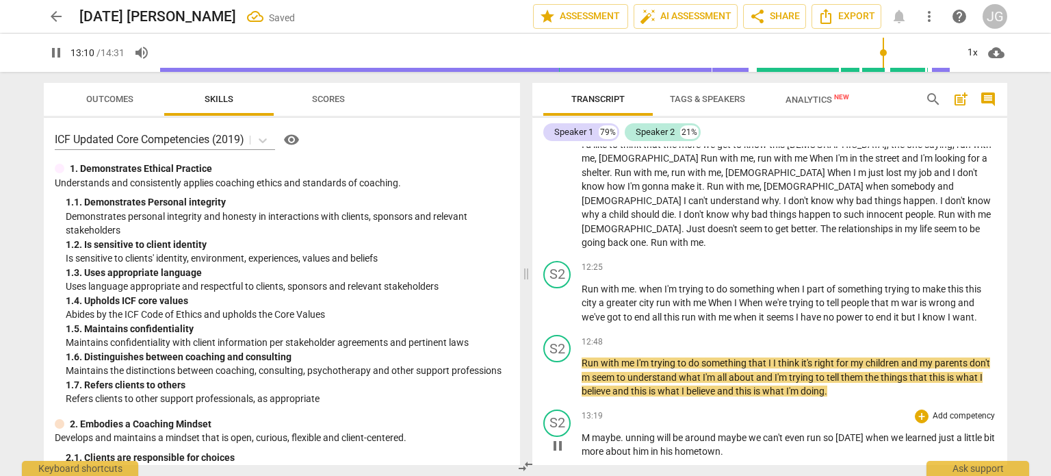
click at [625, 432] on span "unning" at bounding box center [640, 437] width 31 height 11
type input "791"
click at [624, 432] on span ". r" at bounding box center [624, 437] width 6 height 11
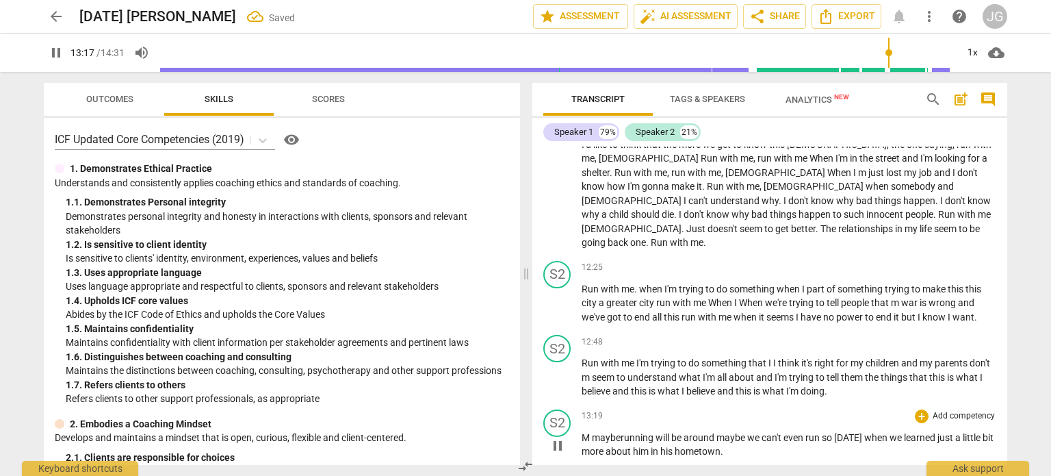
click at [599, 432] on span "maybe" at bounding box center [606, 437] width 29 height 11
type input "847"
type input "854"
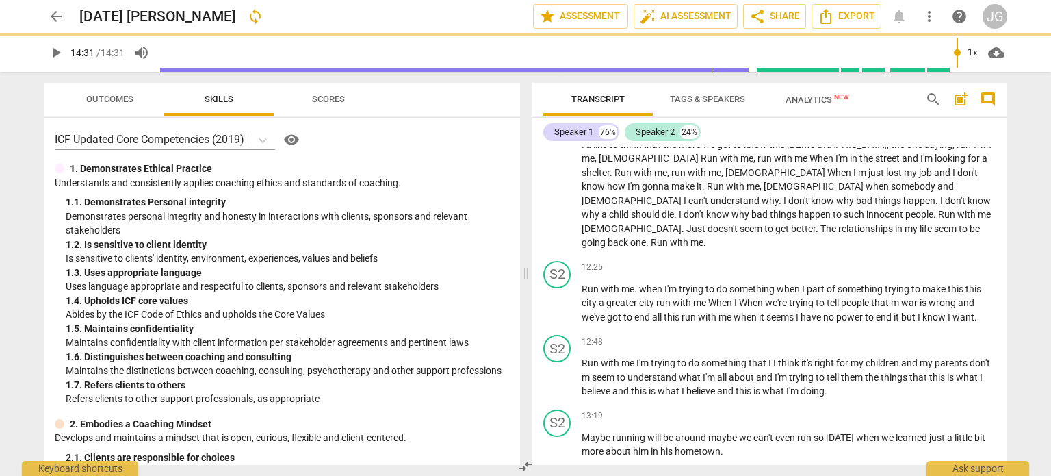
scroll to position [1404, 0]
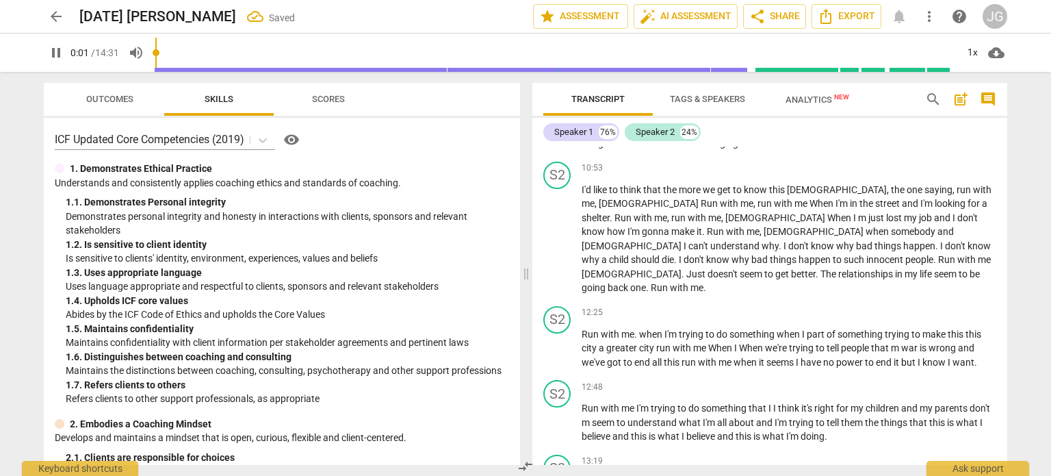
type input "3"
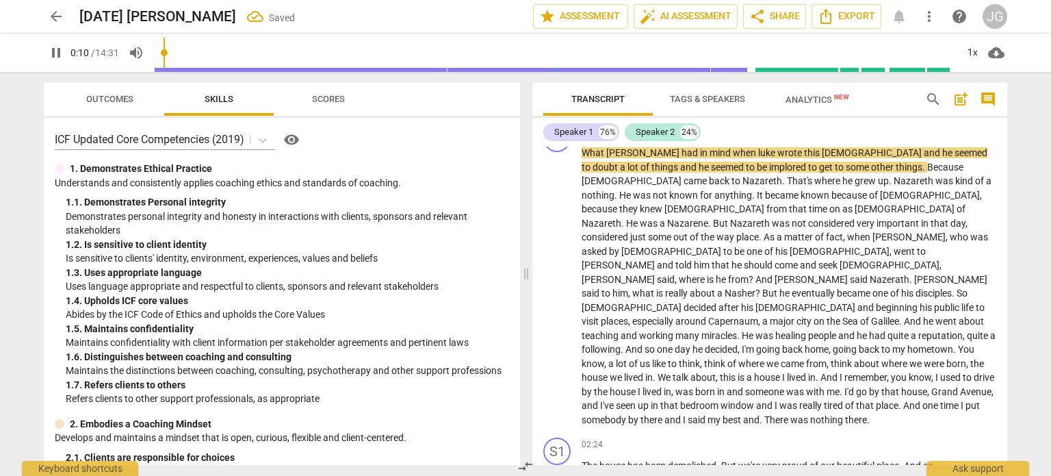
click at [57, 49] on span "pause" at bounding box center [56, 52] width 16 height 16
type input "11"
